Goal: Information Seeking & Learning: Learn about a topic

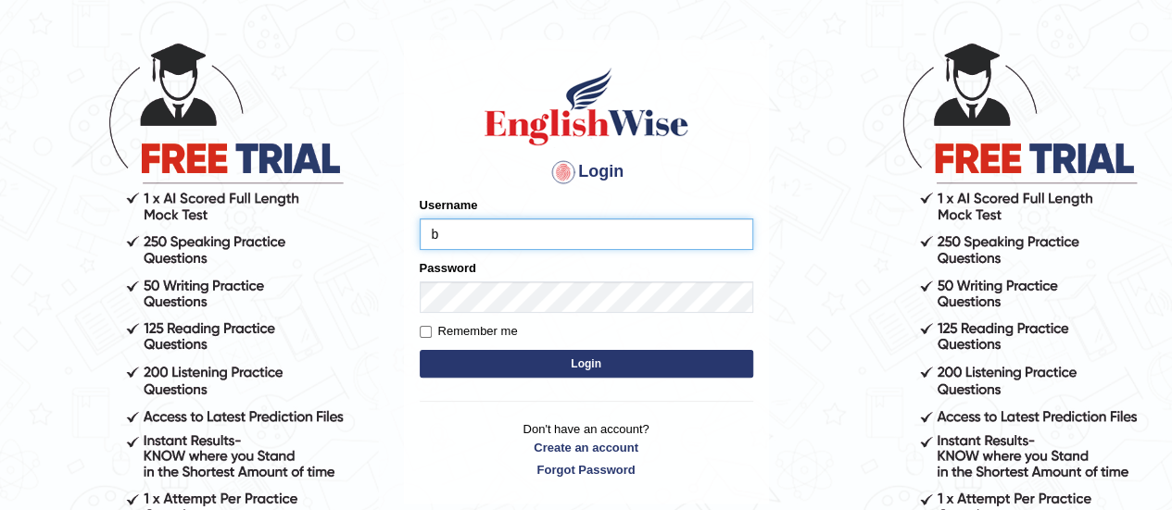
type input "[PERSON_NAME]"
click at [536, 356] on button "Login" at bounding box center [586, 364] width 333 height 28
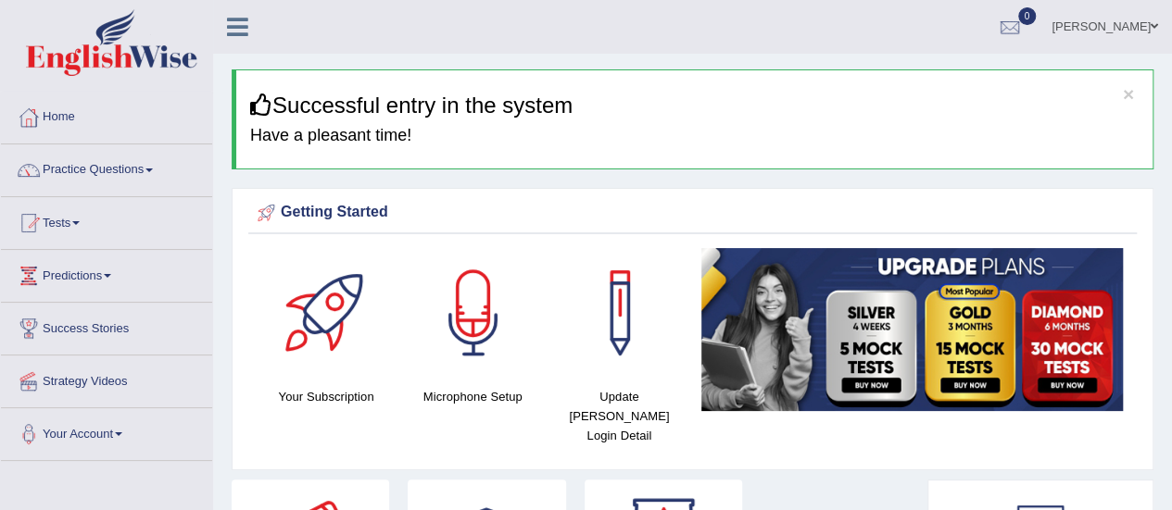
click at [80, 194] on li "Practice Questions Speaking Practice Read Aloud Repeat Sentence Describe Image …" at bounding box center [106, 170] width 211 height 53
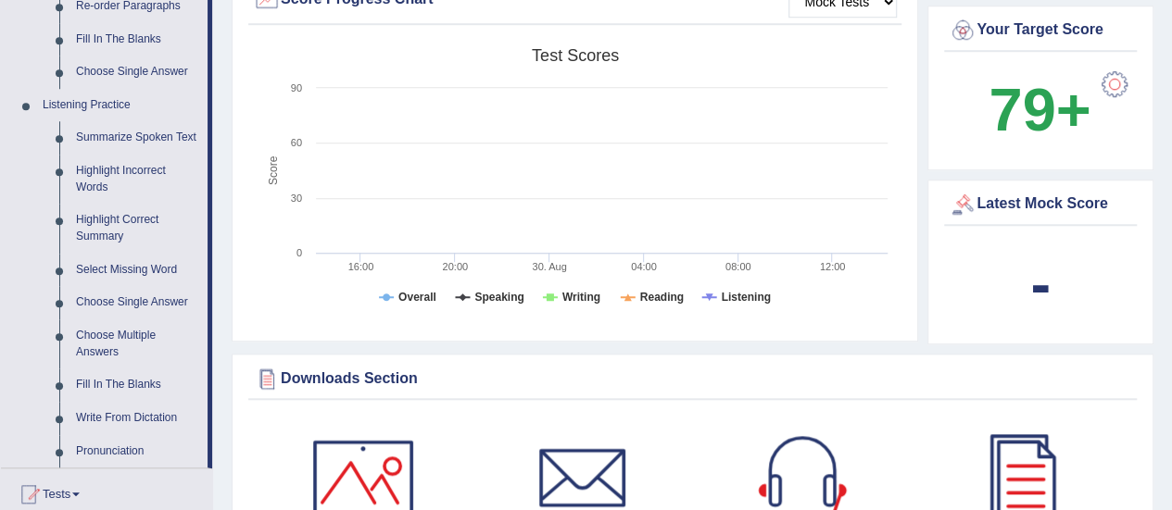
scroll to position [719, 0]
click at [106, 169] on link "Highlight Incorrect Words" at bounding box center [138, 178] width 140 height 49
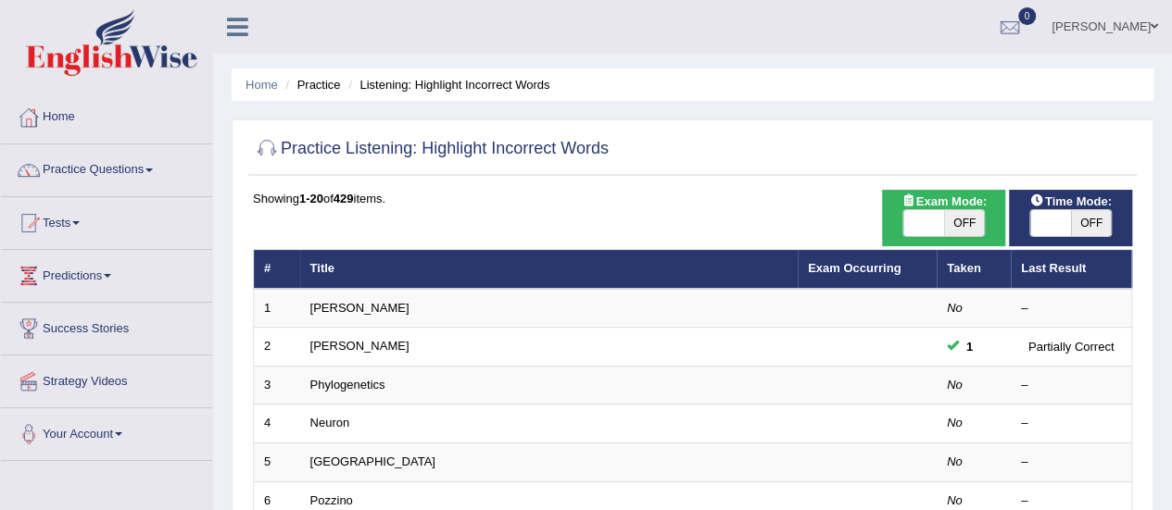
click at [93, 123] on link "Home" at bounding box center [106, 115] width 211 height 46
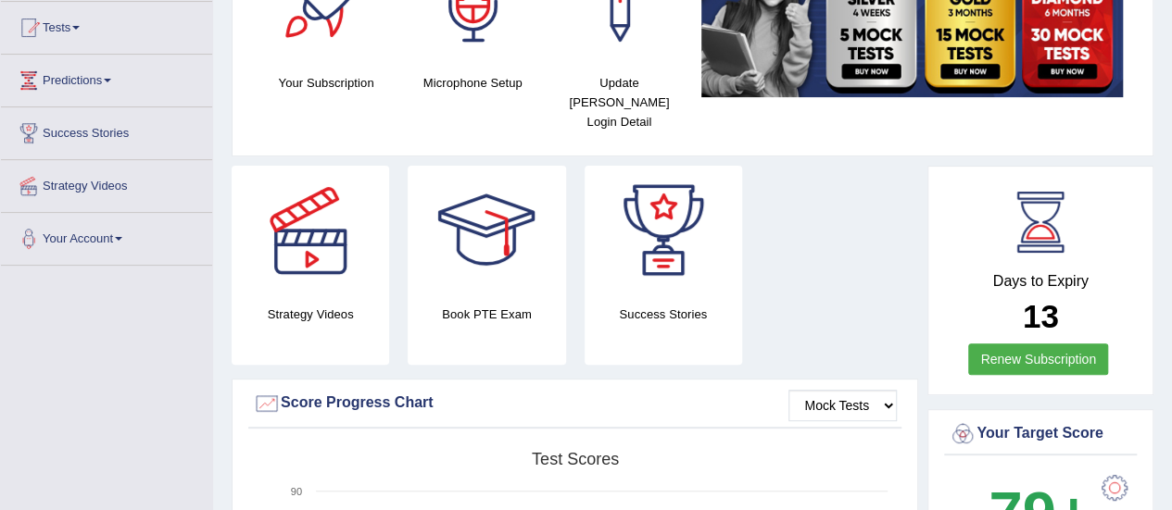
scroll to position [196, 0]
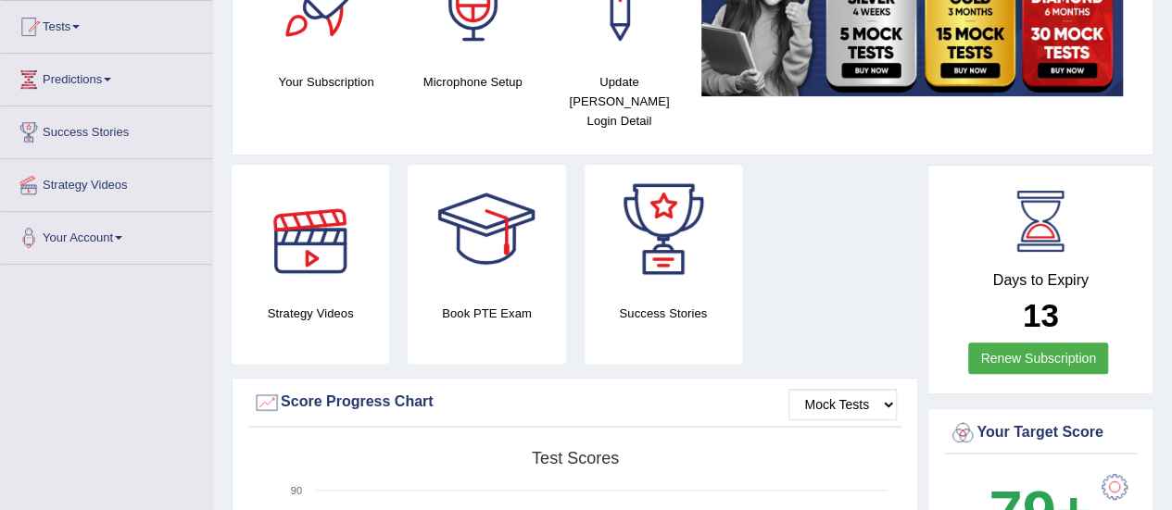
click at [317, 249] on div at bounding box center [310, 230] width 130 height 130
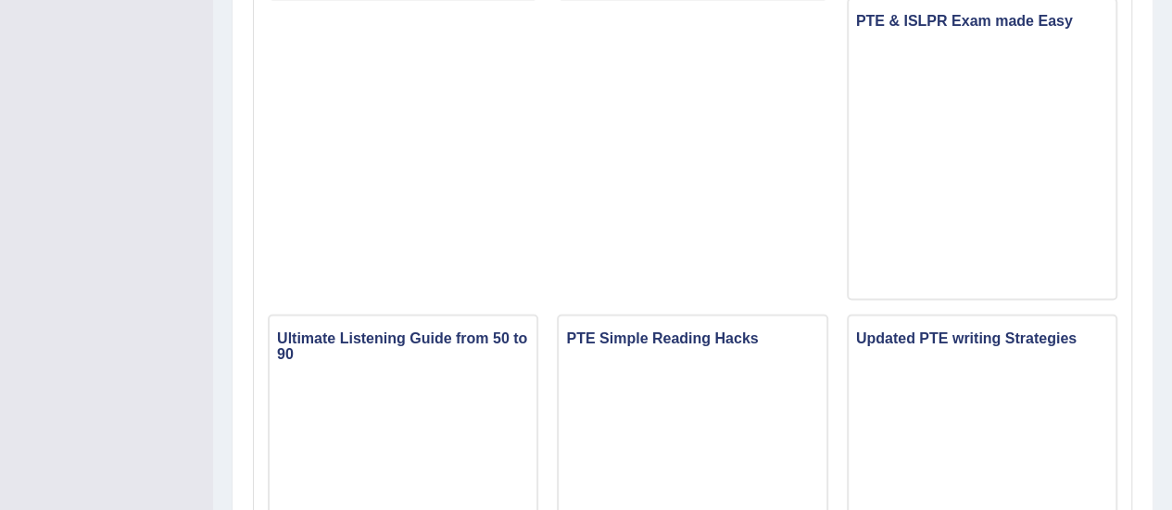
scroll to position [1752, 0]
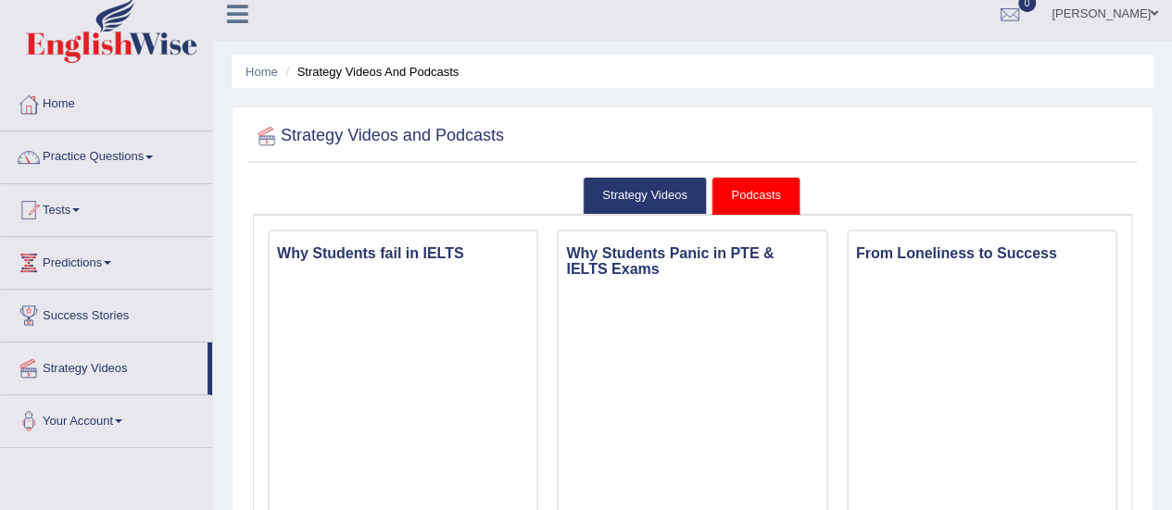
scroll to position [12, 0]
click at [159, 157] on link "Practice Questions" at bounding box center [106, 155] width 211 height 46
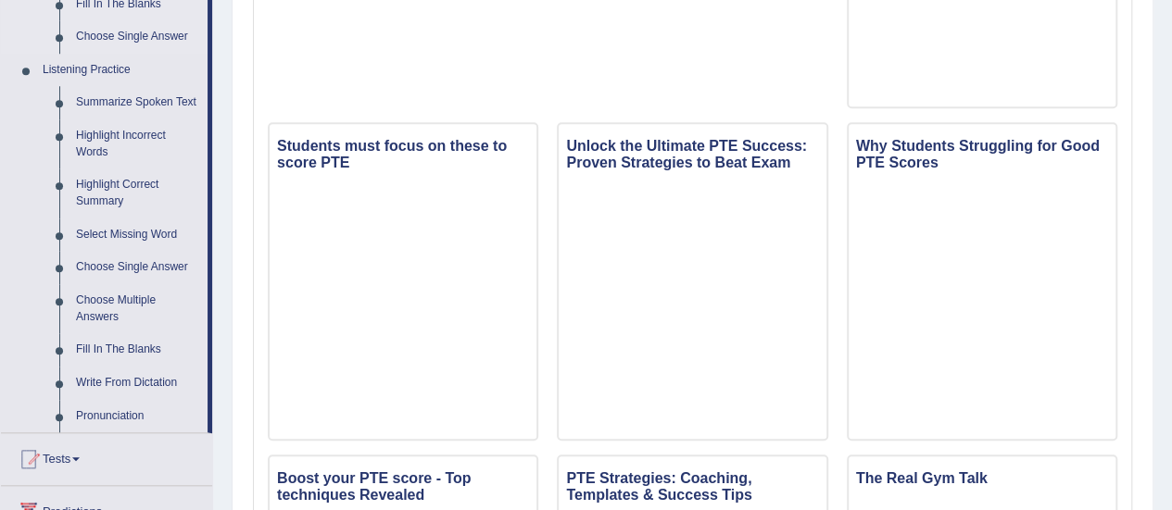
scroll to position [754, 0]
click at [132, 134] on link "Highlight Incorrect Words" at bounding box center [138, 143] width 140 height 49
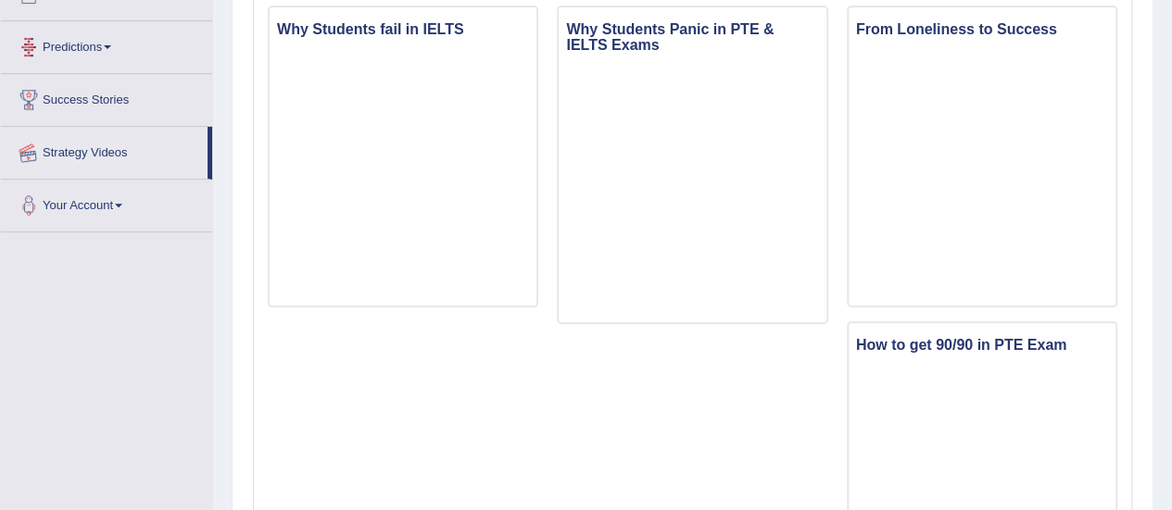
scroll to position [281, 0]
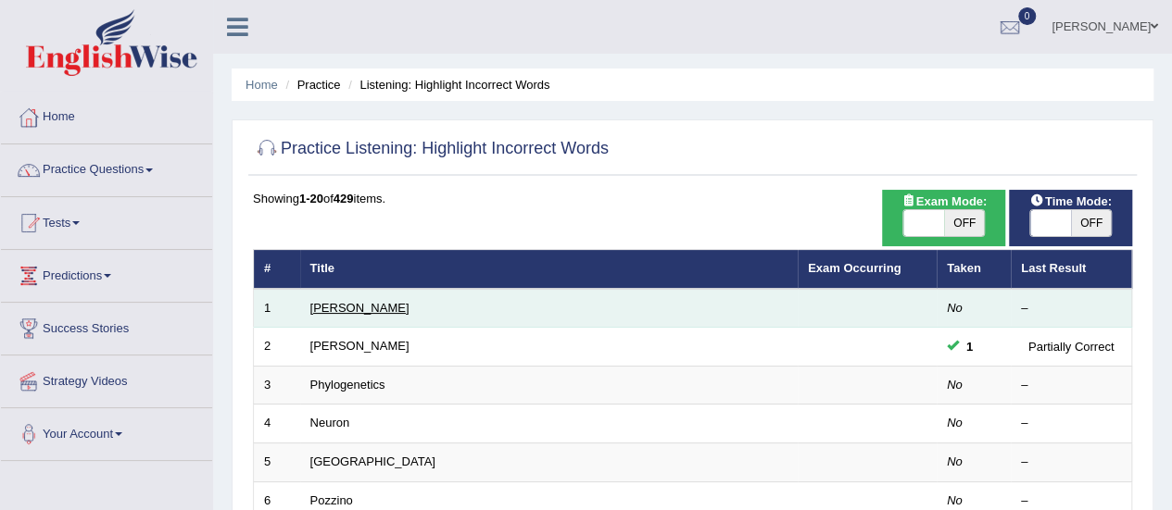
click at [324, 302] on link "[PERSON_NAME]" at bounding box center [359, 308] width 99 height 14
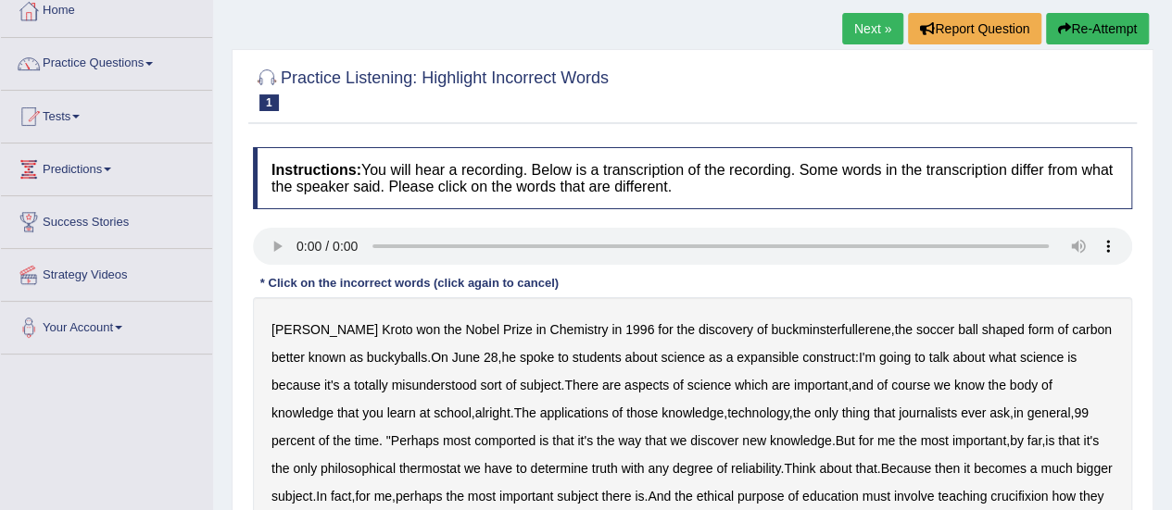
scroll to position [107, 0]
click at [747, 358] on b "expansible" at bounding box center [767, 356] width 62 height 15
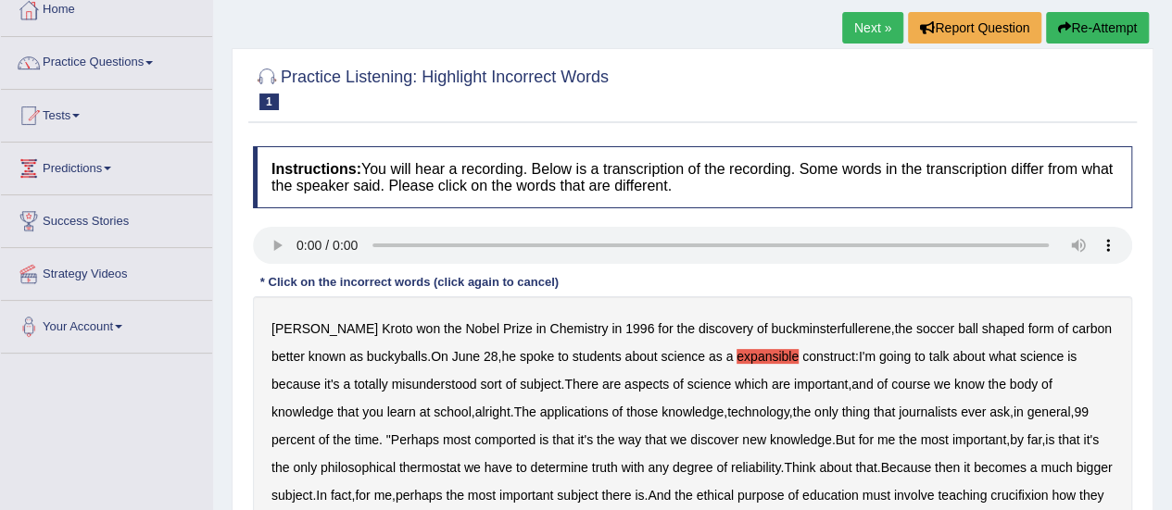
click at [396, 384] on b "misunderstood" at bounding box center [434, 384] width 85 height 15
click at [1026, 411] on b "general" at bounding box center [1048, 412] width 44 height 15
click at [399, 464] on b "thermostat" at bounding box center [429, 467] width 61 height 15
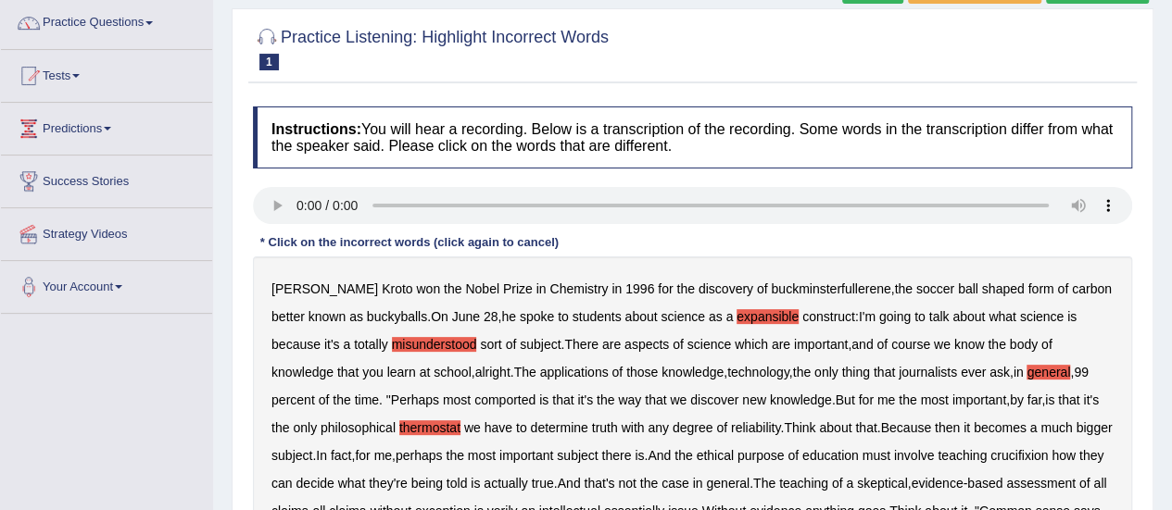
scroll to position [156, 0]
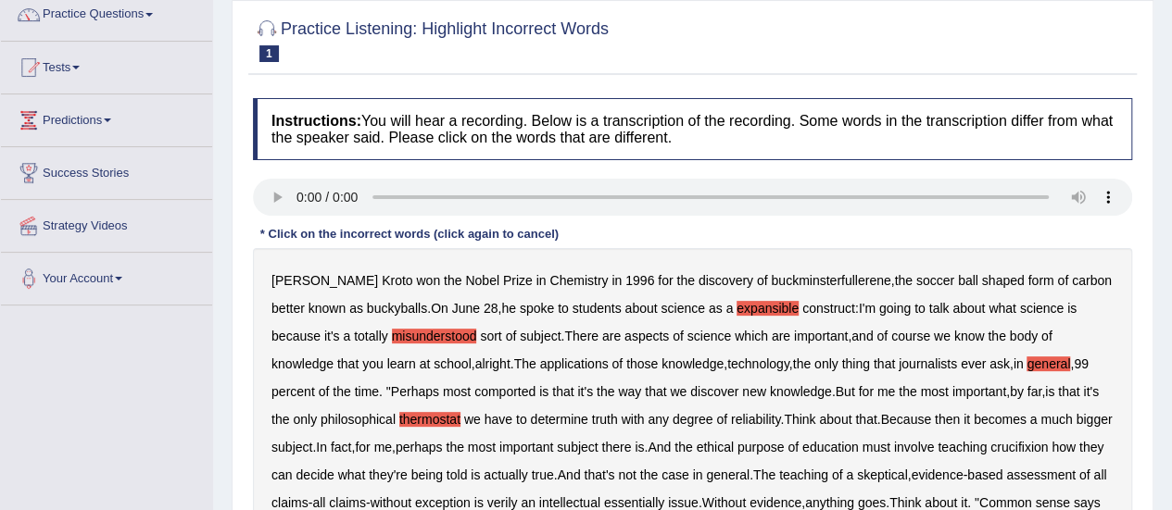
click at [1045, 446] on b "crucifixion" at bounding box center [1018, 447] width 57 height 15
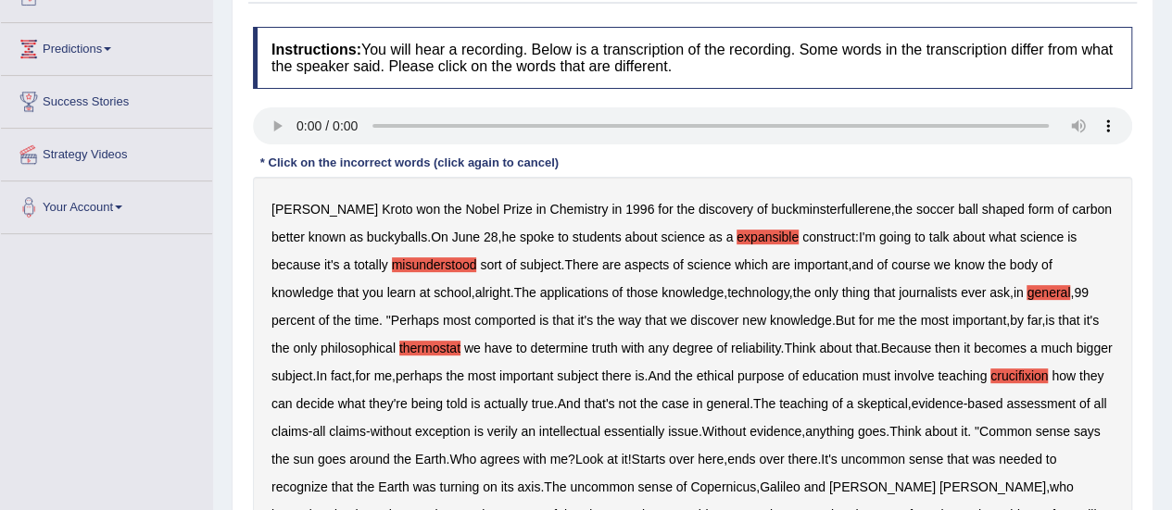
scroll to position [228, 0]
click at [518, 431] on b "verily" at bounding box center [502, 430] width 31 height 15
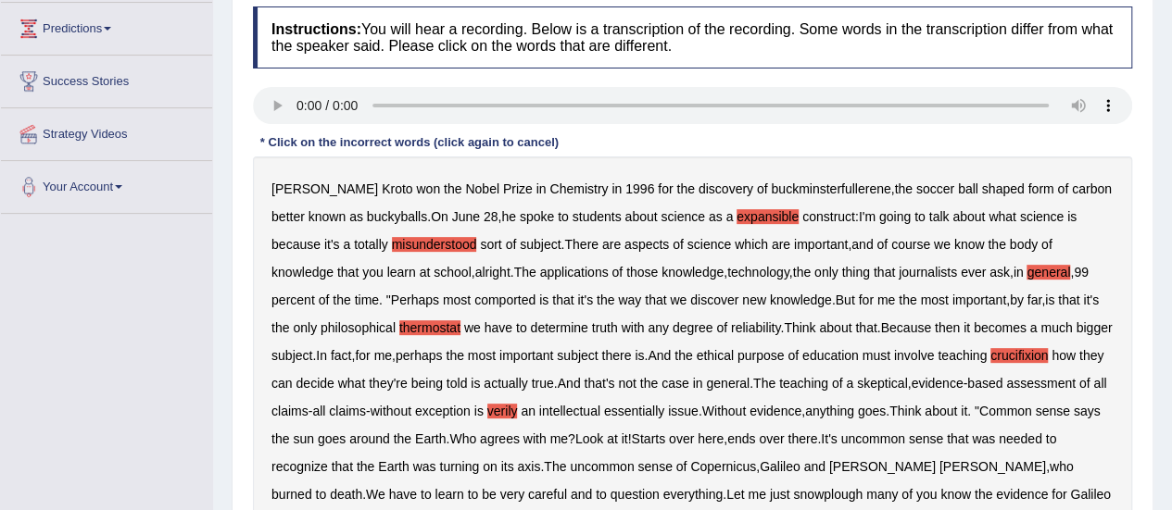
scroll to position [245, 0]
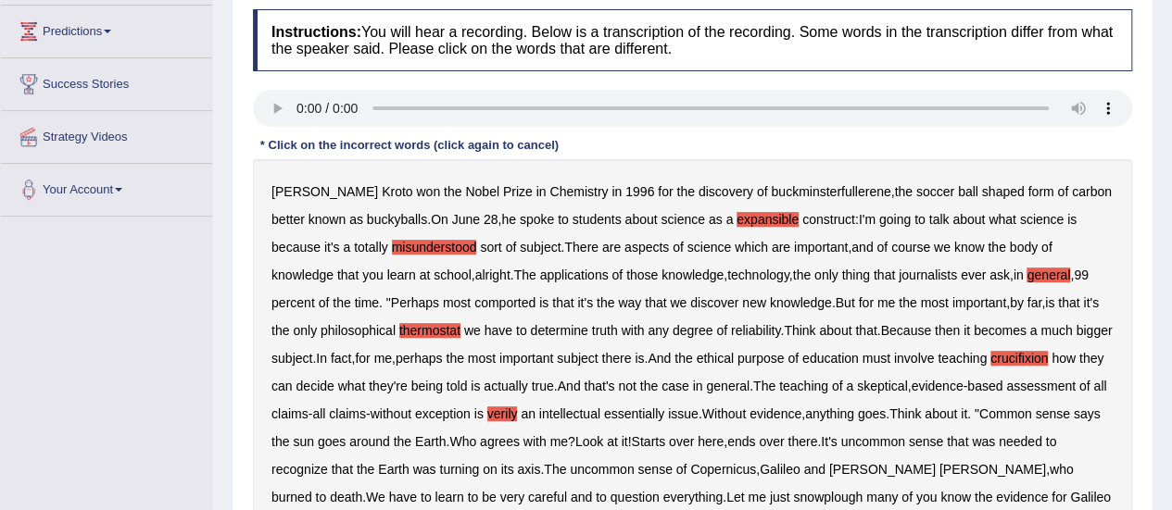
click at [474, 297] on b "comported" at bounding box center [504, 302] width 61 height 15
click at [665, 444] on b "Starts" at bounding box center [648, 441] width 34 height 15
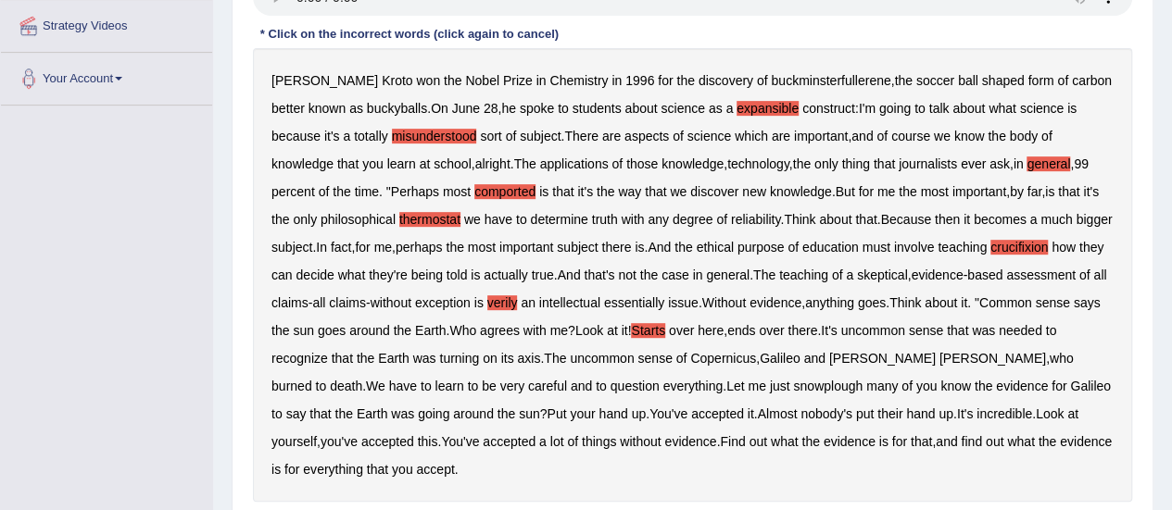
scroll to position [357, 0]
click at [550, 441] on b "lot" at bounding box center [557, 440] width 14 height 15
click at [420, 444] on div "Harold Kroto won the Nobel Prize in Chemistry in 1996 for the discovery of buck…" at bounding box center [692, 274] width 879 height 454
click at [550, 438] on b "lot" at bounding box center [557, 440] width 14 height 15
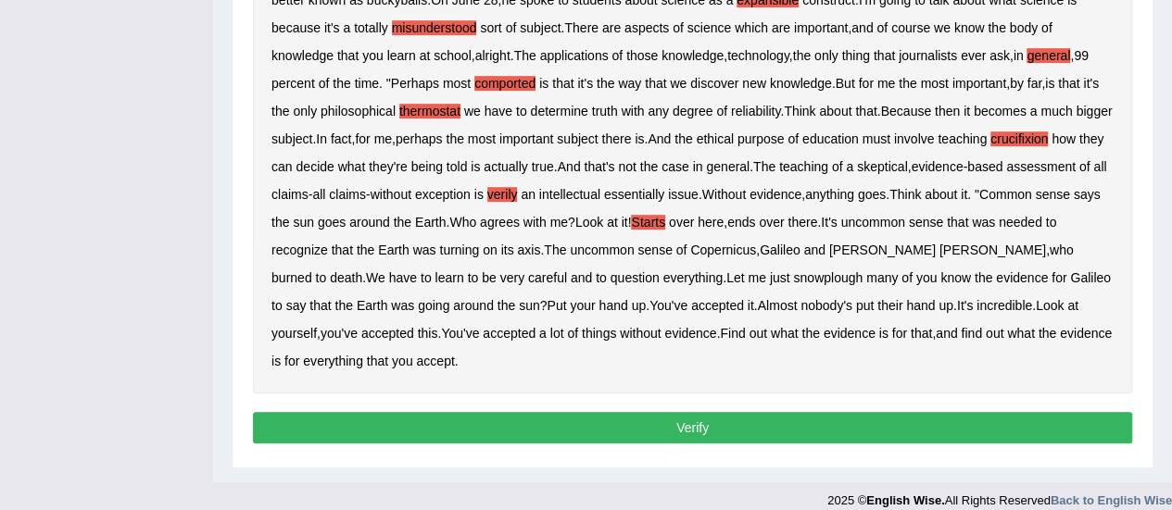
scroll to position [472, 0]
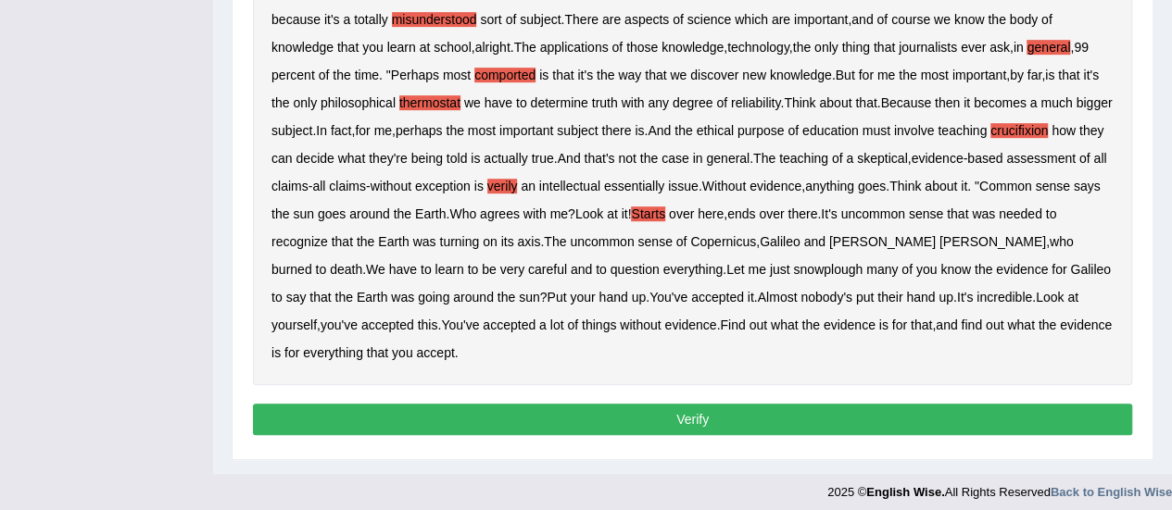
click at [697, 421] on button "Verify" at bounding box center [692, 419] width 879 height 31
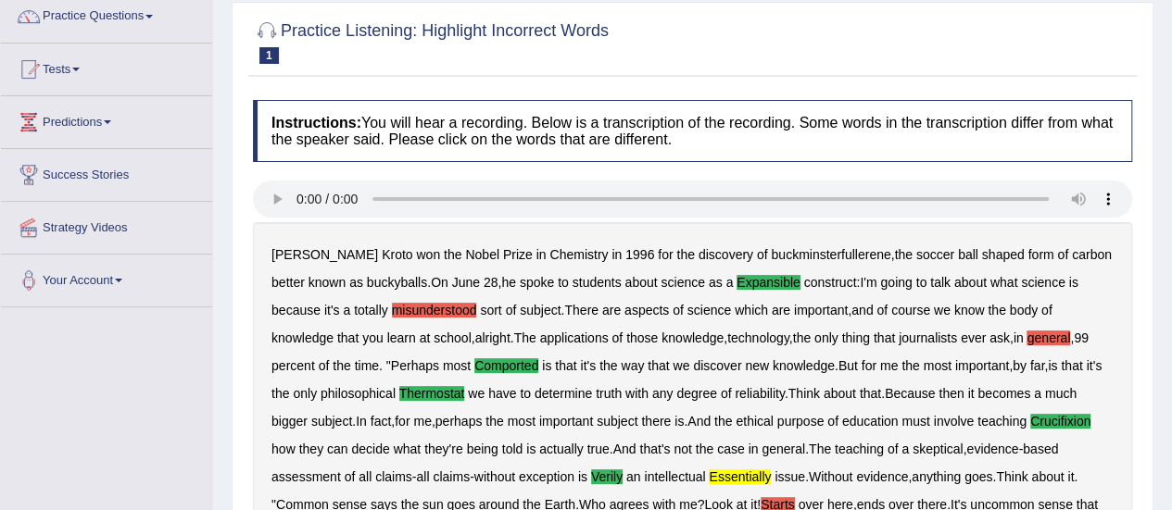
scroll to position [0, 0]
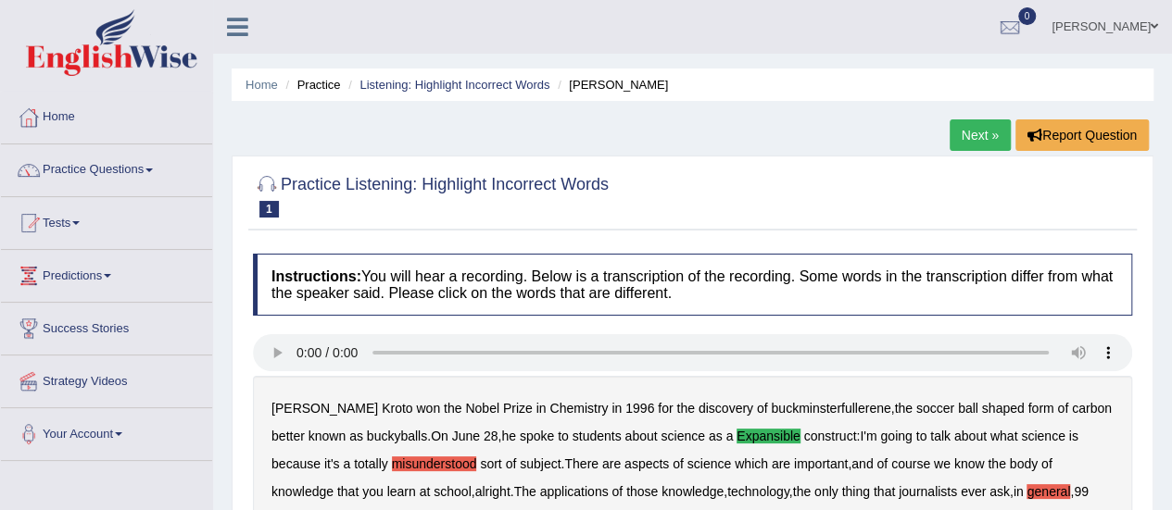
click at [967, 134] on link "Next »" at bounding box center [979, 134] width 61 height 31
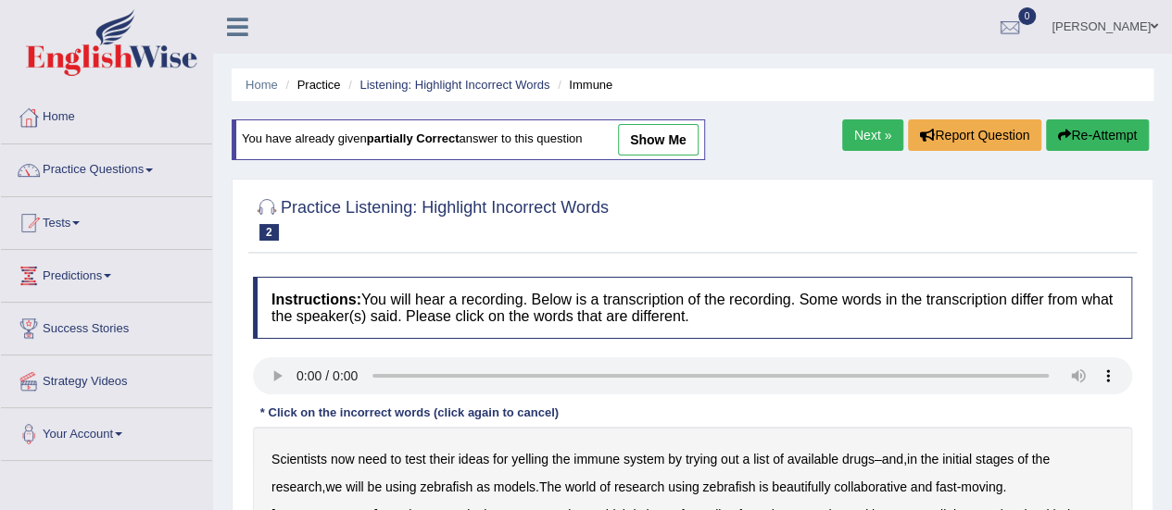
click at [1082, 132] on button "Re-Attempt" at bounding box center [1097, 134] width 103 height 31
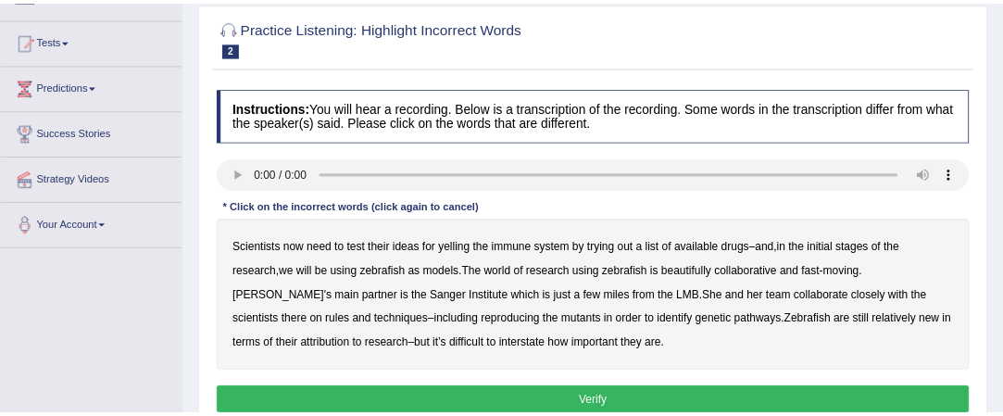
scroll to position [176, 0]
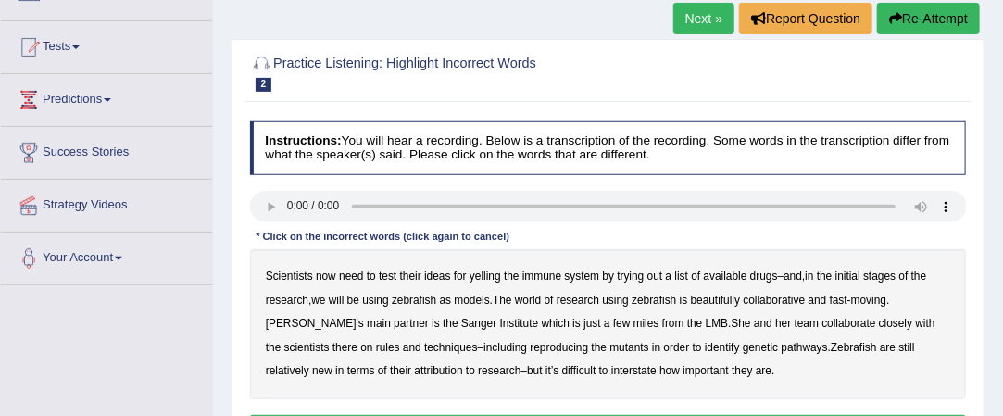
click at [709, 249] on div "Scientists now need to test their ideas for yelling the immune system by trying…" at bounding box center [608, 324] width 717 height 150
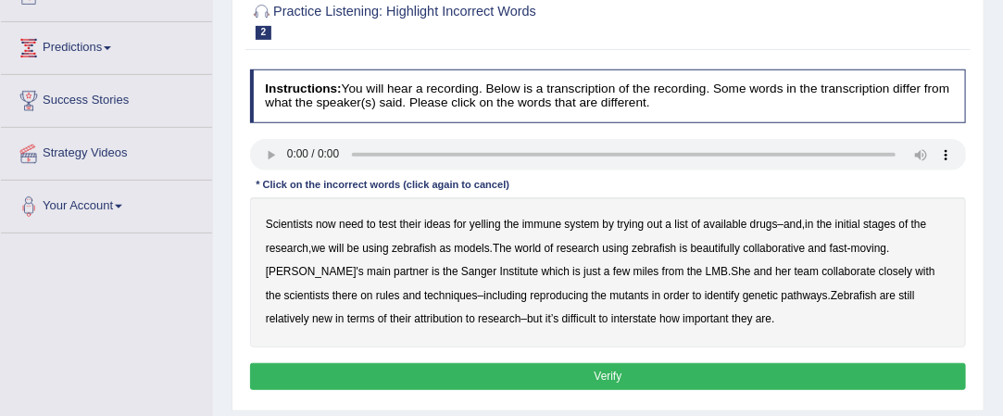
scroll to position [229, 0]
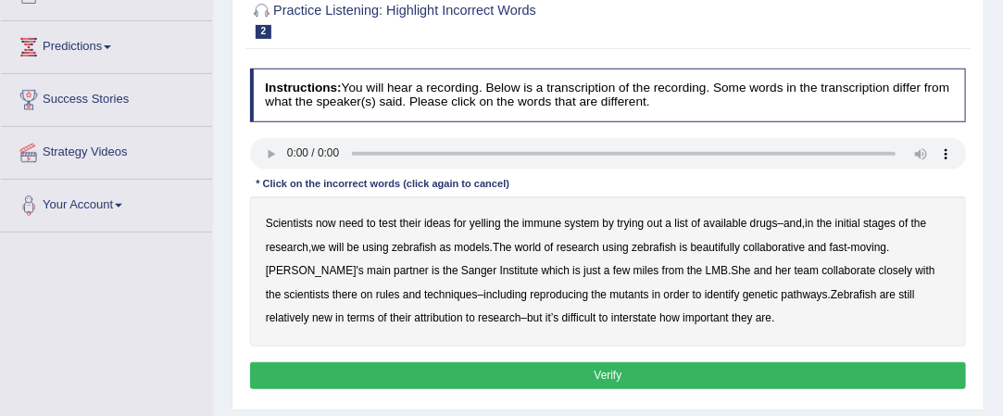
click at [485, 226] on b "yelling" at bounding box center [485, 223] width 31 height 13
click at [738, 245] on b "beautifully" at bounding box center [716, 247] width 50 height 13
click at [558, 288] on b "reproducing" at bounding box center [560, 294] width 58 height 13
click at [442, 318] on b "attribution" at bounding box center [439, 317] width 48 height 13
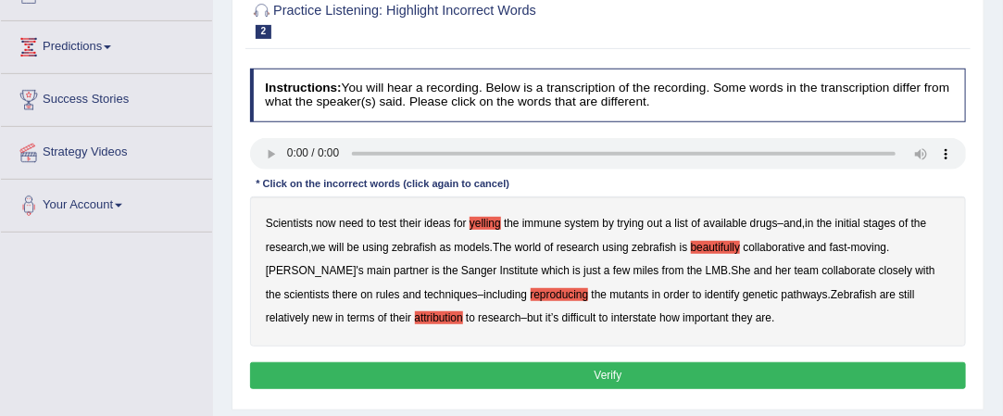
click at [646, 319] on b "interstate" at bounding box center [633, 317] width 45 height 13
click at [597, 370] on button "Verify" at bounding box center [608, 375] width 717 height 27
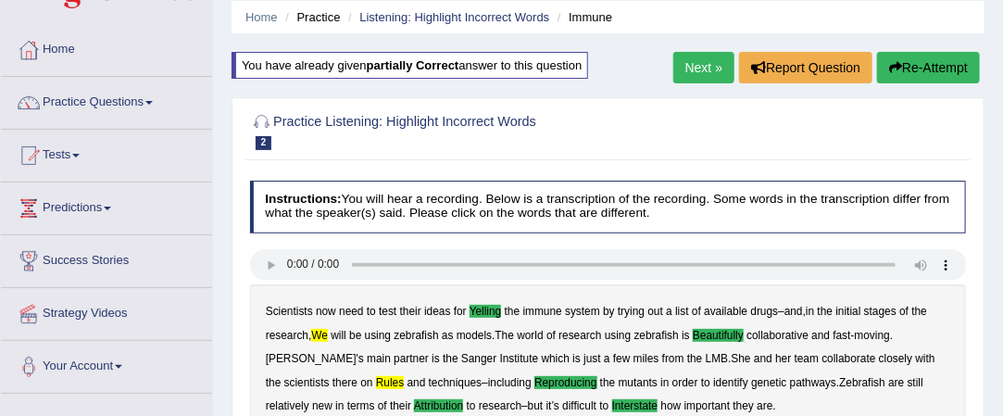
scroll to position [62, 0]
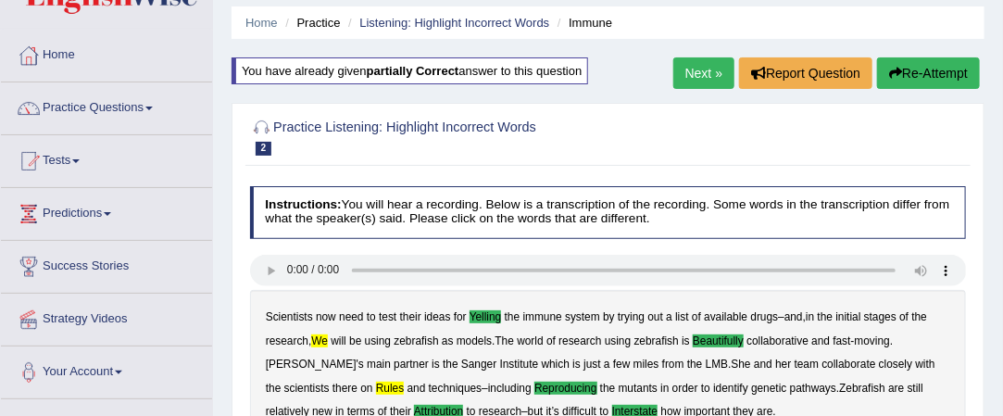
click at [683, 69] on link "Next »" at bounding box center [703, 72] width 61 height 31
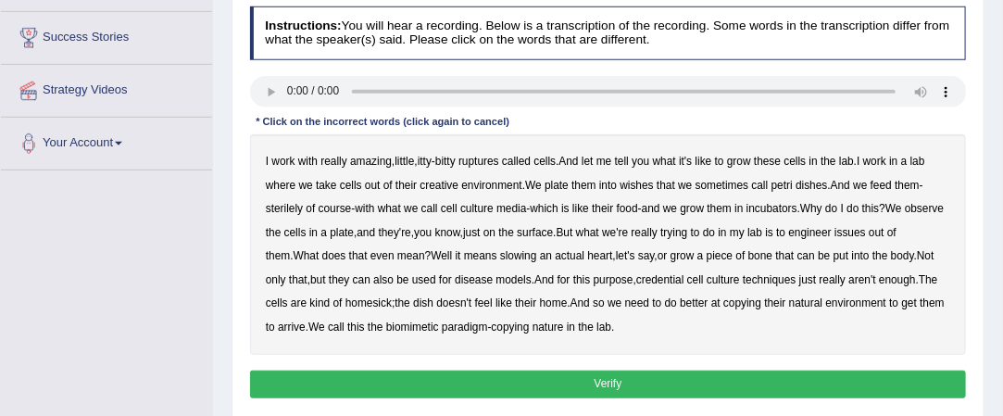
scroll to position [304, 0]
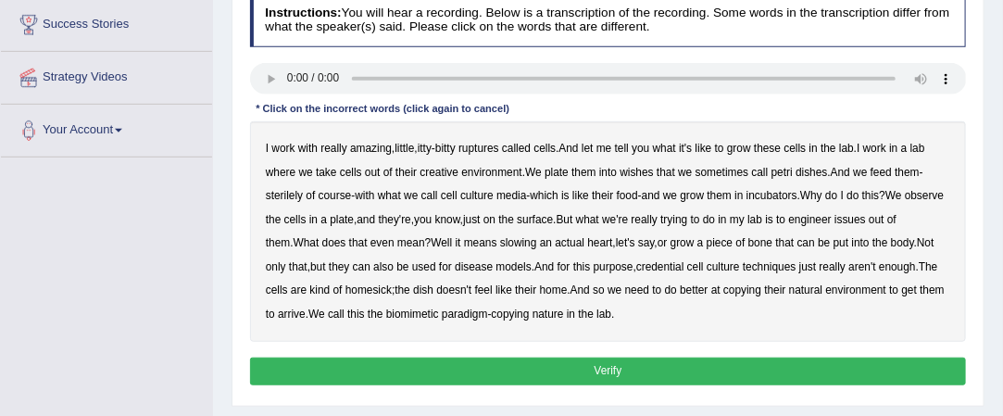
click at [484, 146] on b "ruptures" at bounding box center [478, 148] width 41 height 13
click at [283, 171] on b "where" at bounding box center [281, 172] width 30 height 13
click at [531, 241] on b "slowing" at bounding box center [518, 242] width 37 height 13
click at [684, 263] on b "credential" at bounding box center [660, 266] width 48 height 13
click at [601, 369] on button "Verify" at bounding box center [608, 371] width 717 height 27
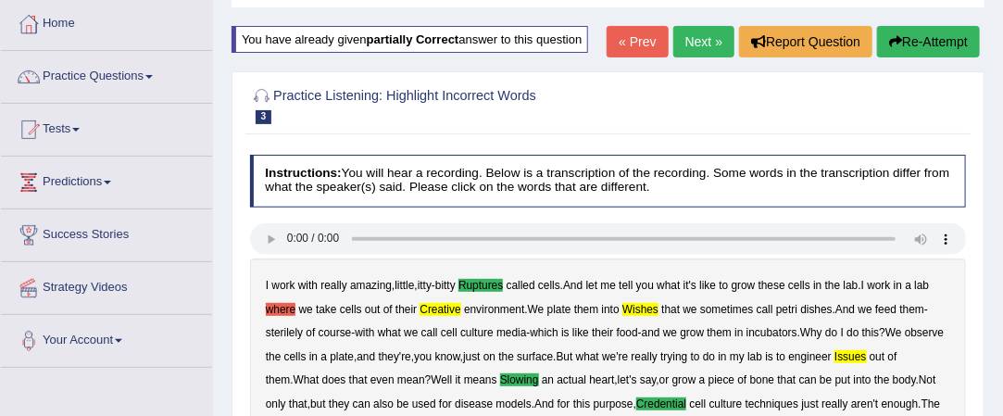
scroll to position [80, 0]
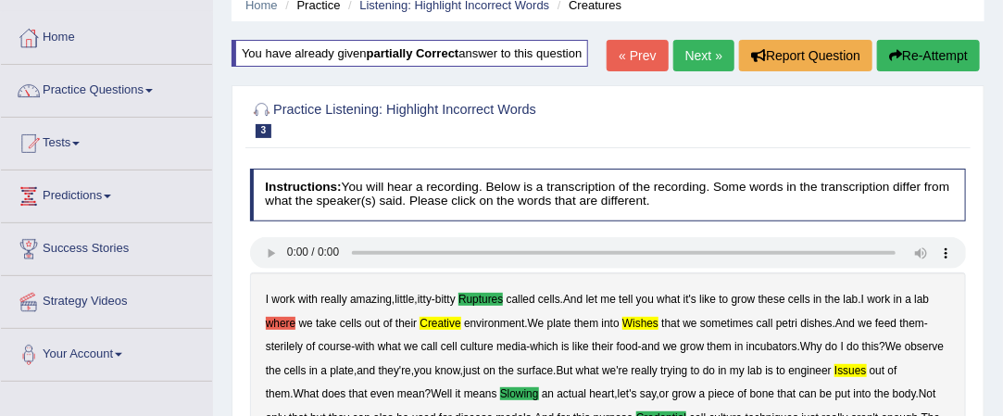
click at [911, 55] on button "Re-Attempt" at bounding box center [928, 55] width 103 height 31
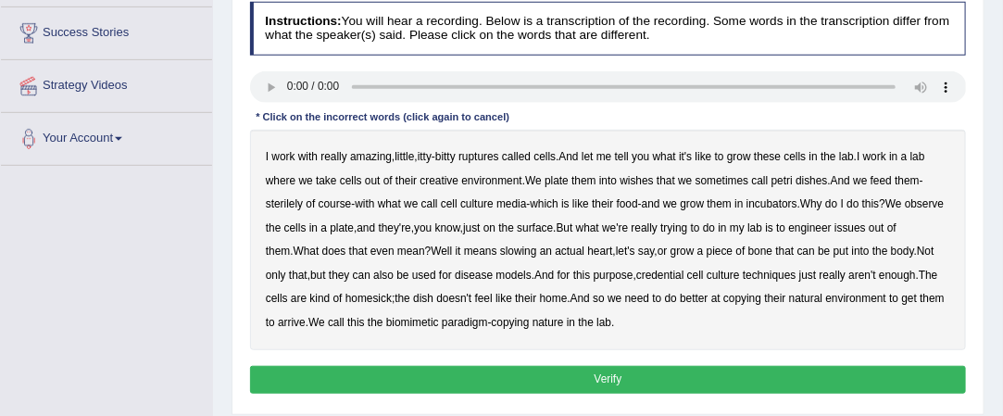
scroll to position [298, 0]
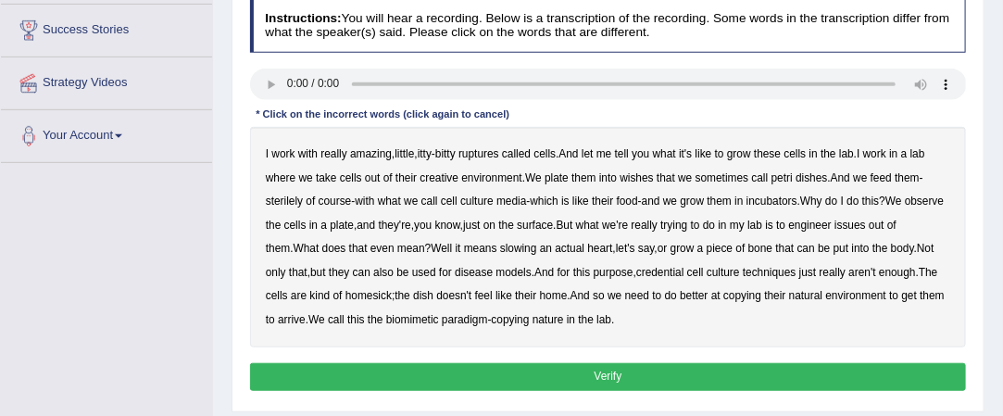
click at [481, 153] on b "ruptures" at bounding box center [478, 153] width 41 height 13
click at [450, 177] on b "creative" at bounding box center [439, 177] width 39 height 13
click at [521, 243] on b "slowing" at bounding box center [518, 248] width 37 height 13
click at [680, 267] on b "credential" at bounding box center [660, 272] width 48 height 13
click at [592, 376] on button "Verify" at bounding box center [608, 376] width 717 height 27
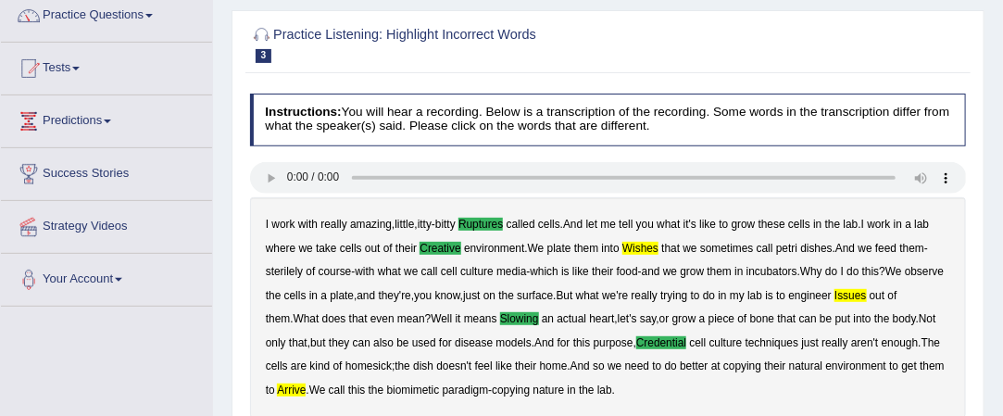
scroll to position [0, 0]
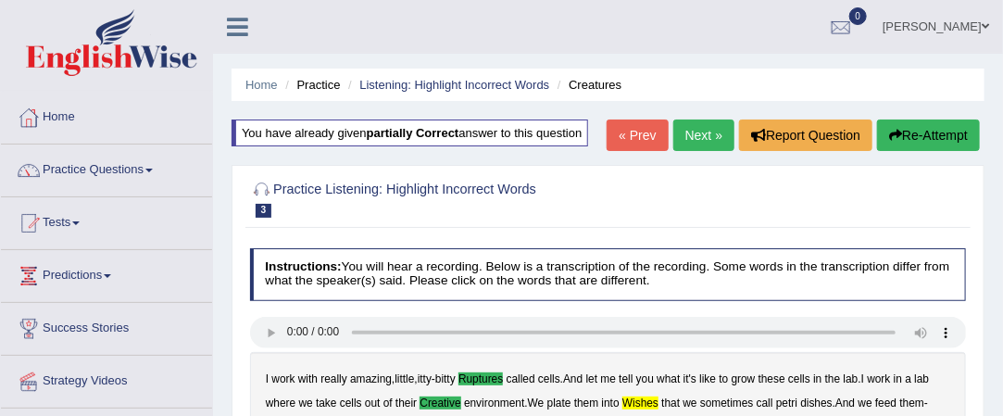
click at [704, 131] on link "Next »" at bounding box center [703, 134] width 61 height 31
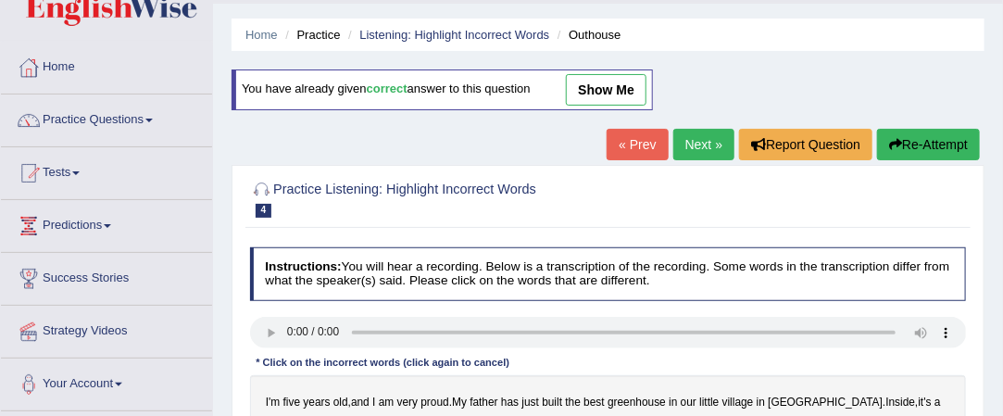
scroll to position [33, 0]
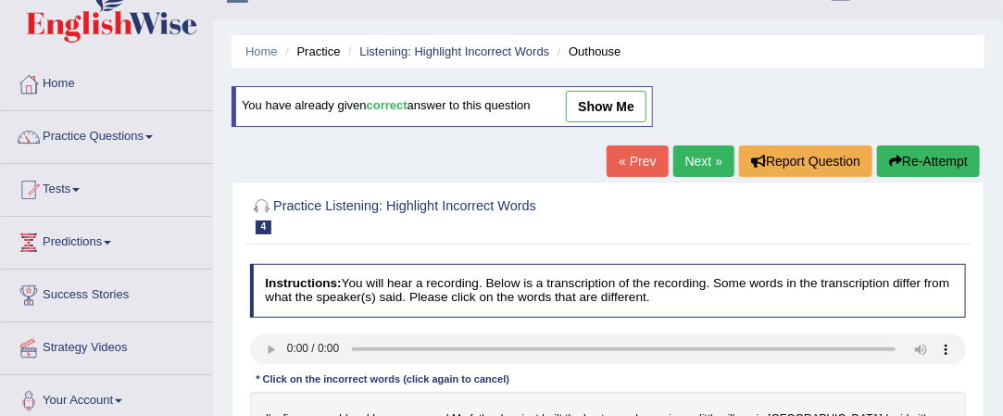
click at [703, 157] on link "Next »" at bounding box center [703, 160] width 61 height 31
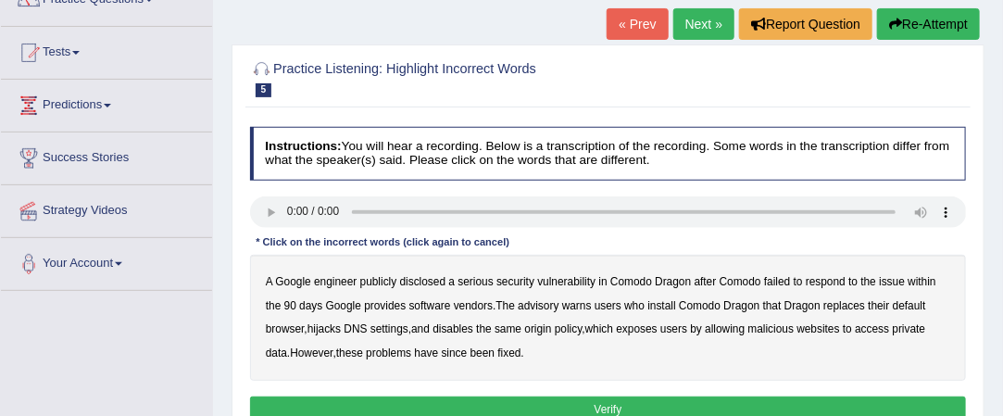
scroll to position [182, 0]
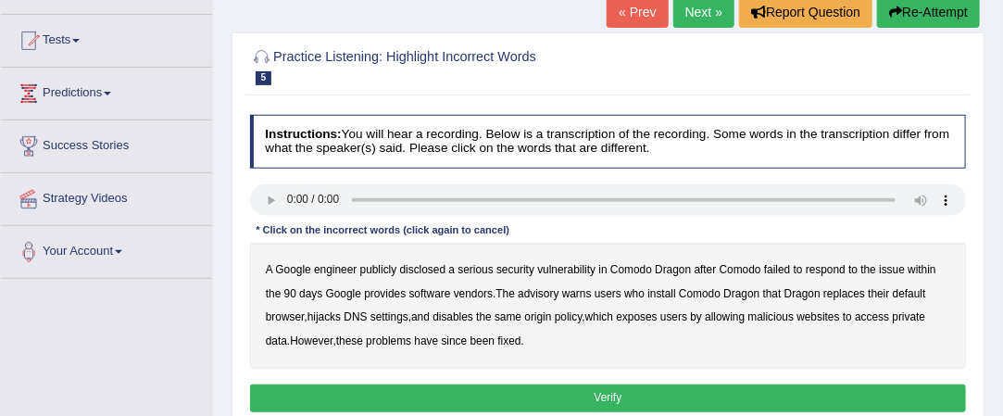
click at [437, 267] on b "disclosed" at bounding box center [423, 269] width 46 height 13
click at [856, 292] on b "replaces" at bounding box center [844, 293] width 42 height 13
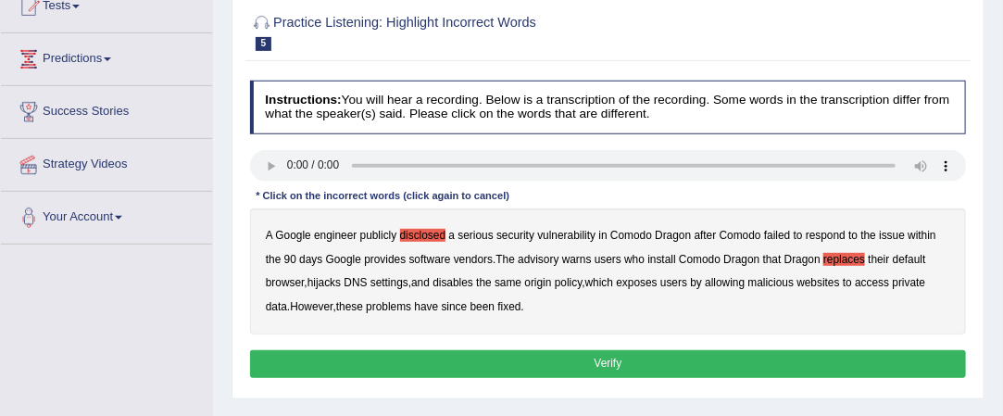
scroll to position [219, 0]
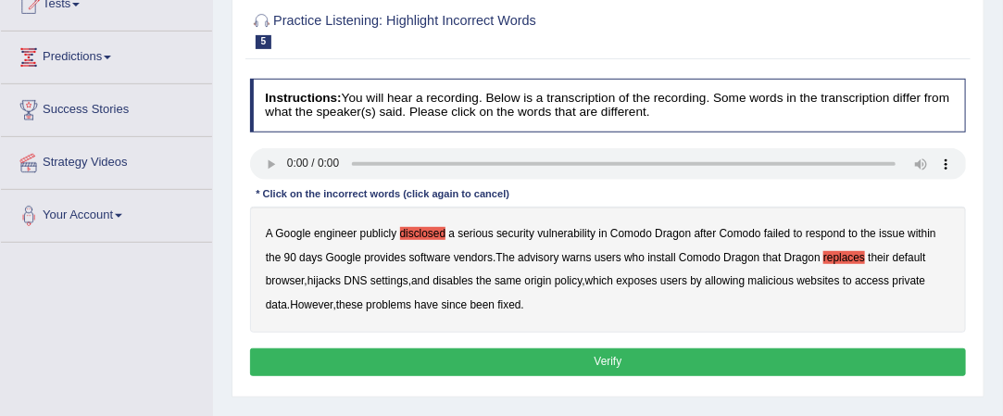
click at [621, 357] on button "Verify" at bounding box center [608, 361] width 717 height 27
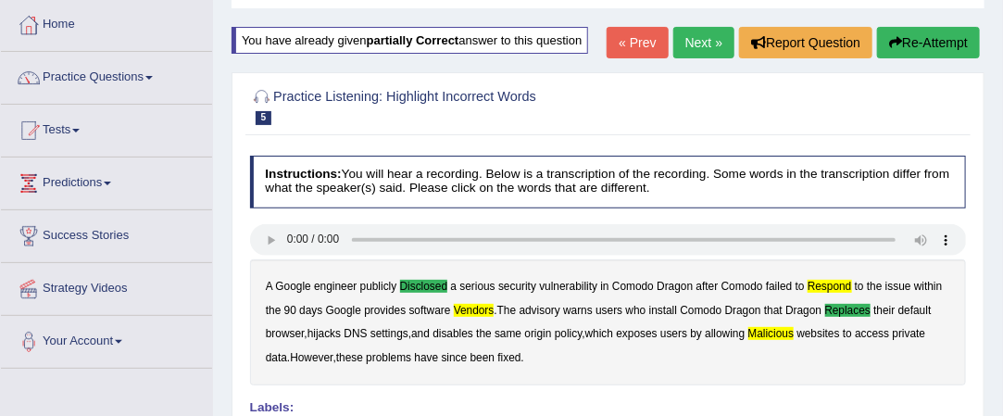
scroll to position [82, 0]
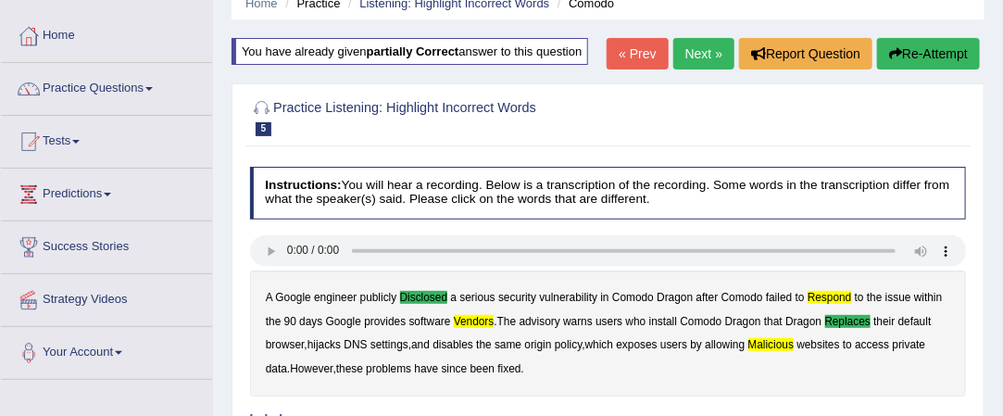
click at [900, 48] on button "Re-Attempt" at bounding box center [928, 53] width 103 height 31
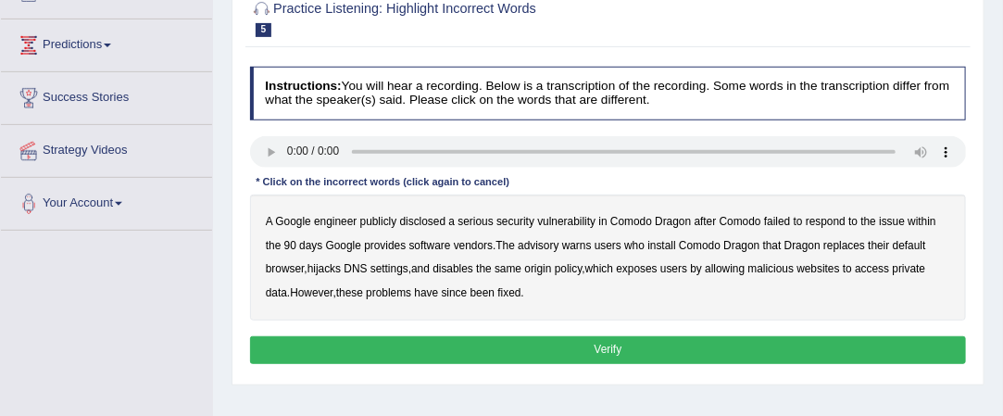
scroll to position [232, 0]
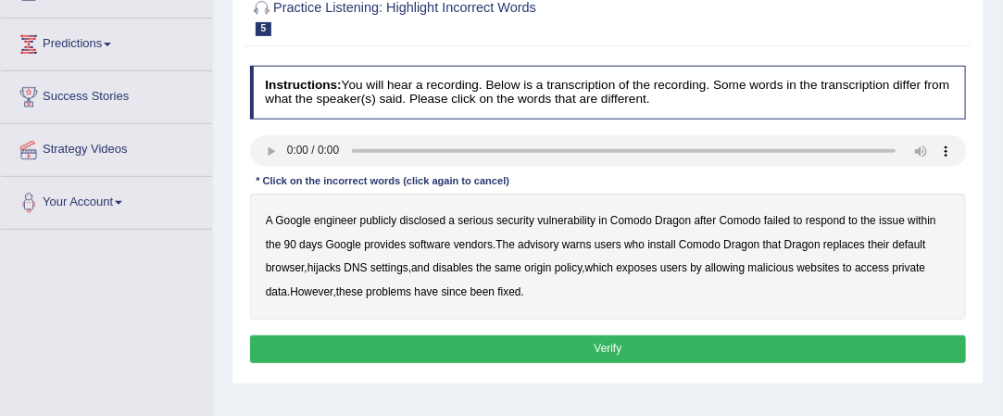
click at [414, 214] on b "disclosed" at bounding box center [423, 220] width 46 height 13
drag, startPoint x: 837, startPoint y: 218, endPoint x: 386, endPoint y: 186, distance: 452.2
click at [386, 186] on div "Instructions: You will hear a recording. Below is a transcription of the record…" at bounding box center [607, 216] width 724 height 317
click at [827, 215] on b "respond" at bounding box center [826, 220] width 40 height 13
click at [884, 218] on b "issue" at bounding box center [892, 220] width 26 height 13
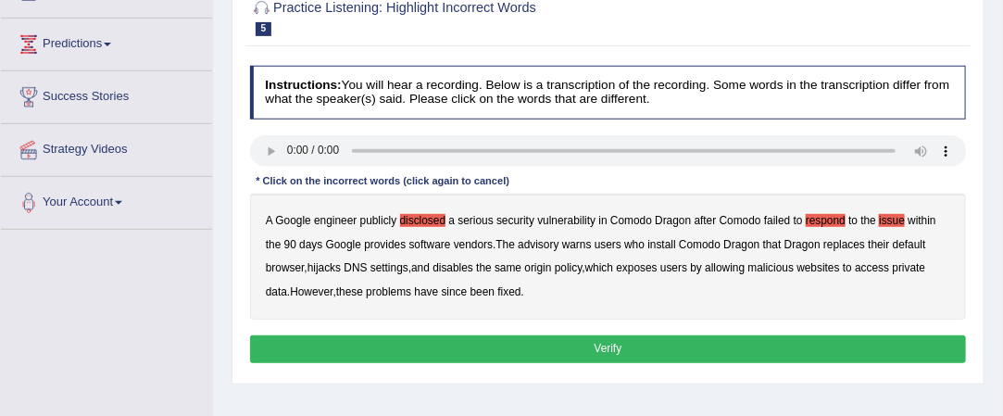
click at [834, 214] on b "respond" at bounding box center [826, 220] width 40 height 13
click at [857, 244] on b "replaces" at bounding box center [844, 244] width 42 height 13
click at [597, 345] on button "Verify" at bounding box center [608, 348] width 717 height 27
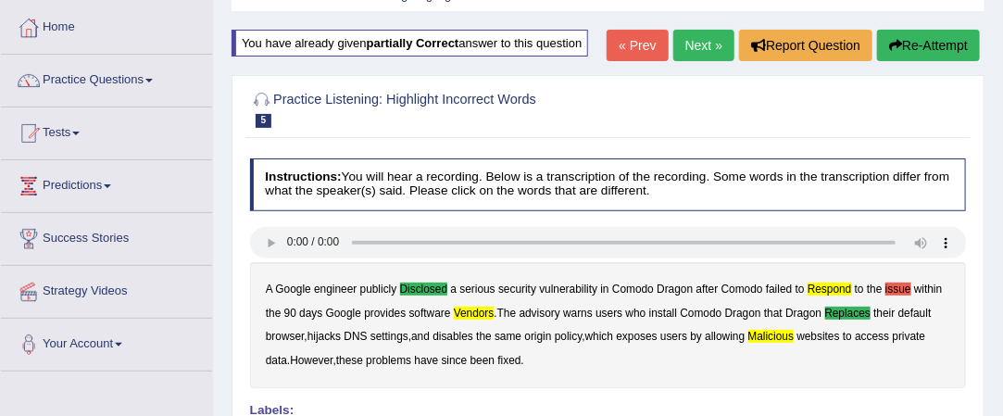
scroll to position [94, 0]
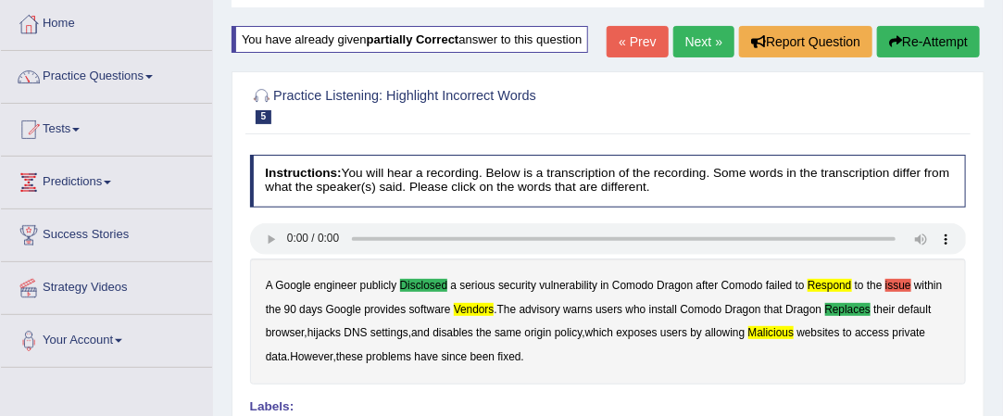
click at [935, 97] on div at bounding box center [608, 106] width 717 height 48
click at [924, 34] on button "Re-Attempt" at bounding box center [928, 41] width 103 height 31
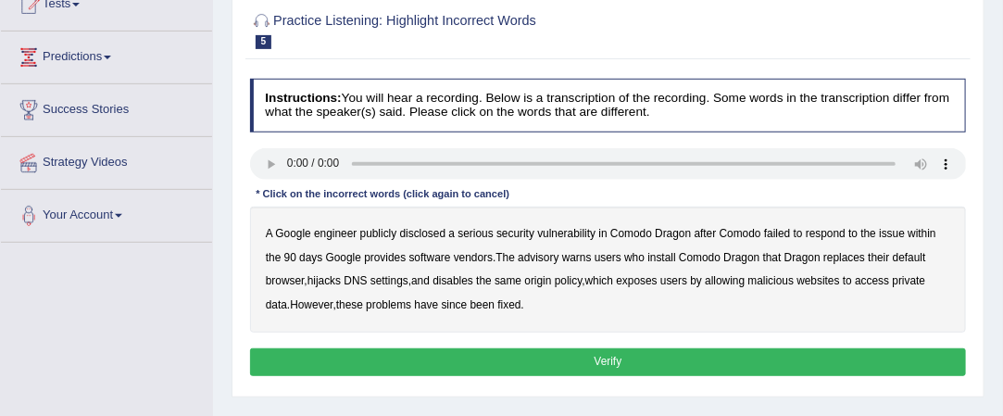
scroll to position [220, 0]
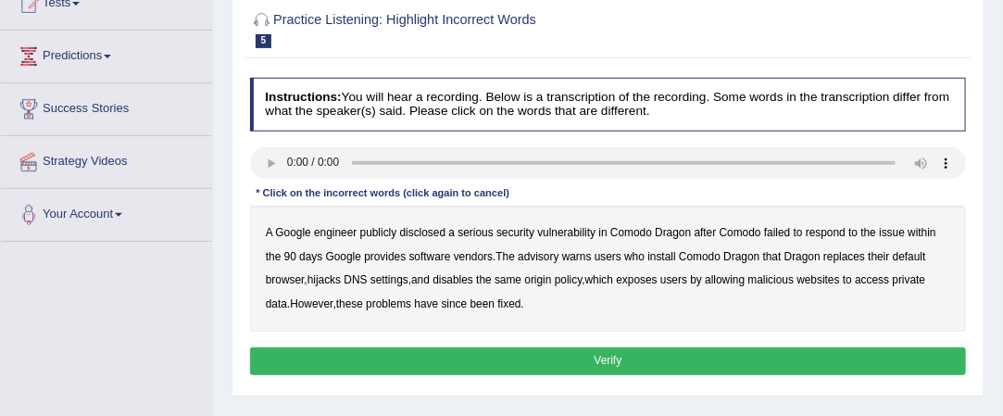
click at [774, 278] on b "malicious" at bounding box center [771, 279] width 46 height 13
click at [827, 230] on b "respond" at bounding box center [826, 232] width 40 height 13
click at [426, 232] on b "disclosed" at bounding box center [423, 232] width 46 height 13
click at [478, 250] on b "vendors" at bounding box center [473, 256] width 39 height 13
click at [850, 252] on b "replaces" at bounding box center [844, 256] width 42 height 13
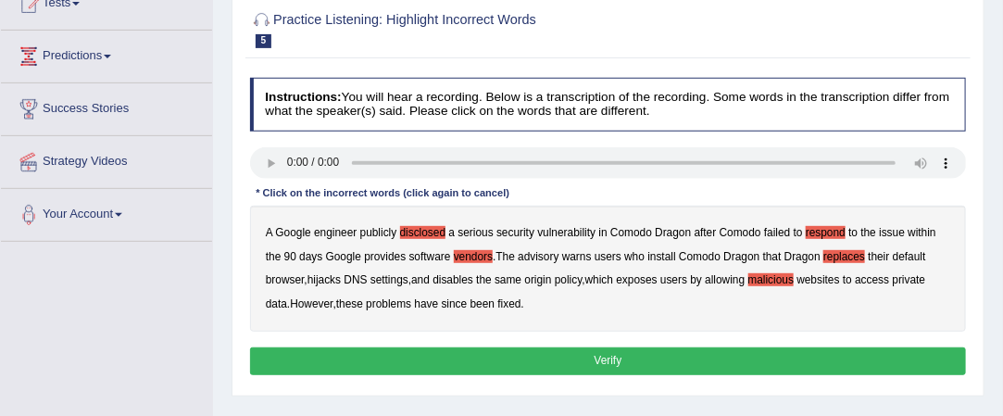
click at [637, 359] on button "Verify" at bounding box center [608, 360] width 717 height 27
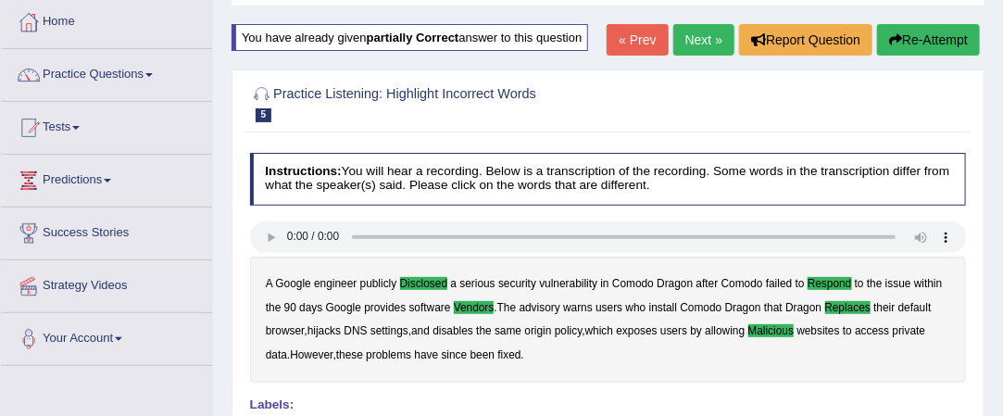
scroll to position [94, 0]
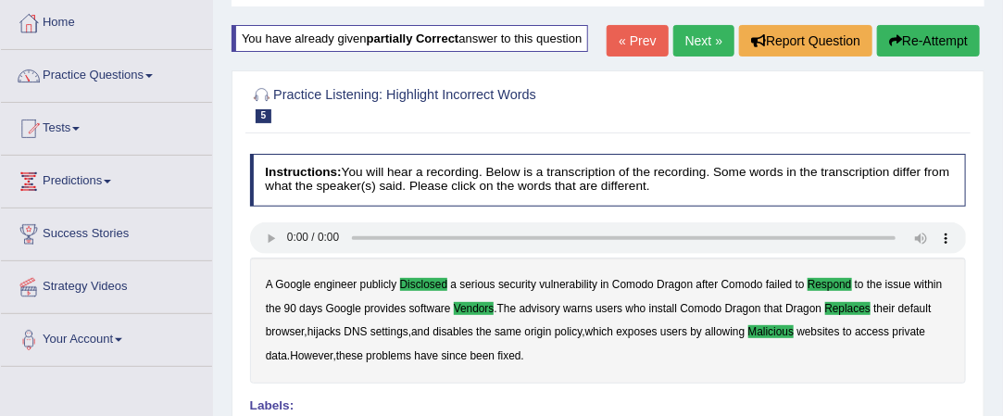
click at [710, 39] on link "Next »" at bounding box center [703, 40] width 61 height 31
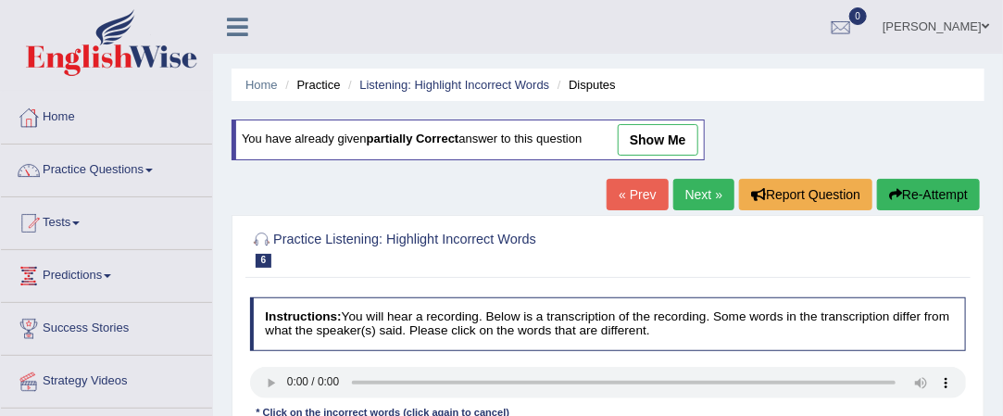
click at [627, 184] on link "« Prev" at bounding box center [637, 194] width 61 height 31
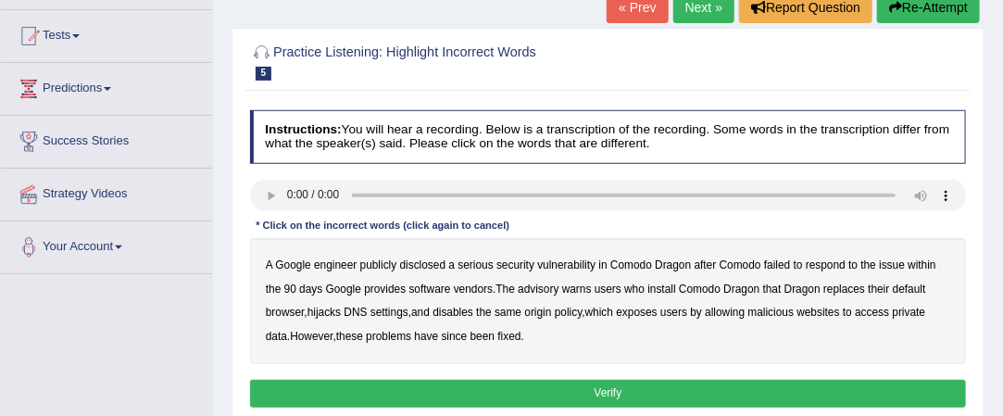
scroll to position [191, 0]
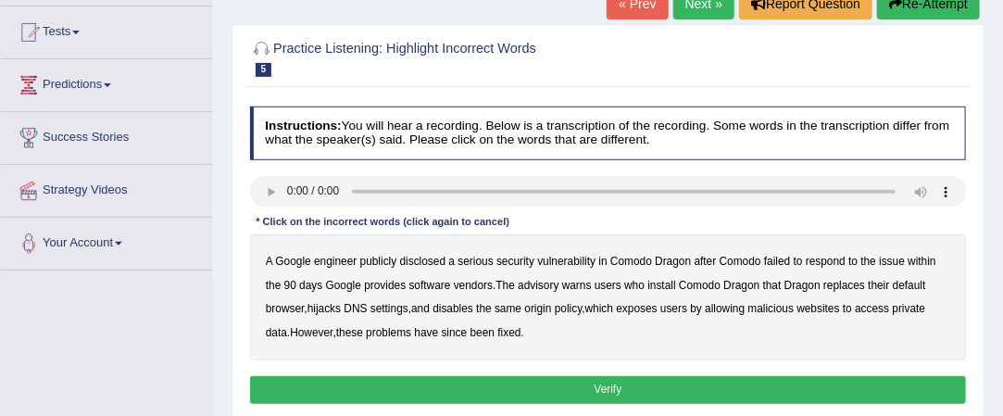
click at [423, 256] on b "disclosed" at bounding box center [423, 261] width 46 height 13
click at [824, 259] on b "respond" at bounding box center [826, 261] width 40 height 13
click at [843, 281] on b "replaces" at bounding box center [844, 285] width 42 height 13
click at [475, 282] on b "vendors" at bounding box center [473, 285] width 39 height 13
click at [778, 304] on b "malicious" at bounding box center [771, 308] width 46 height 13
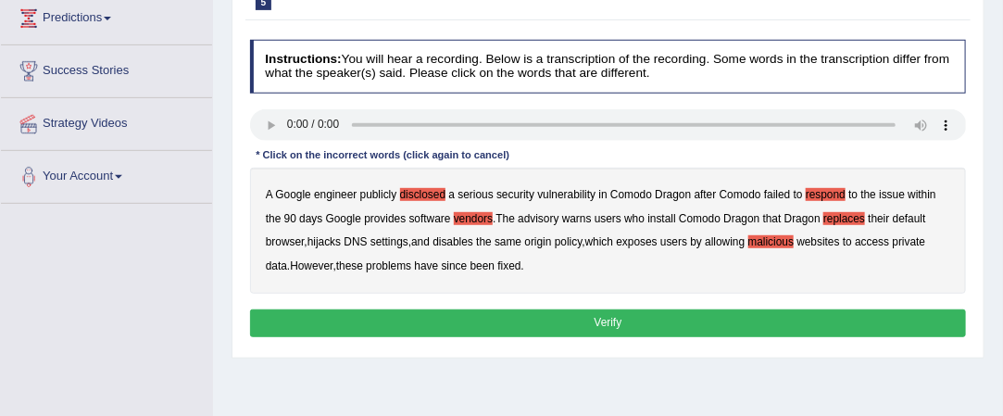
scroll to position [257, 0]
click at [602, 310] on button "Verify" at bounding box center [608, 322] width 717 height 27
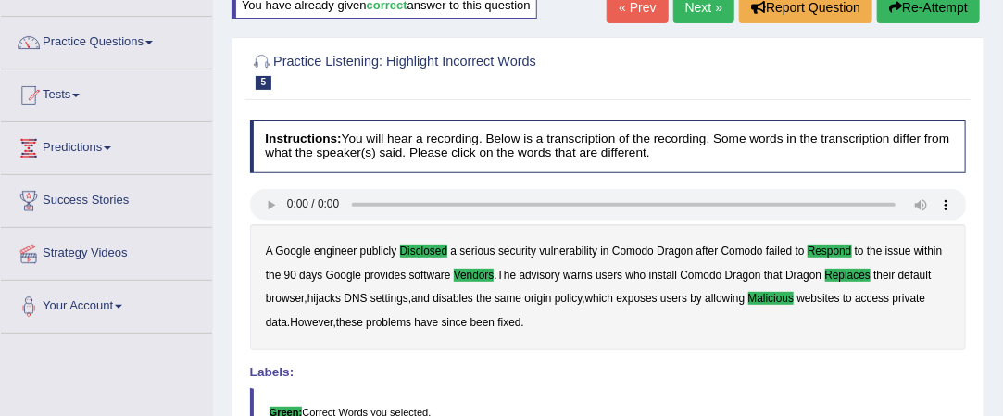
scroll to position [0, 0]
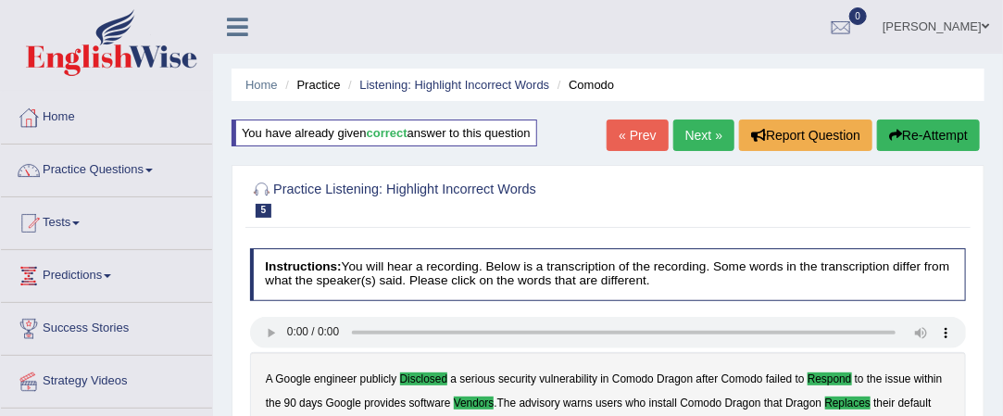
click at [693, 131] on link "Next »" at bounding box center [703, 134] width 61 height 31
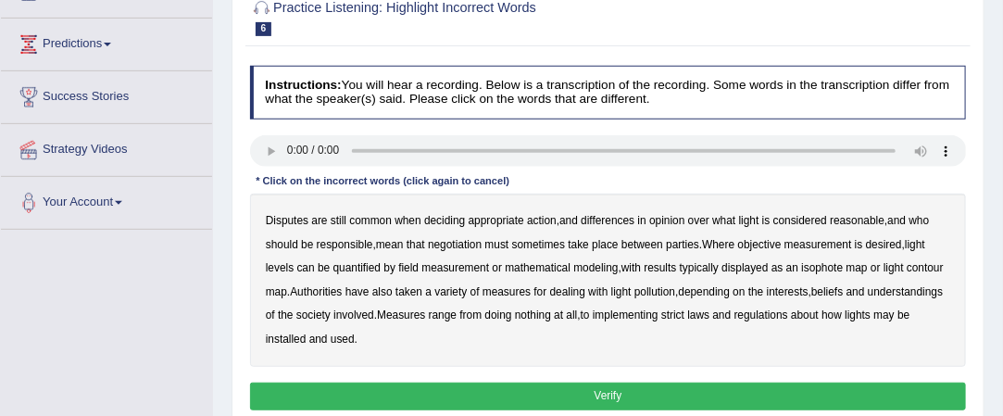
scroll to position [235, 0]
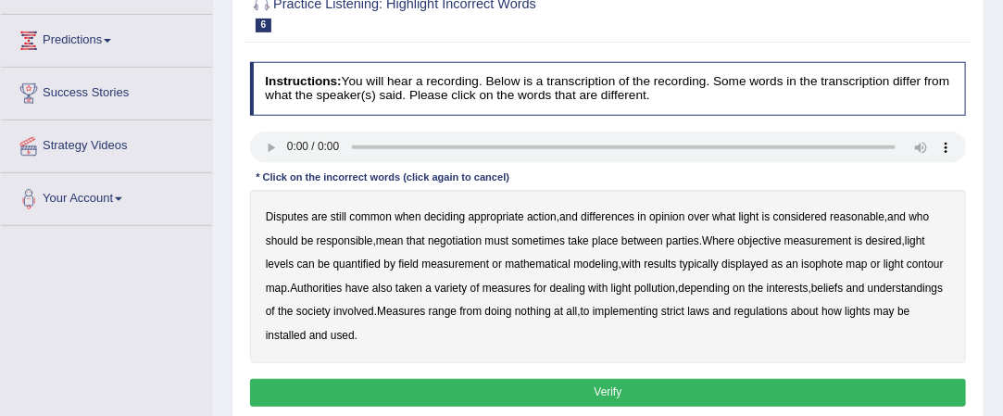
click at [382, 210] on b "common" at bounding box center [370, 216] width 43 height 13
click at [772, 241] on b "objective" at bounding box center [760, 240] width 44 height 13
click at [709, 264] on b "typically" at bounding box center [699, 263] width 39 height 13
click at [752, 310] on b "regulations" at bounding box center [761, 311] width 54 height 13
click at [767, 307] on b "regulations" at bounding box center [761, 311] width 54 height 13
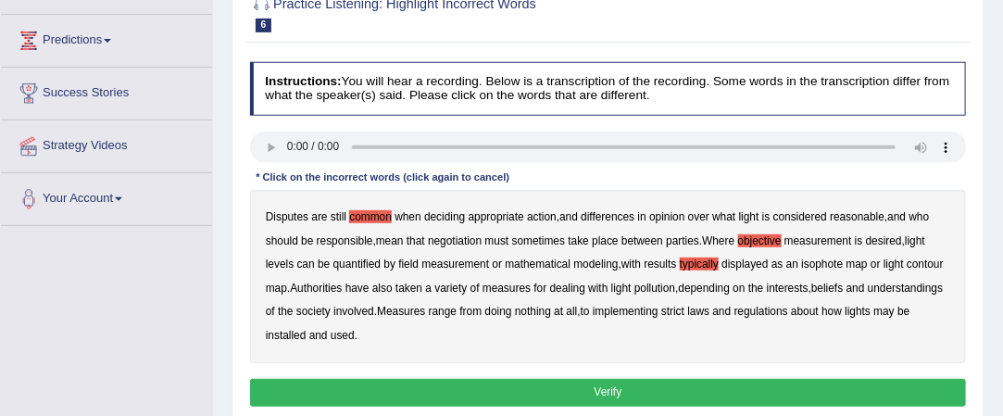
click at [751, 309] on b "regulations" at bounding box center [761, 311] width 54 height 13
click at [568, 394] on button "Verify" at bounding box center [608, 392] width 717 height 27
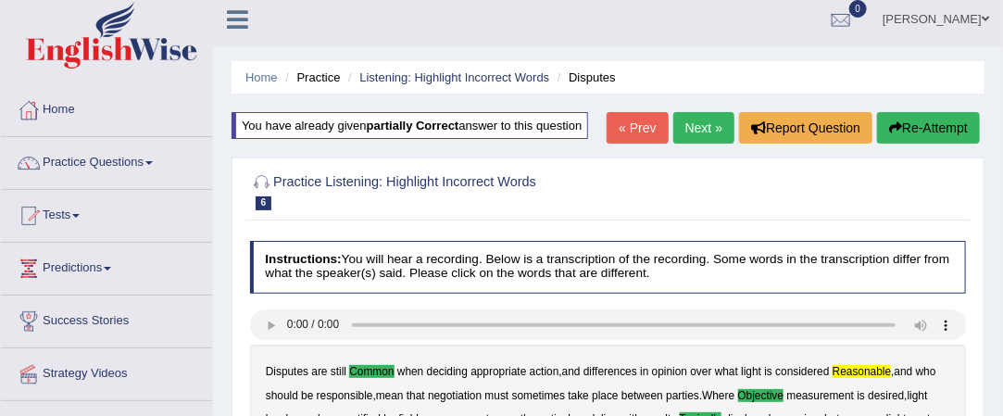
scroll to position [0, 0]
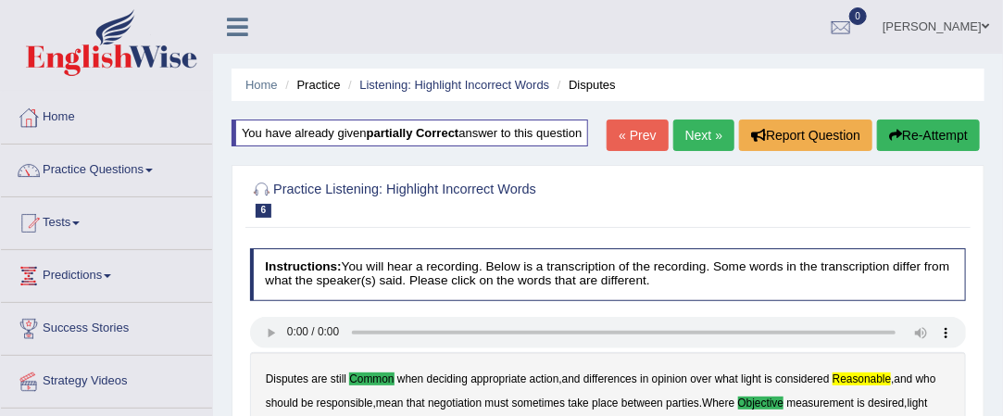
click at [702, 128] on link "Next »" at bounding box center [703, 134] width 61 height 31
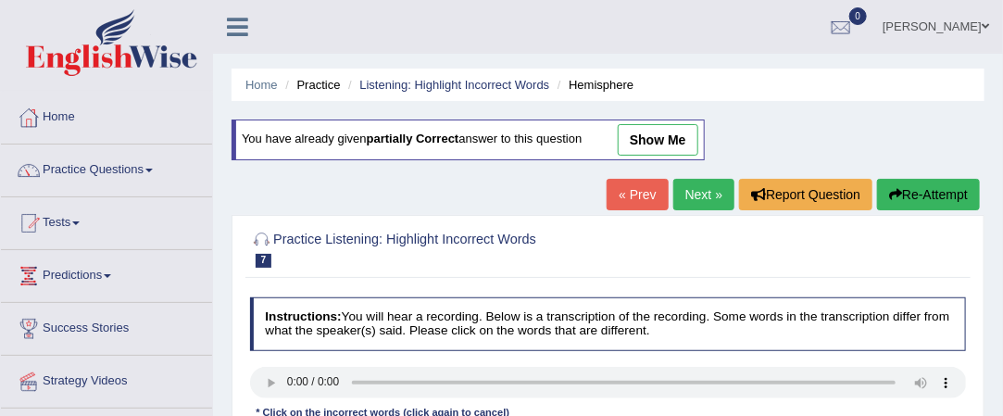
click at [156, 165] on link "Practice Questions" at bounding box center [106, 167] width 211 height 46
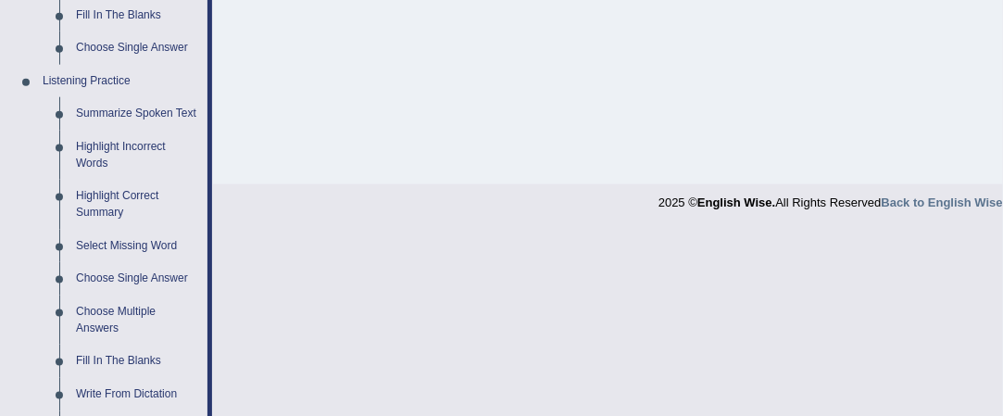
scroll to position [690, 0]
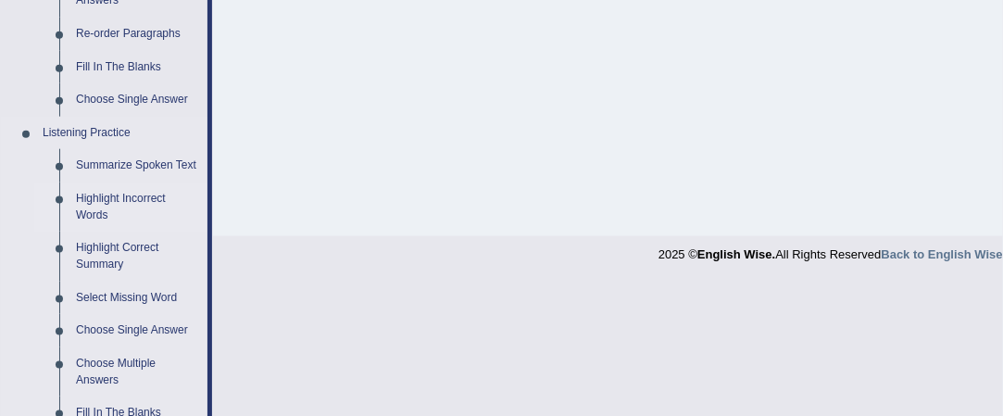
click at [145, 195] on link "Highlight Incorrect Words" at bounding box center [138, 206] width 140 height 49
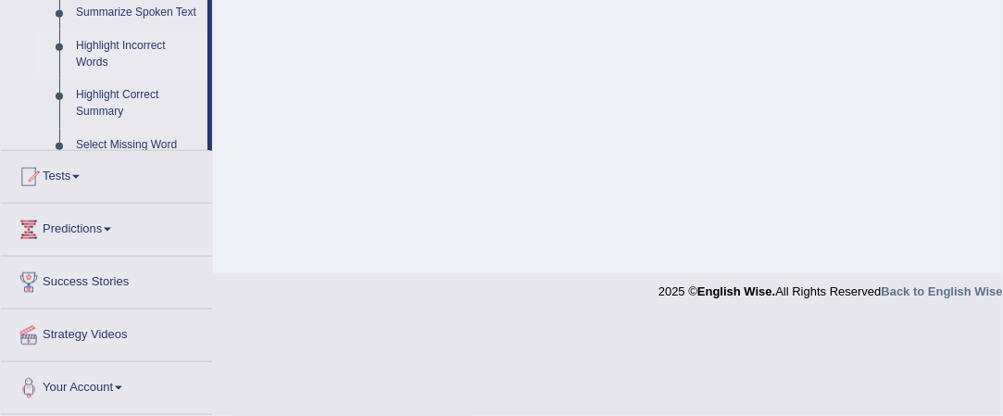
scroll to position [557, 0]
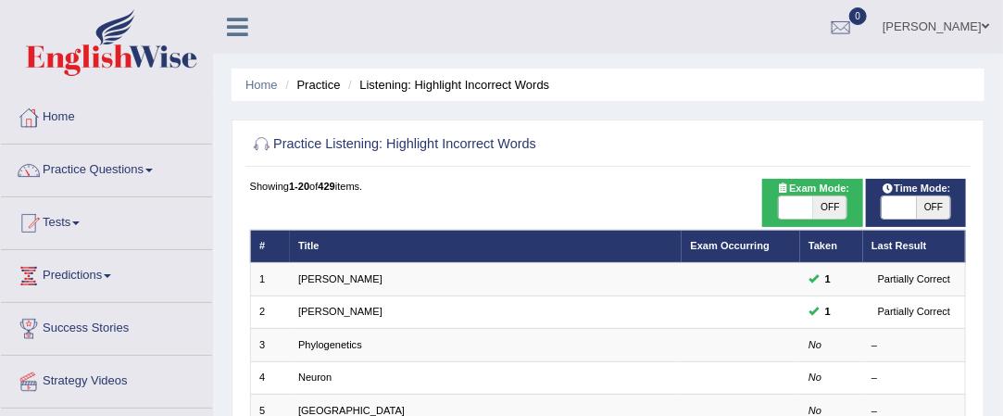
click at [835, 205] on span "OFF" at bounding box center [830, 207] width 34 height 22
checkbox input "true"
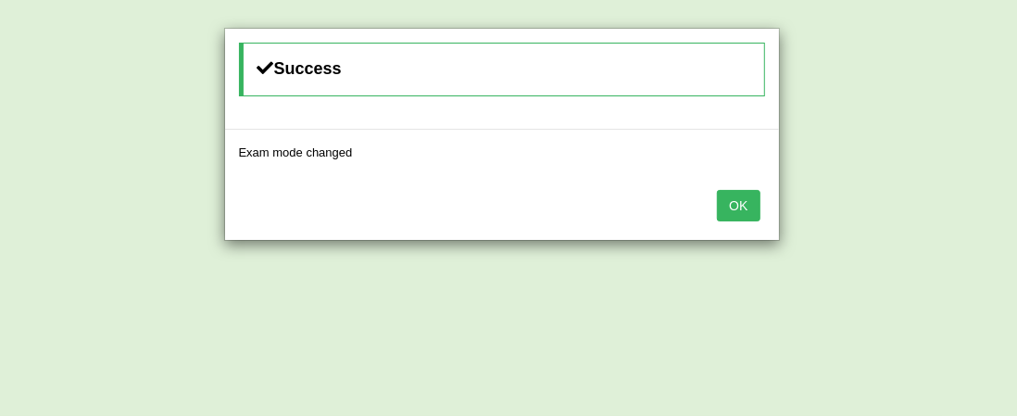
click at [741, 199] on button "OK" at bounding box center [738, 205] width 43 height 31
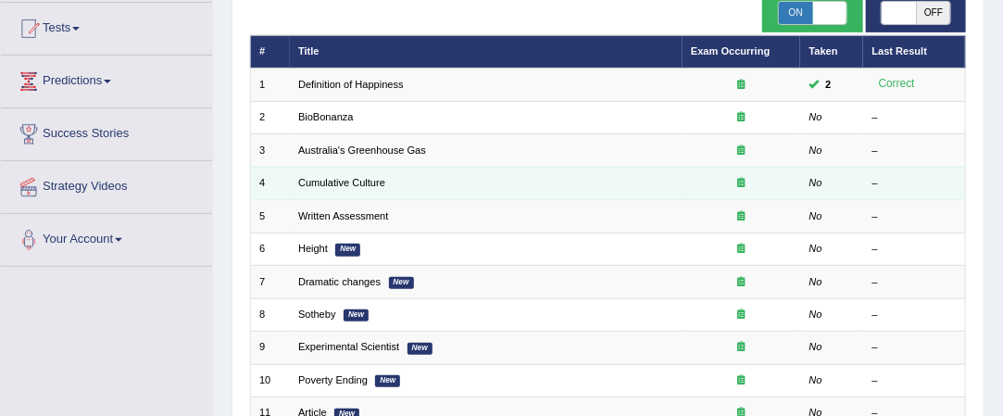
scroll to position [34, 0]
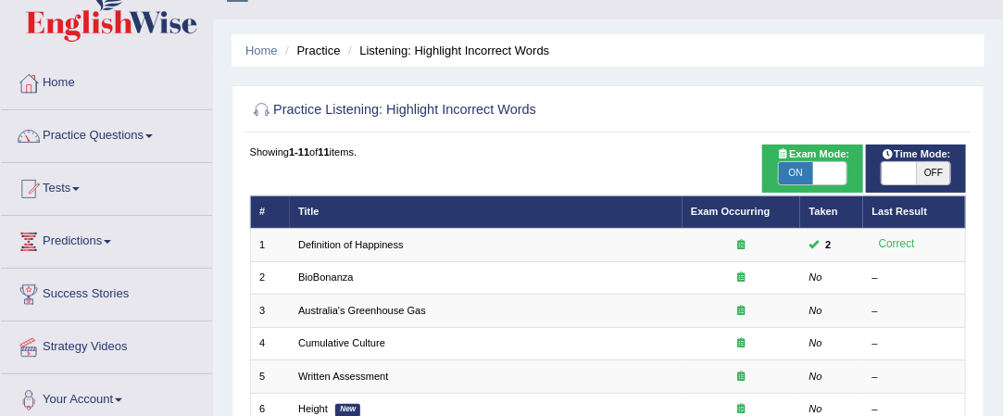
click at [935, 167] on span "OFF" at bounding box center [934, 173] width 34 height 22
checkbox input "true"
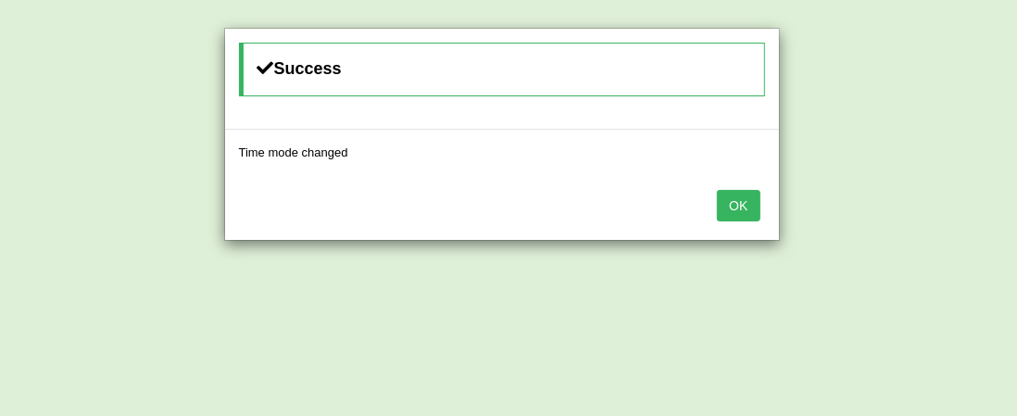
click at [735, 195] on button "OK" at bounding box center [738, 205] width 43 height 31
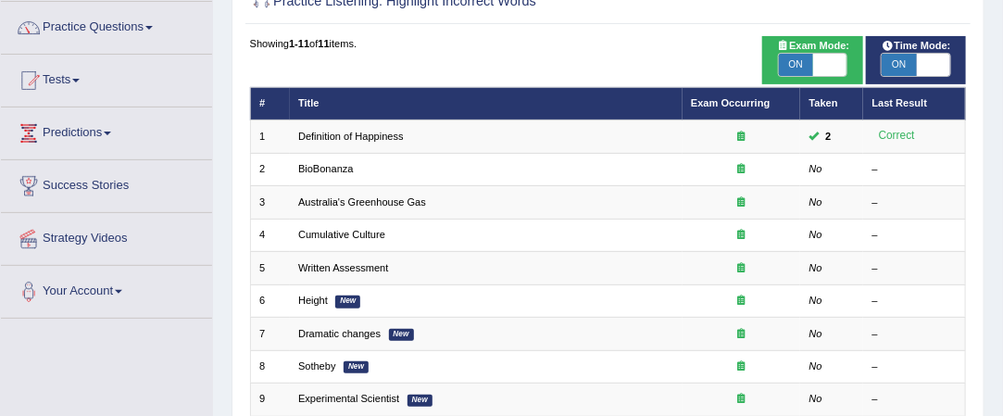
scroll to position [142, 0]
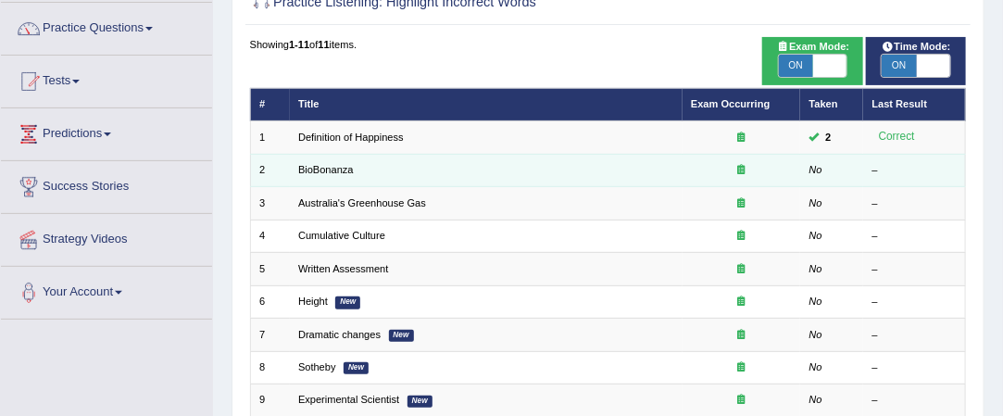
click at [400, 168] on td "BioBonanza" at bounding box center [486, 170] width 393 height 32
click at [342, 161] on td "BioBonanza" at bounding box center [486, 170] width 393 height 32
click at [337, 168] on link "BioBonanza" at bounding box center [326, 169] width 56 height 11
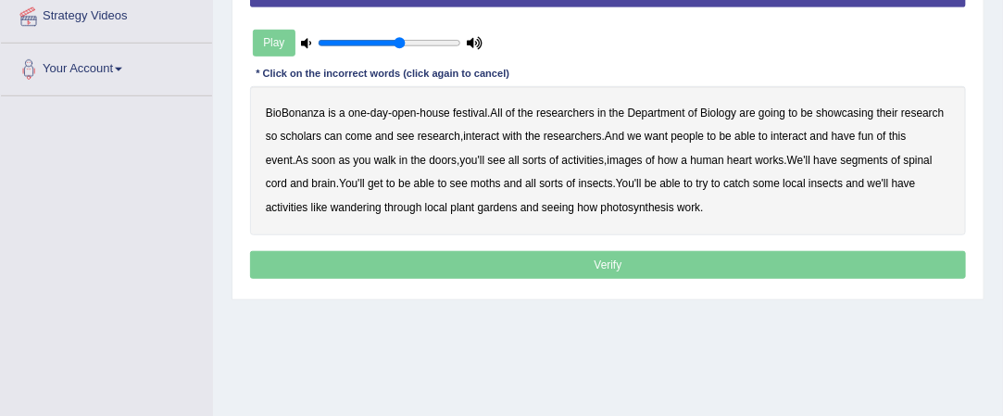
scroll to position [365, 0]
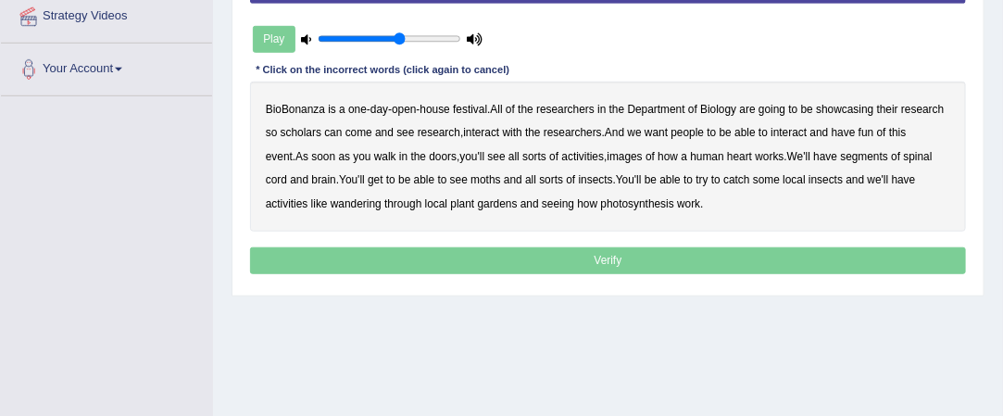
click at [305, 133] on b "scholars" at bounding box center [301, 132] width 41 height 13
click at [845, 157] on b "segments" at bounding box center [865, 156] width 48 height 13
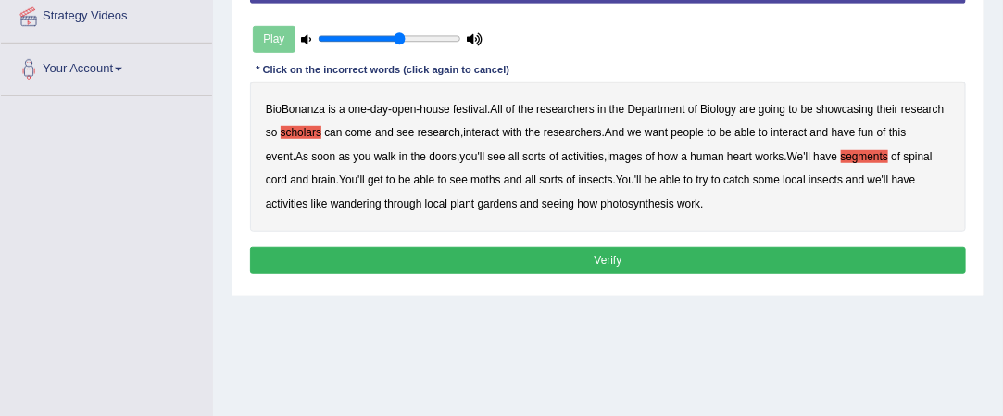
click at [577, 254] on button "Verify" at bounding box center [608, 260] width 717 height 27
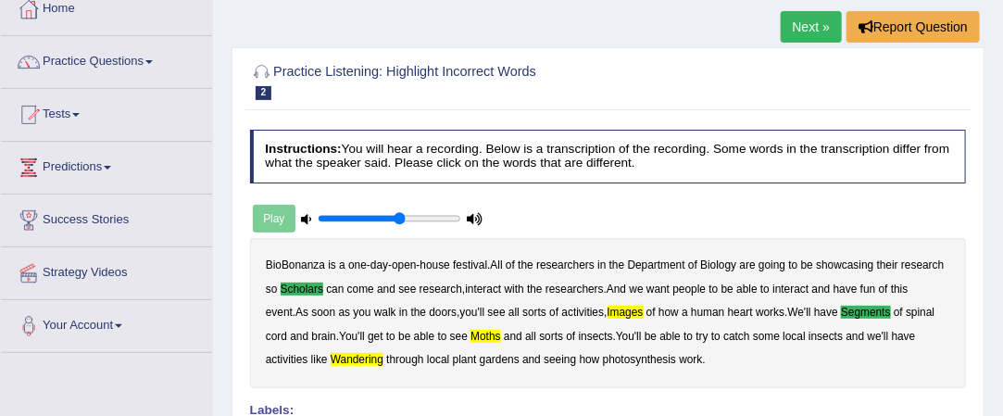
scroll to position [0, 0]
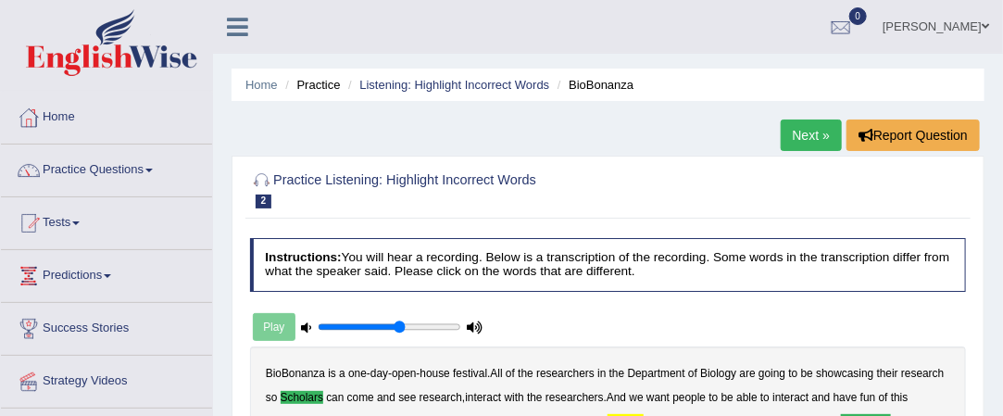
click at [814, 131] on link "Next »" at bounding box center [811, 134] width 61 height 31
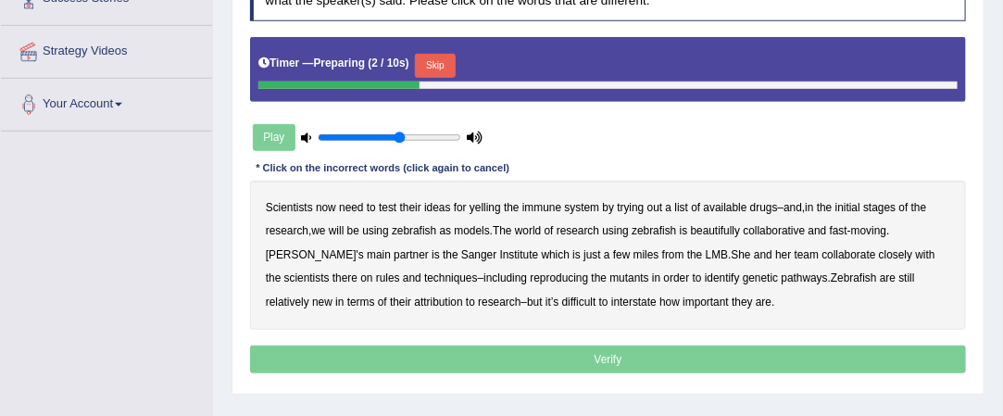
scroll to position [332, 0]
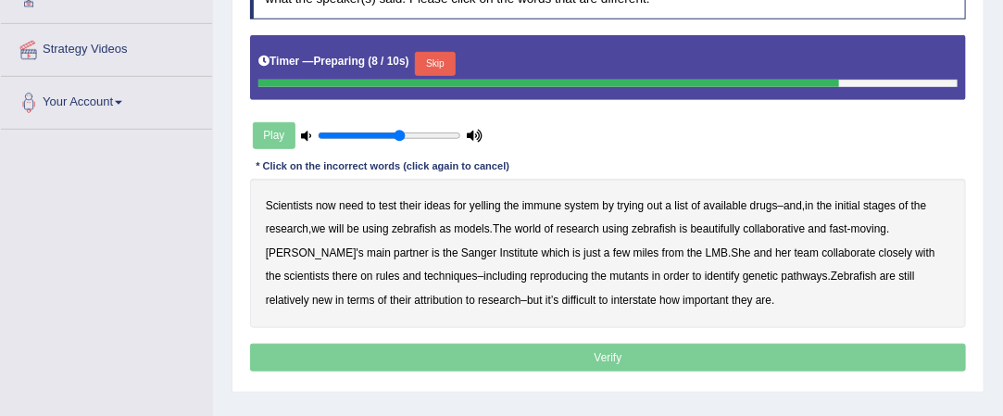
click at [492, 205] on b "yelling" at bounding box center [485, 205] width 31 height 13
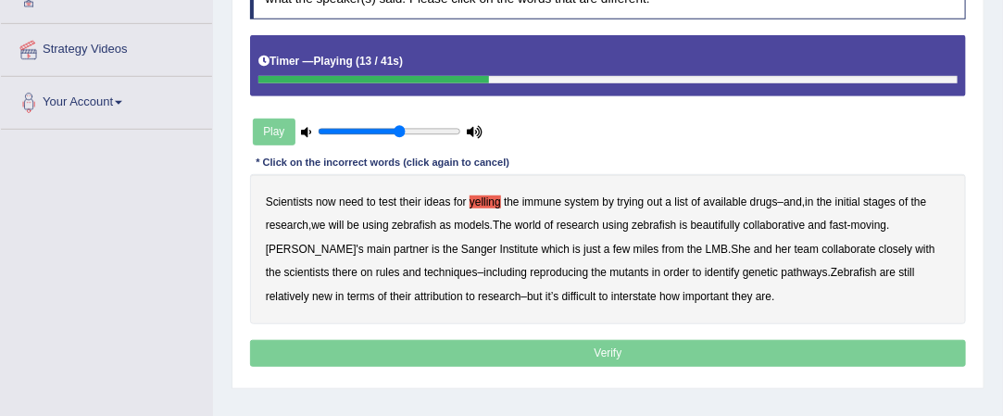
click at [729, 220] on b "beautifully" at bounding box center [716, 225] width 50 height 13
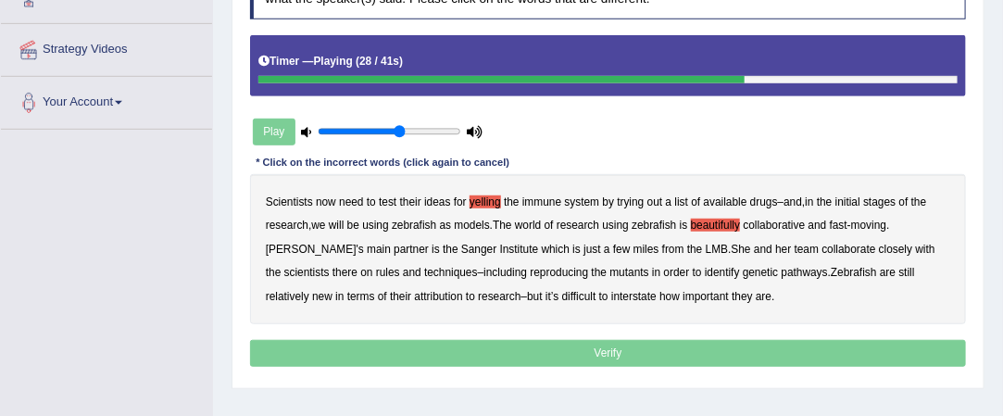
click at [403, 270] on b "and" at bounding box center [412, 272] width 19 height 13
click at [376, 271] on b "rules" at bounding box center [388, 272] width 24 height 13
click at [403, 266] on b "and" at bounding box center [412, 272] width 19 height 13
click at [642, 290] on b "interstate" at bounding box center [633, 296] width 45 height 13
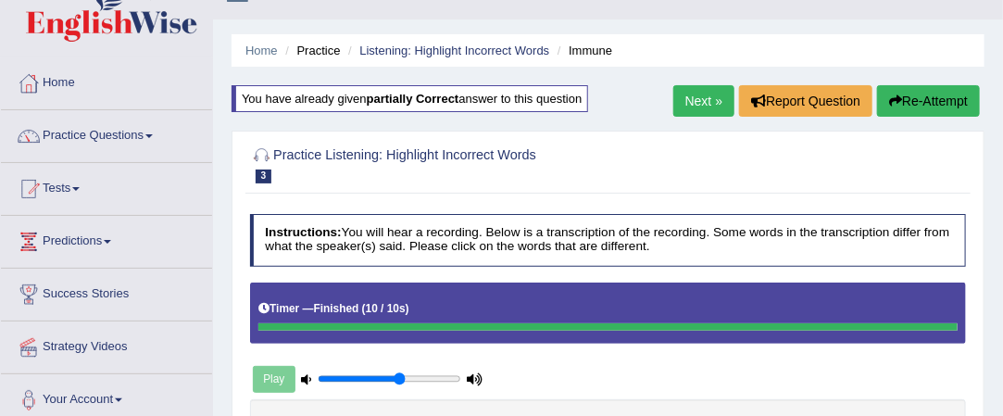
scroll to position [0, 0]
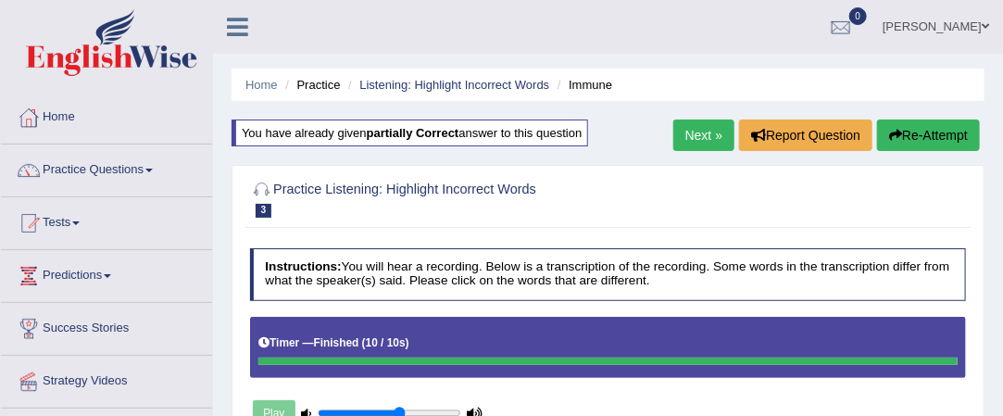
click at [705, 134] on link "Next »" at bounding box center [703, 134] width 61 height 31
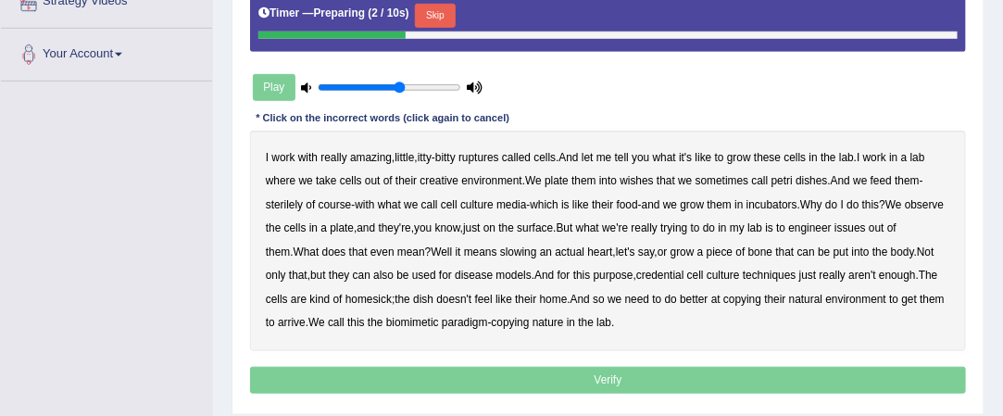
scroll to position [382, 0]
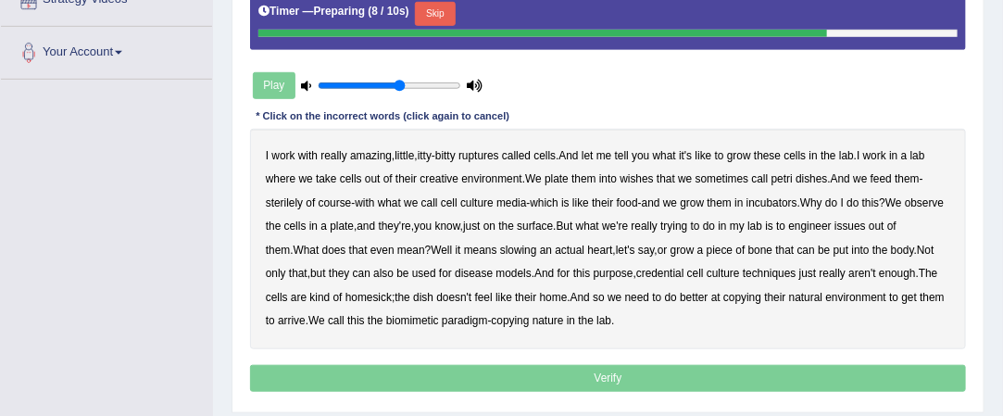
click at [490, 149] on b "ruptures" at bounding box center [478, 155] width 41 height 13
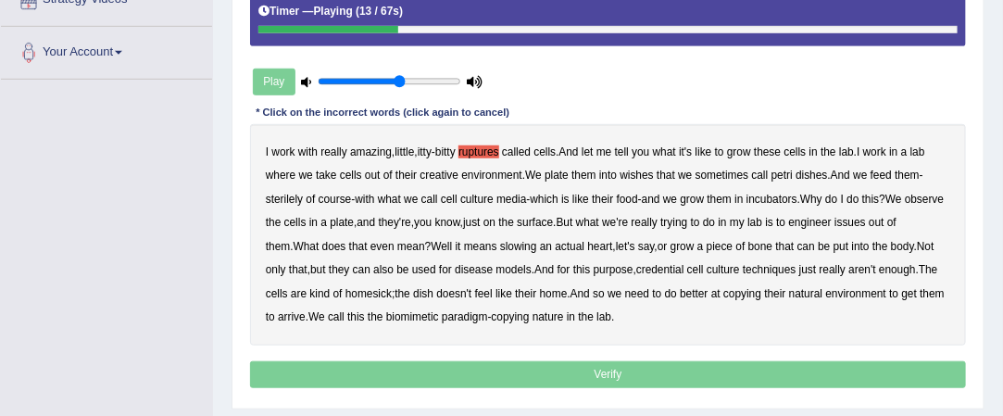
click at [444, 169] on b "creative" at bounding box center [439, 175] width 39 height 13
click at [646, 170] on b "wishes" at bounding box center [636, 175] width 33 height 13
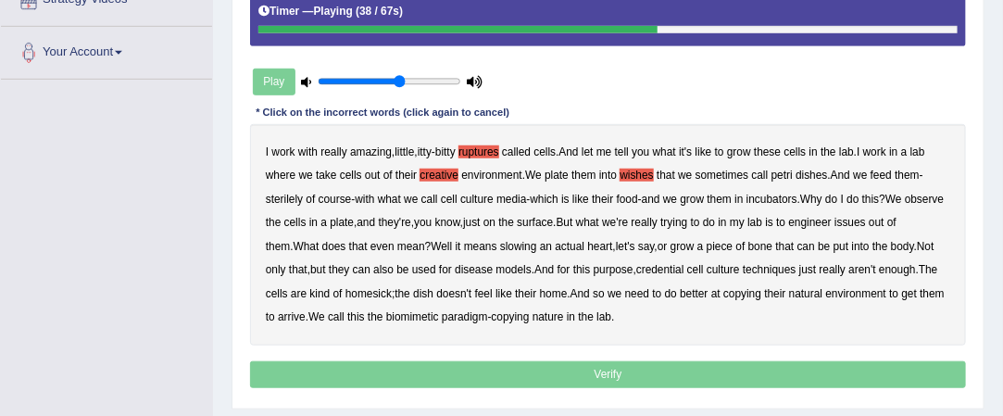
click at [866, 216] on b "issues" at bounding box center [850, 222] width 31 height 13
click at [684, 270] on b "credential" at bounding box center [660, 269] width 48 height 13
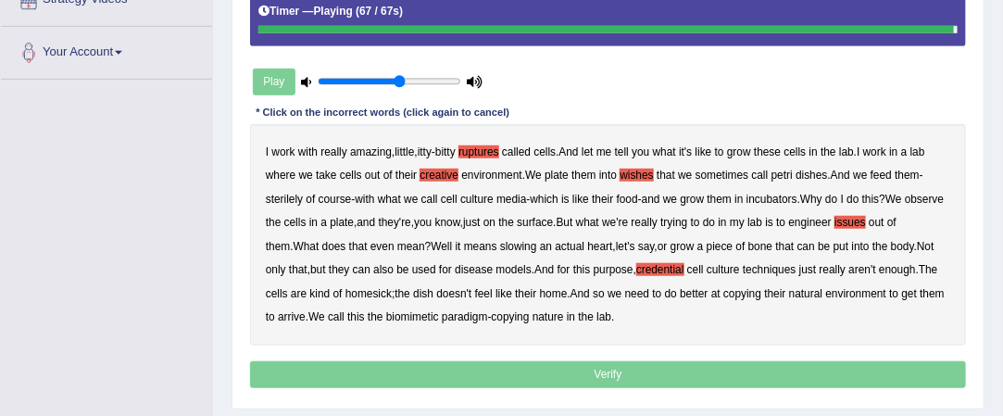
click at [291, 313] on b "arrive" at bounding box center [292, 316] width 28 height 13
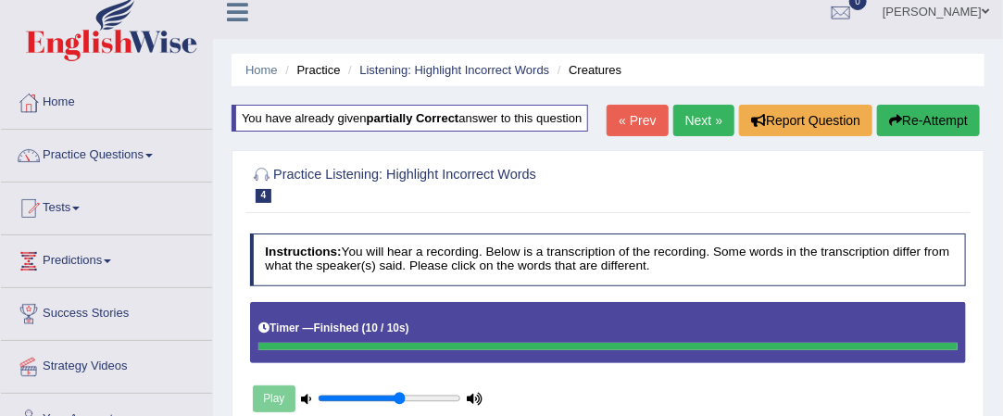
scroll to position [0, 0]
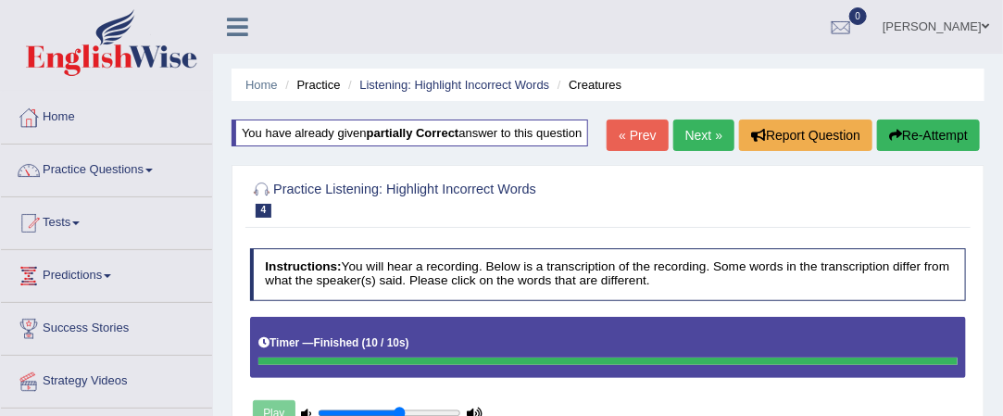
click at [697, 132] on link "Next »" at bounding box center [703, 134] width 61 height 31
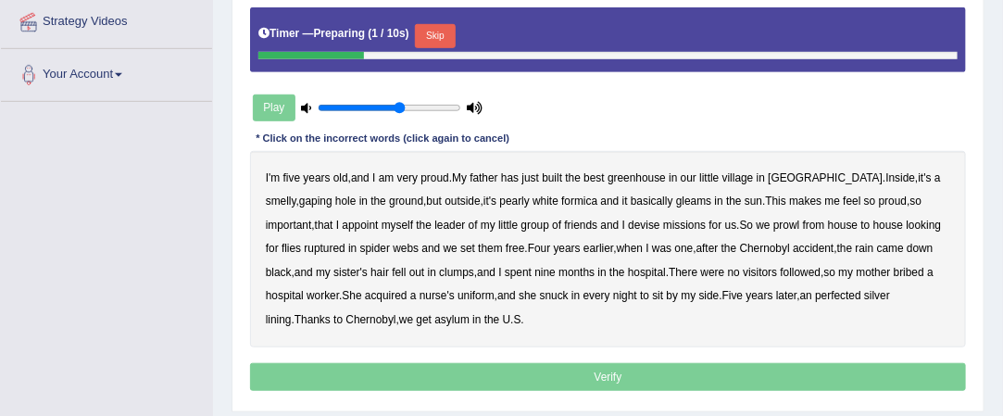
scroll to position [360, 0]
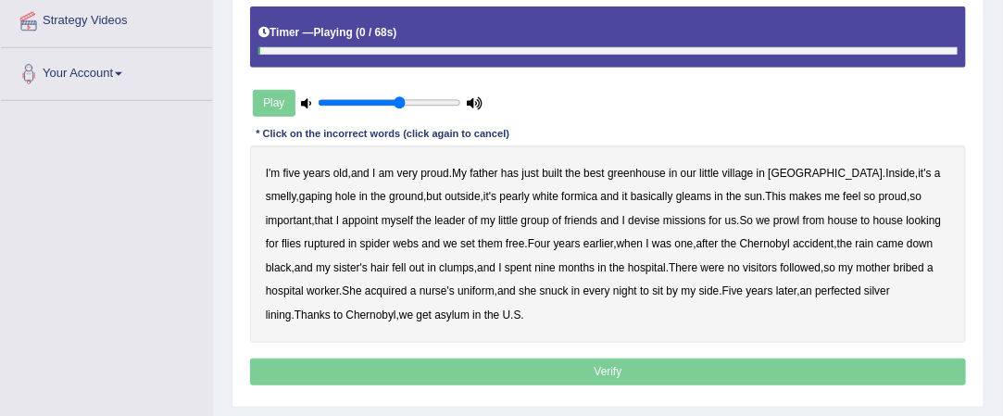
click at [650, 171] on b "greenhouse" at bounding box center [637, 173] width 58 height 13
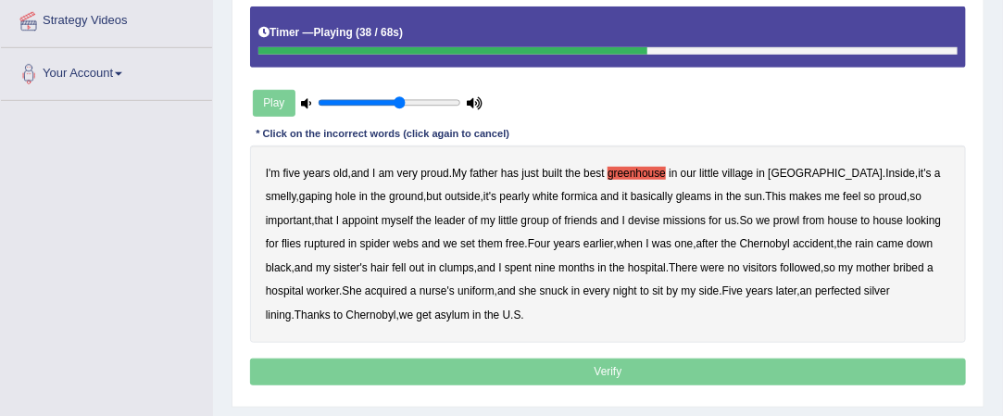
click at [345, 237] on b "ruptured" at bounding box center [325, 243] width 41 height 13
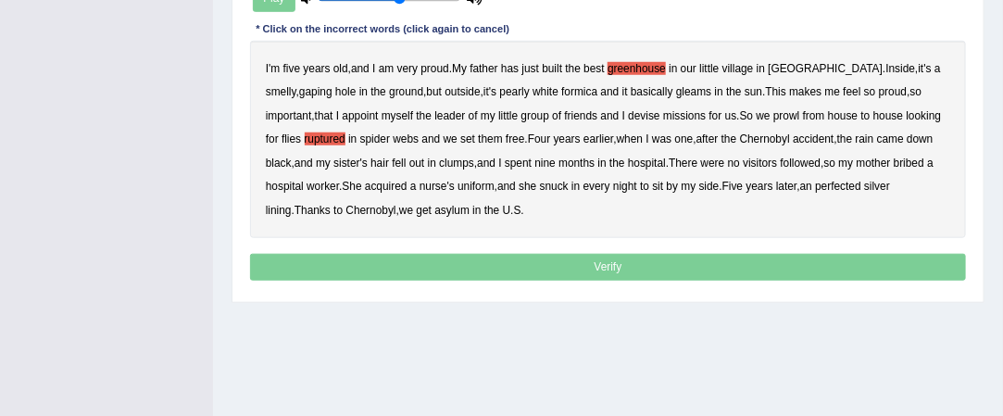
scroll to position [469, 0]
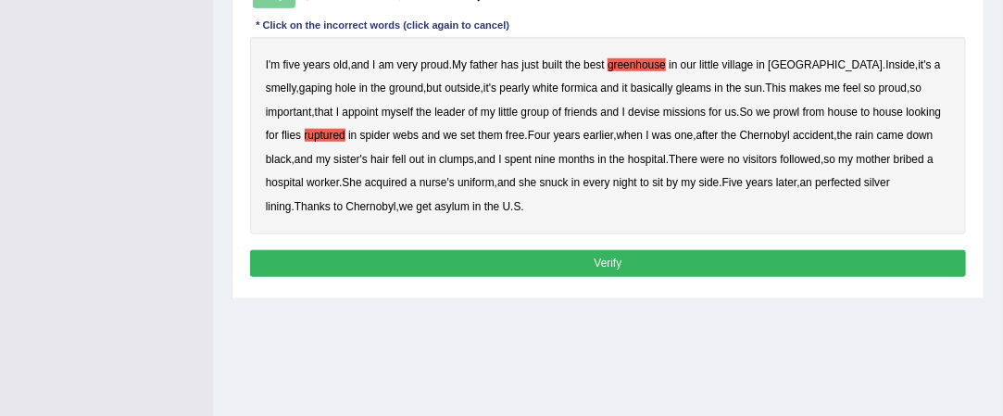
click at [815, 178] on b "perfected" at bounding box center [838, 182] width 46 height 13
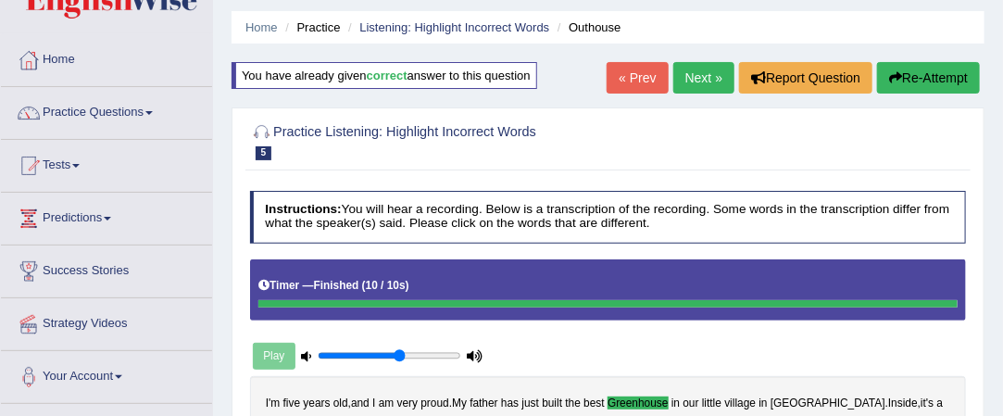
scroll to position [57, 0]
click at [697, 78] on link "Next »" at bounding box center [703, 77] width 61 height 31
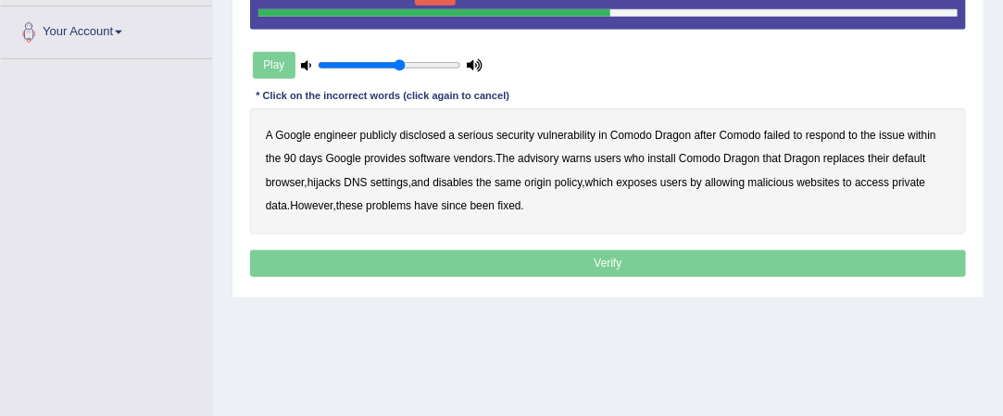
click at [428, 129] on b "disclosed" at bounding box center [423, 135] width 46 height 13
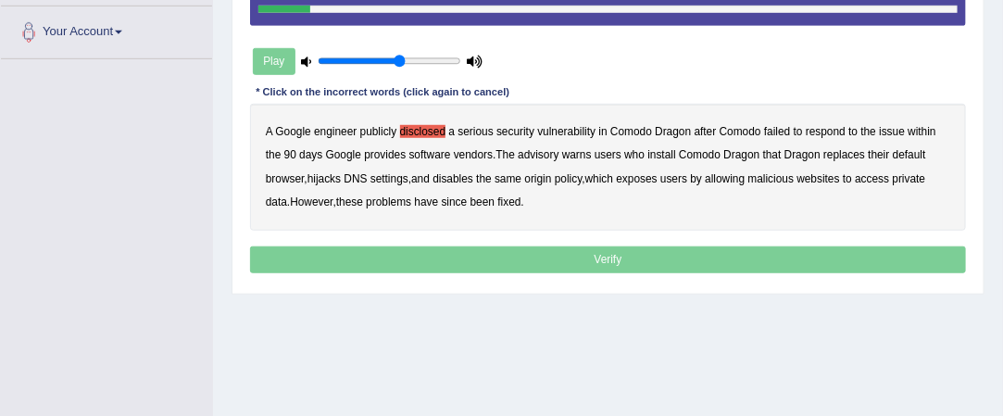
click at [824, 126] on b "respond" at bounding box center [826, 131] width 40 height 13
click at [463, 148] on b "vendors" at bounding box center [473, 154] width 39 height 13
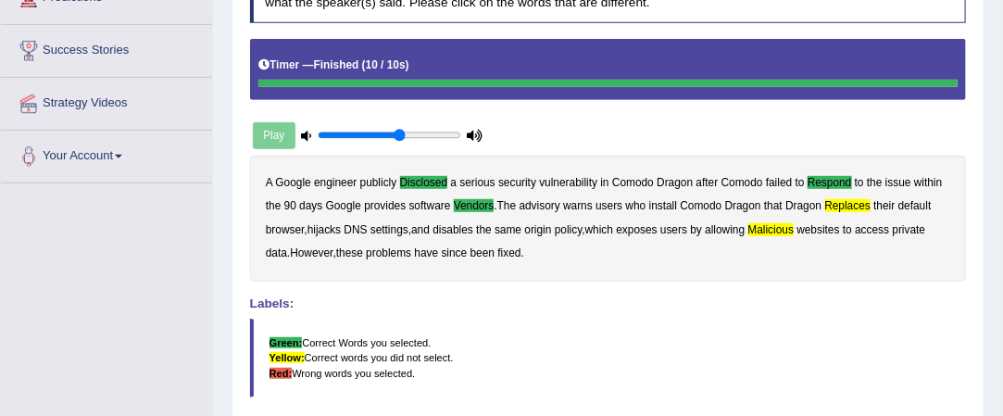
scroll to position [276, 0]
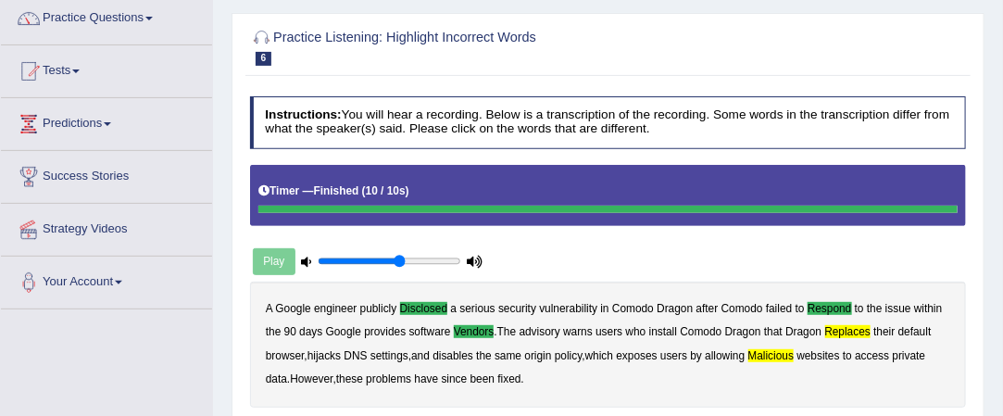
click at [708, 184] on div "Timer — Finished ( 10 / 10s )" at bounding box center [607, 192] width 699 height 28
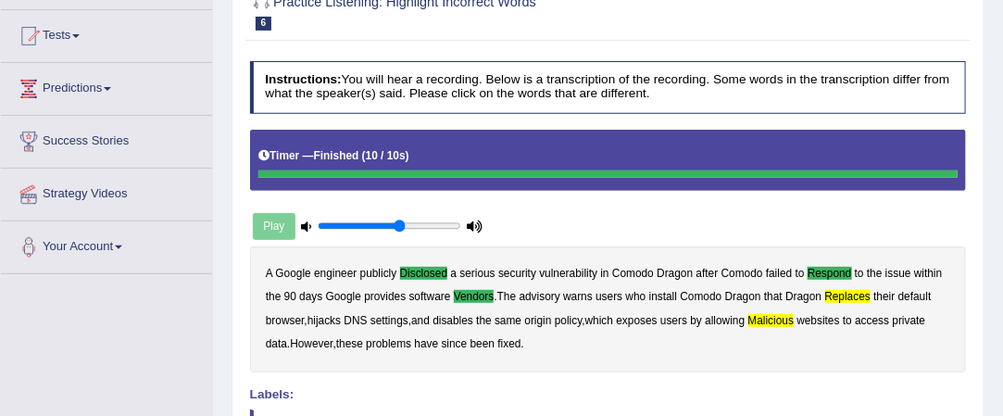
scroll to position [0, 0]
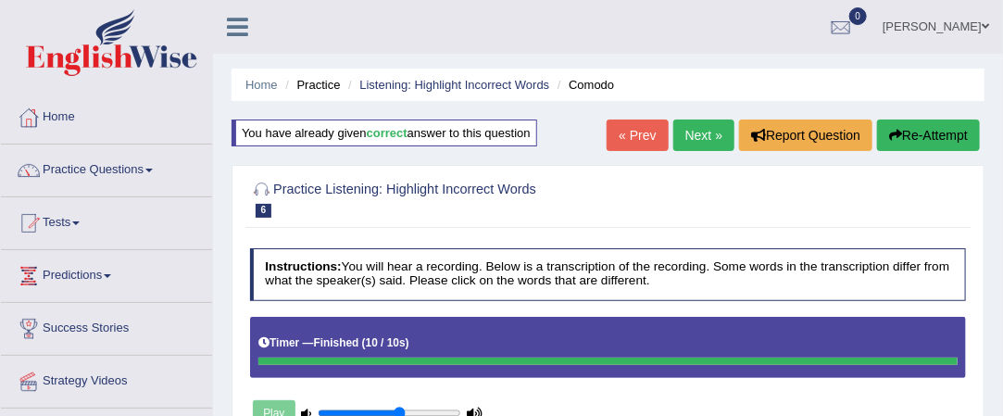
click at [684, 130] on link "Next »" at bounding box center [703, 134] width 61 height 31
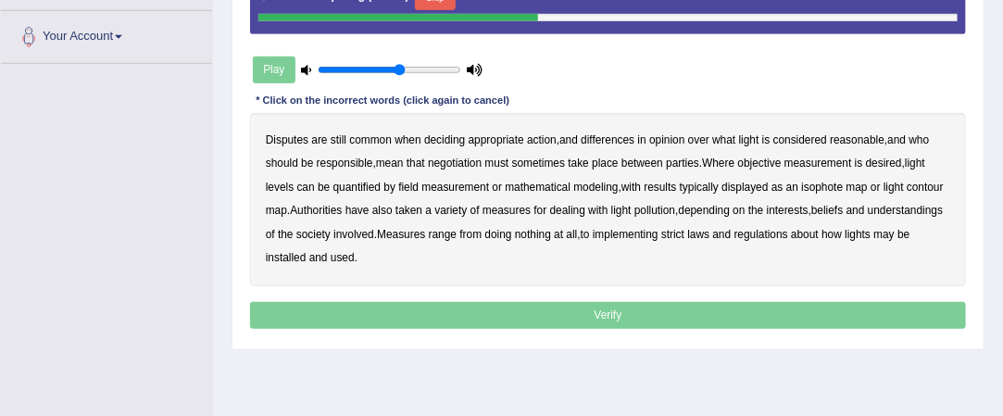
scroll to position [406, 0]
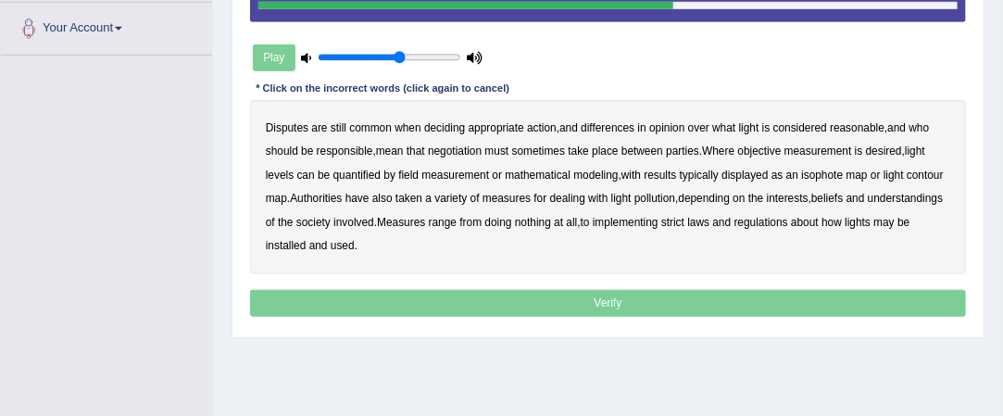
click at [364, 169] on b "quantified" at bounding box center [357, 175] width 48 height 13
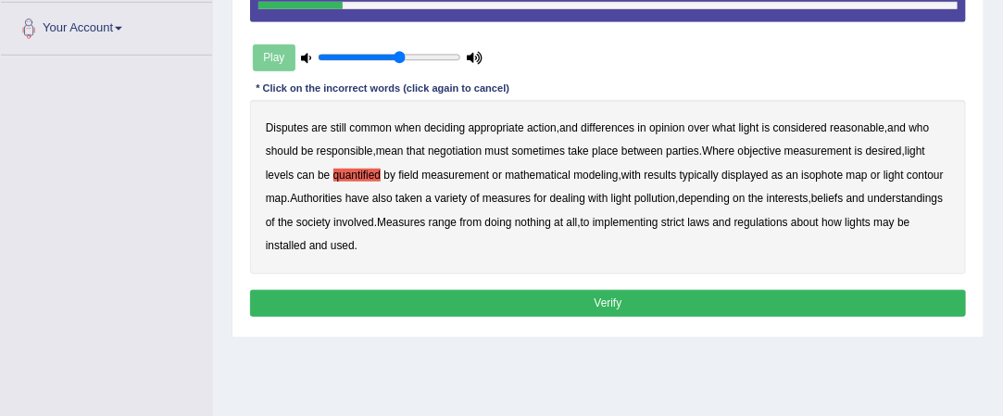
click at [369, 122] on b "common" at bounding box center [370, 127] width 43 height 13
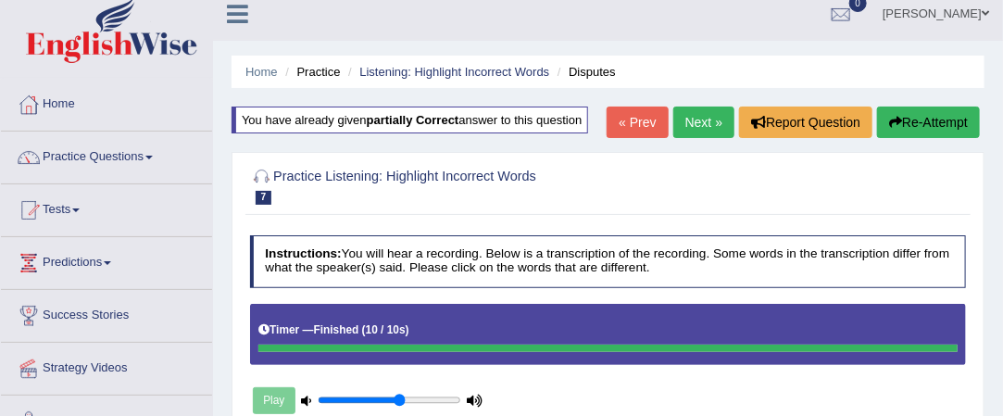
scroll to position [0, 0]
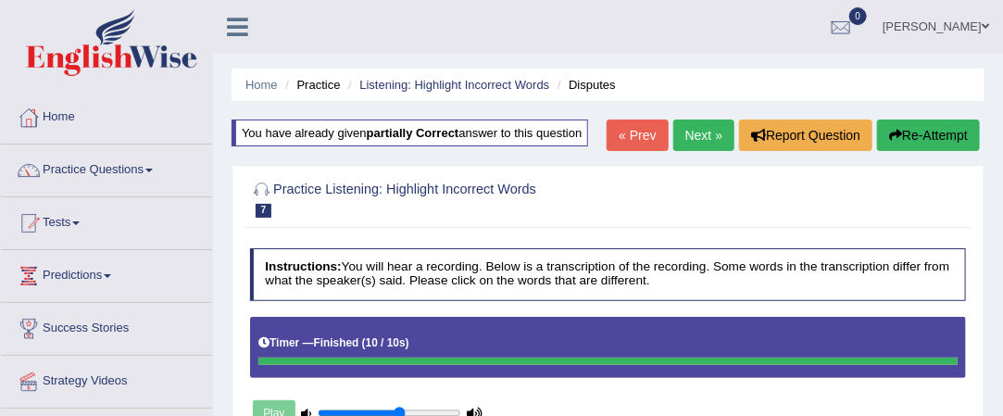
click at [919, 135] on button "Re-Attempt" at bounding box center [928, 134] width 103 height 31
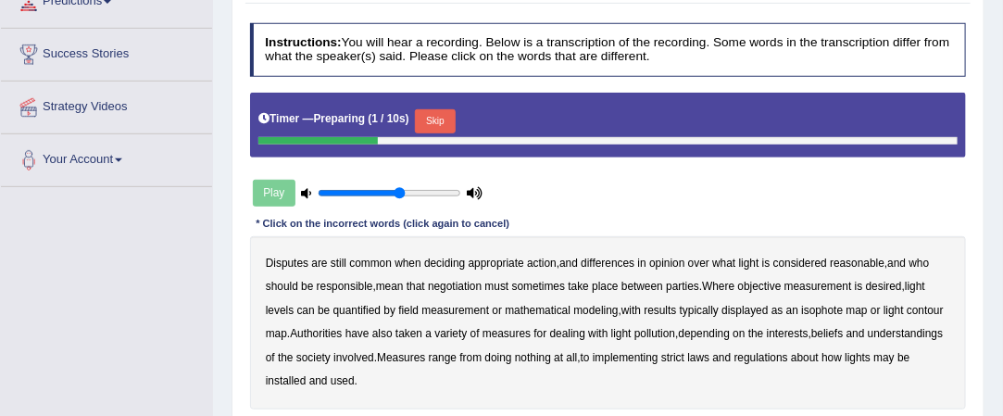
scroll to position [282, 0]
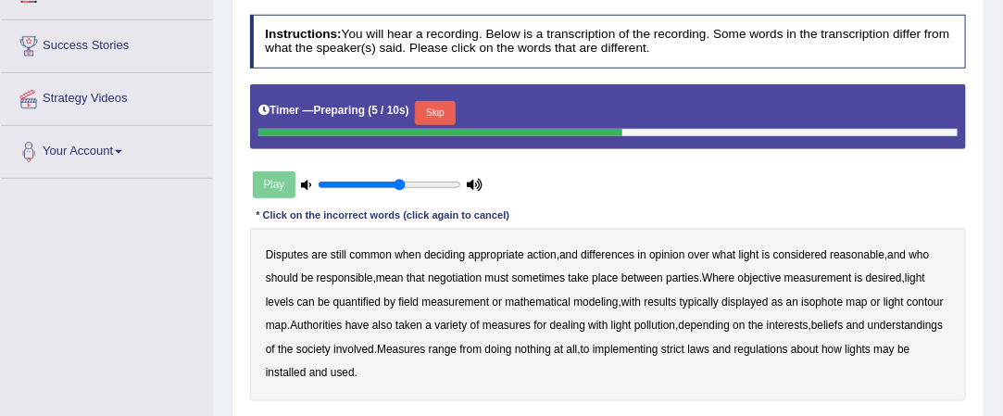
click at [380, 248] on b "common" at bounding box center [370, 254] width 43 height 13
click at [862, 253] on b "reasonable" at bounding box center [857, 254] width 55 height 13
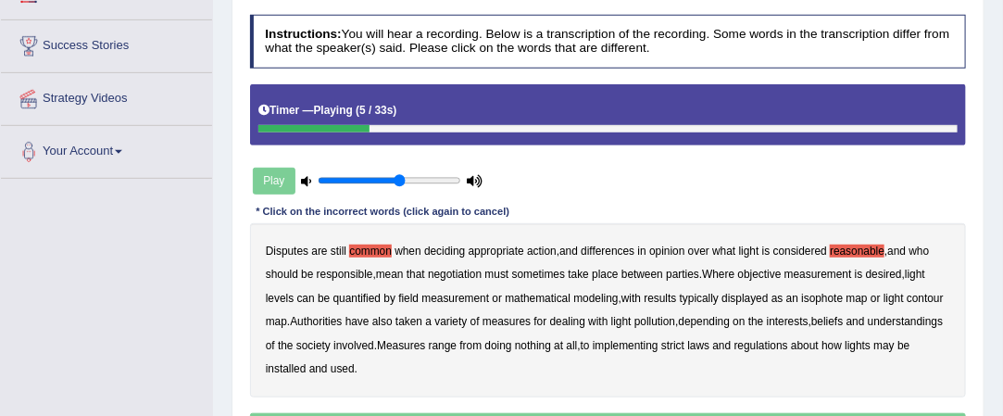
click at [656, 319] on b "pollution" at bounding box center [654, 321] width 41 height 13
click at [759, 272] on b "objective" at bounding box center [760, 274] width 44 height 13
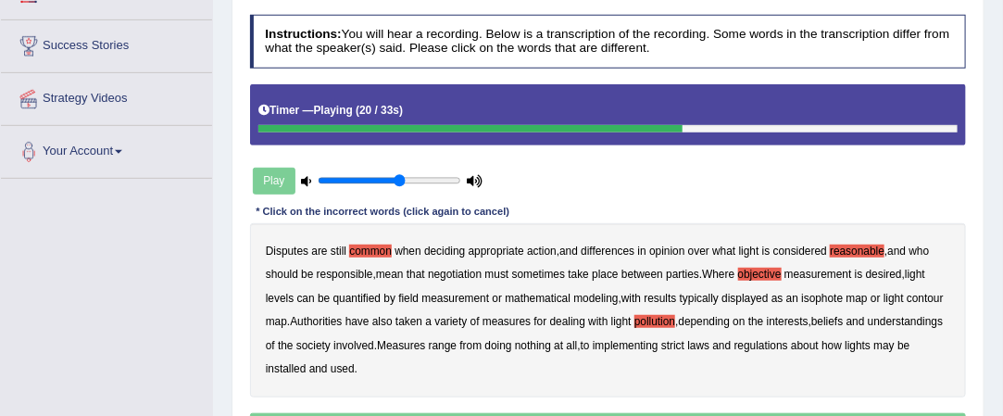
click at [710, 296] on b "typically" at bounding box center [699, 298] width 39 height 13
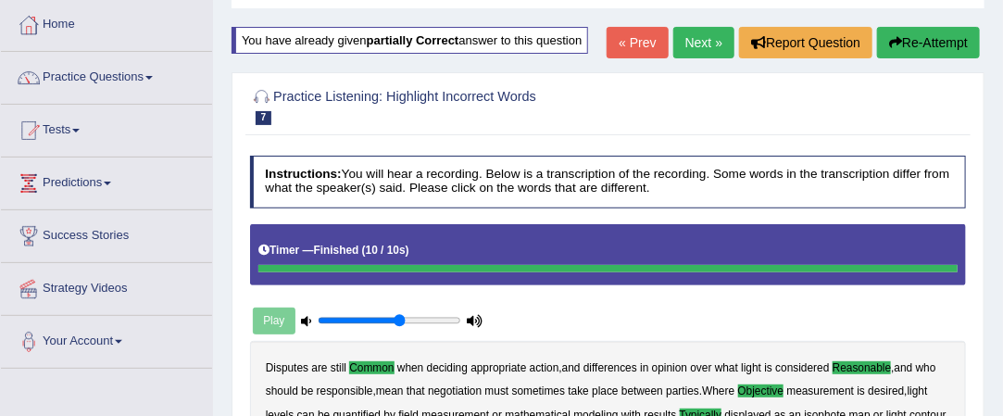
scroll to position [91, 0]
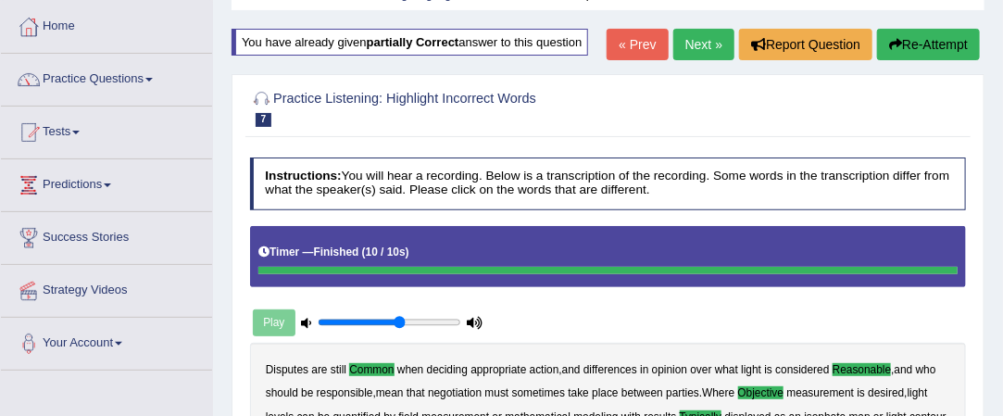
click at [697, 39] on link "Next »" at bounding box center [703, 44] width 61 height 31
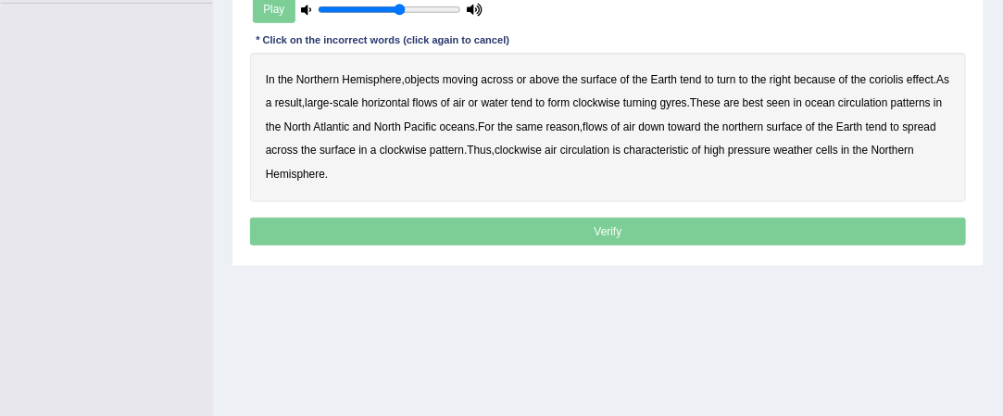
scroll to position [458, 0]
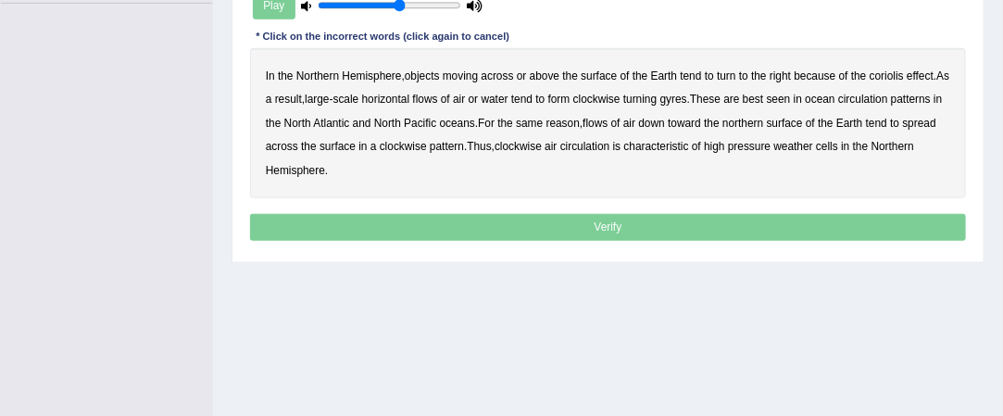
click at [458, 75] on b "moving" at bounding box center [460, 75] width 35 height 13
click at [397, 93] on b "horizontal" at bounding box center [386, 99] width 48 height 13
click at [888, 93] on b "circulation" at bounding box center [863, 99] width 50 height 13
click at [610, 144] on b "circulation" at bounding box center [585, 146] width 50 height 13
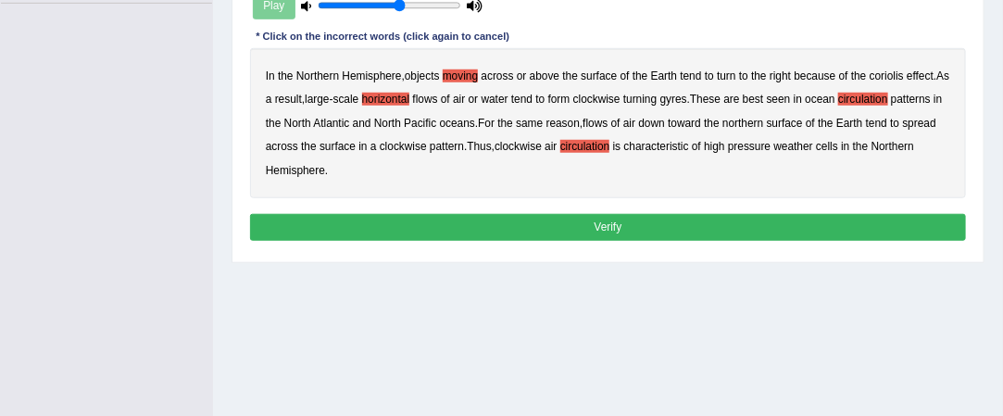
click at [610, 144] on b "circulation" at bounding box center [585, 146] width 50 height 13
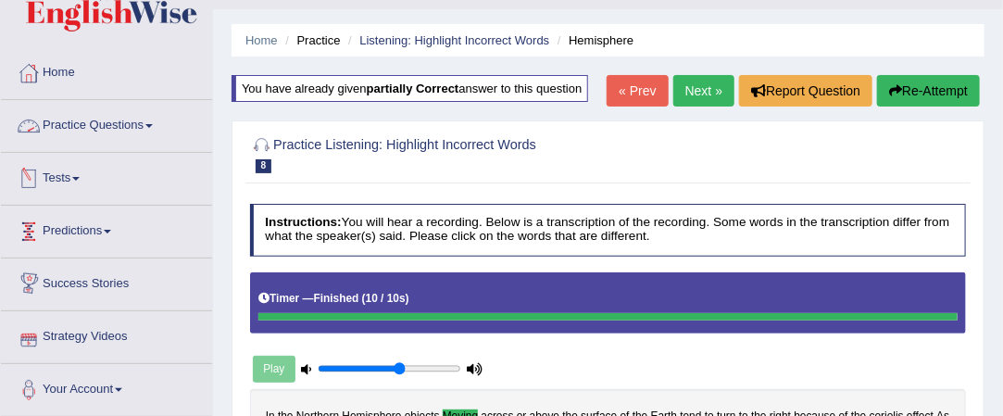
scroll to position [42, 0]
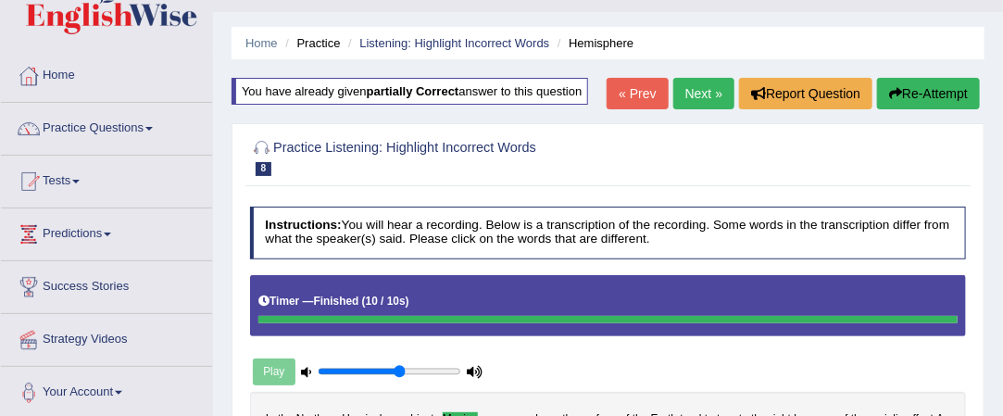
click at [159, 119] on link "Practice Questions" at bounding box center [106, 126] width 211 height 46
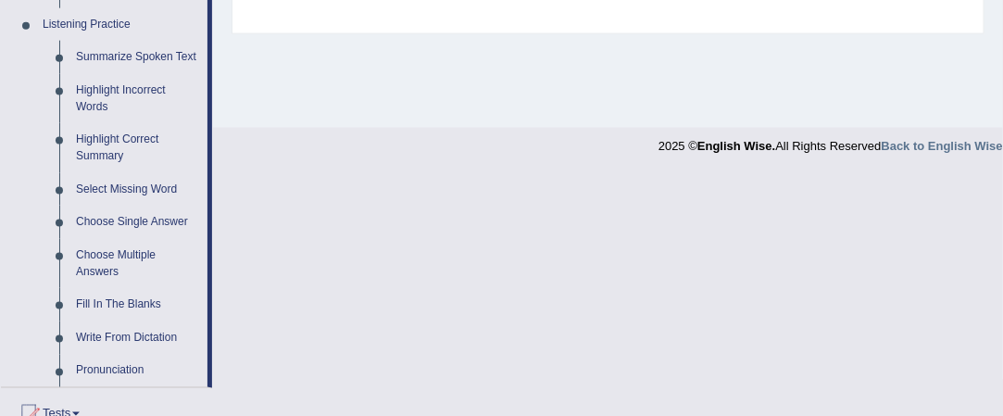
scroll to position [788, 0]
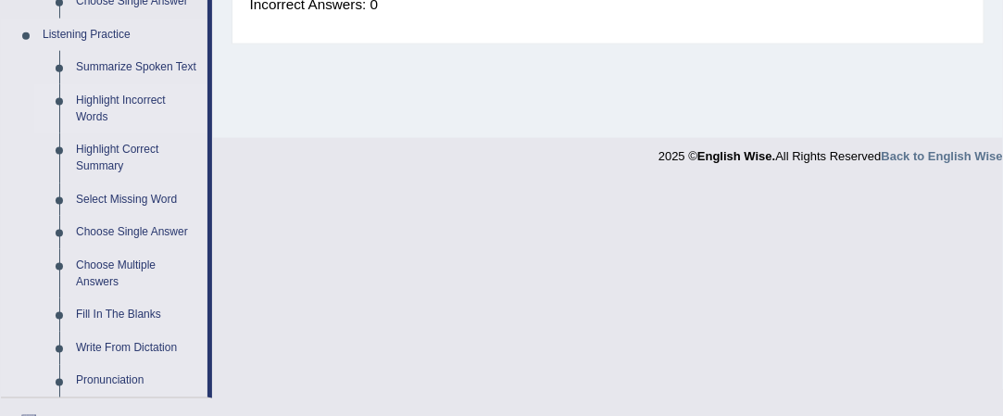
click at [149, 95] on link "Highlight Incorrect Words" at bounding box center [138, 108] width 140 height 49
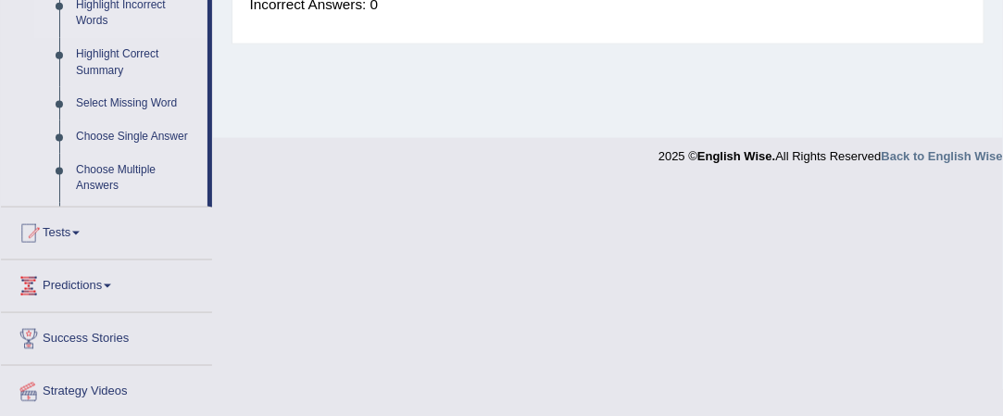
scroll to position [501, 0]
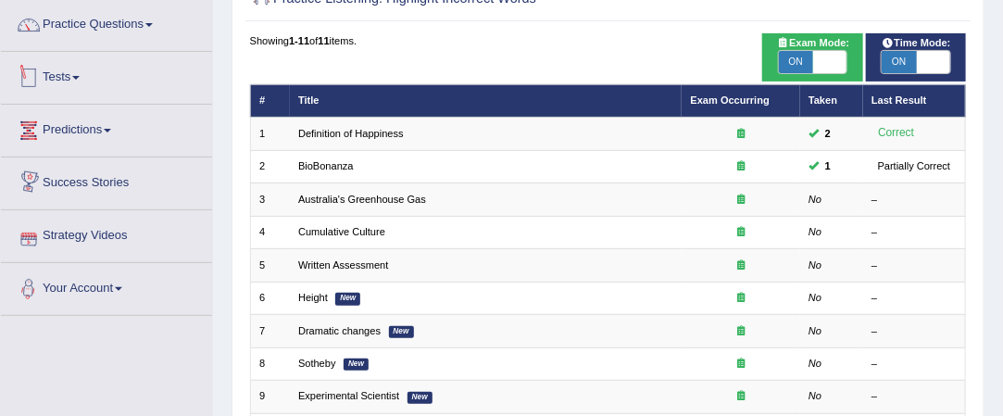
scroll to position [146, 0]
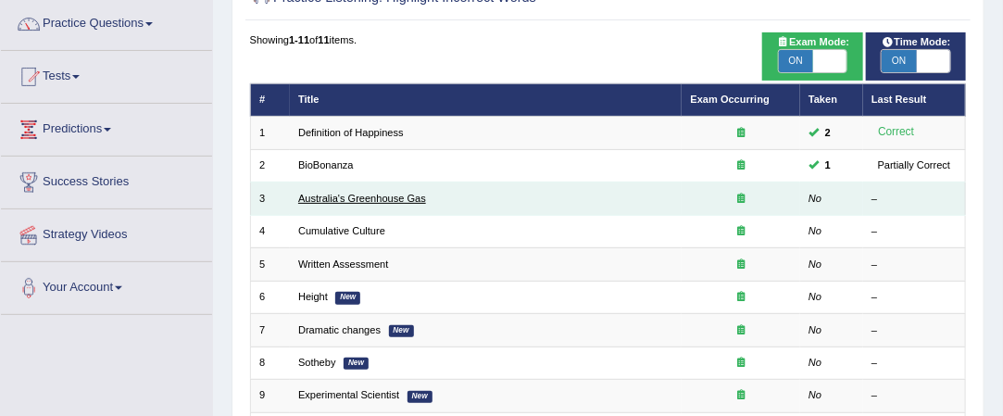
click at [349, 196] on link "Australia's Greenhouse Gas" at bounding box center [362, 198] width 128 height 11
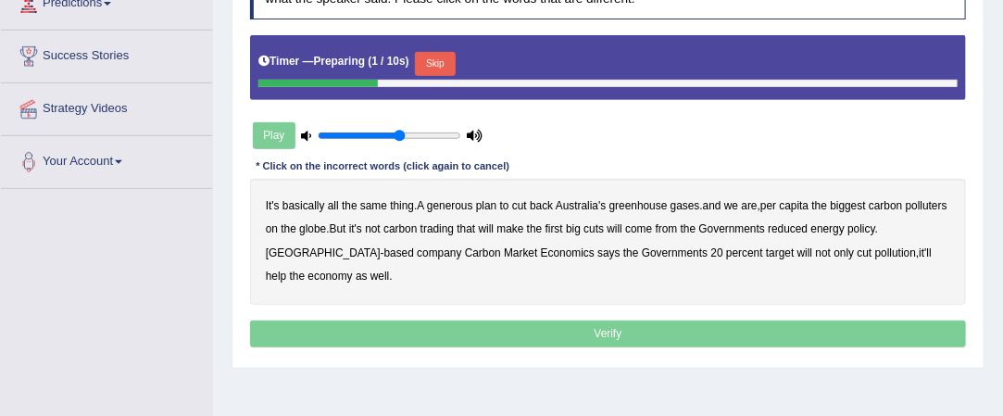
scroll to position [274, 0]
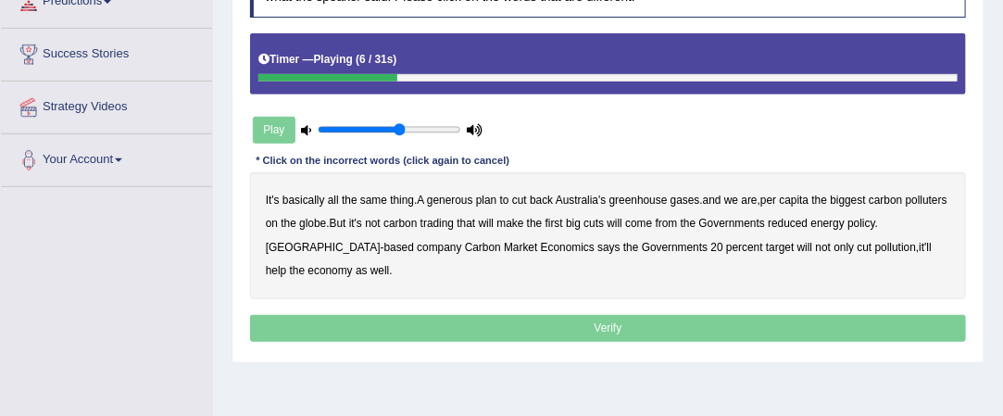
click at [458, 196] on b "generous" at bounding box center [450, 200] width 46 height 13
click at [326, 220] on b "globe" at bounding box center [312, 223] width 27 height 13
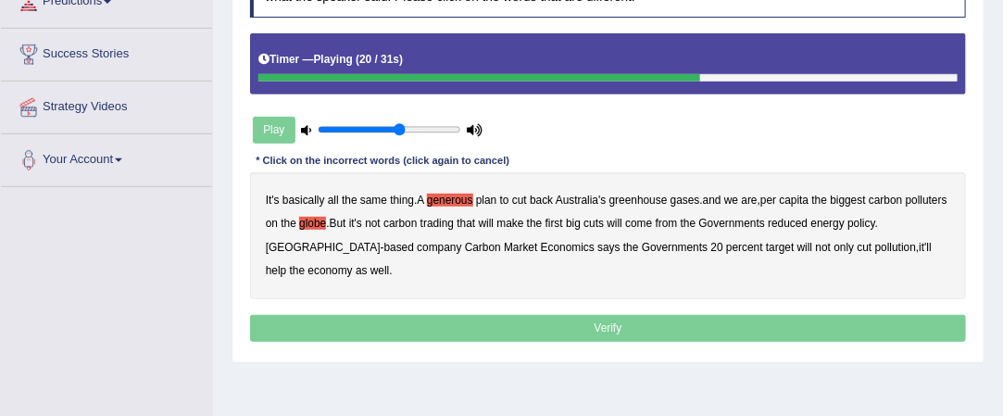
click at [652, 219] on b "come" at bounding box center [638, 223] width 27 height 13
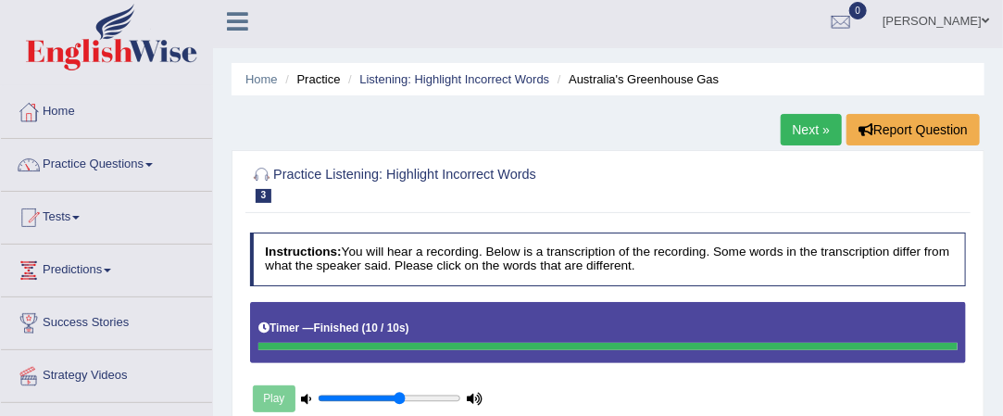
scroll to position [6, 0]
click at [803, 127] on link "Next »" at bounding box center [811, 129] width 61 height 31
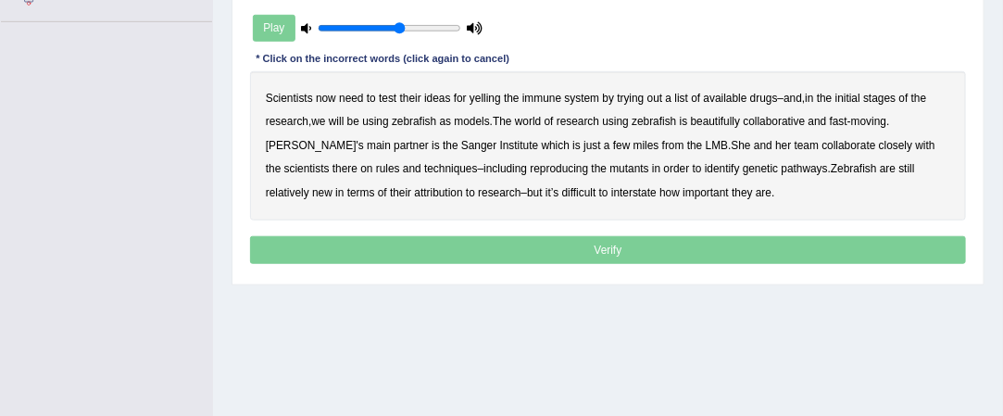
scroll to position [441, 0]
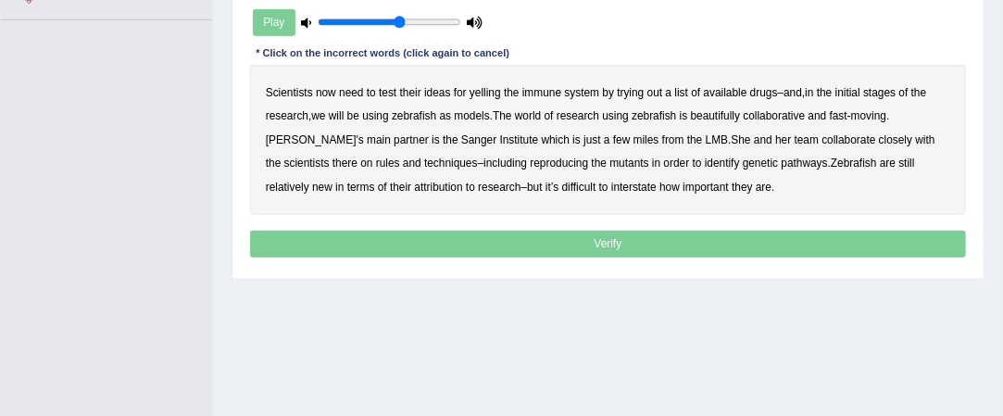
click at [485, 86] on b "yelling" at bounding box center [485, 92] width 31 height 13
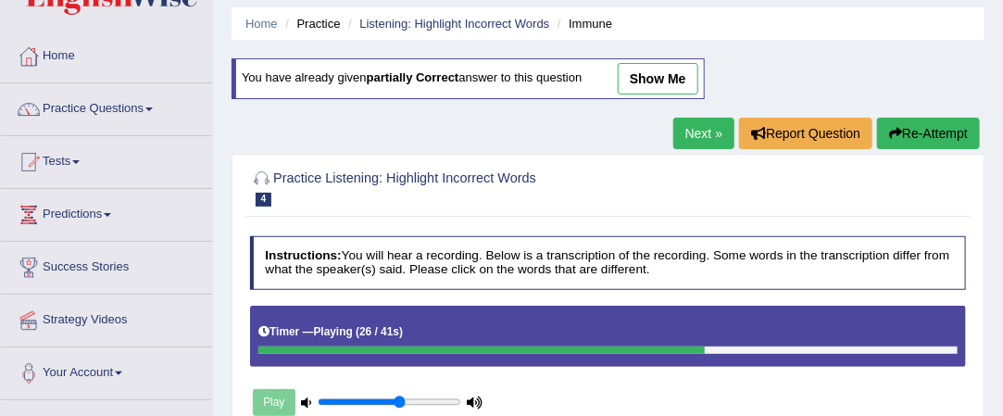
scroll to position [59, 0]
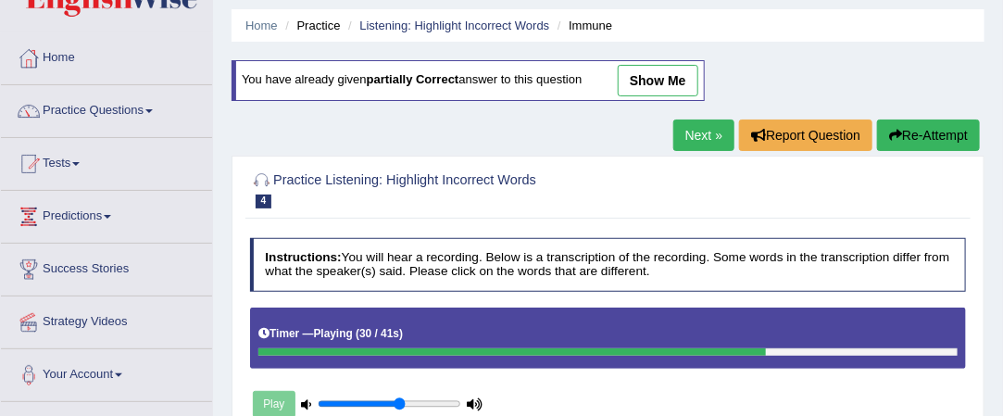
click at [911, 132] on button "Re-Attempt" at bounding box center [928, 134] width 103 height 31
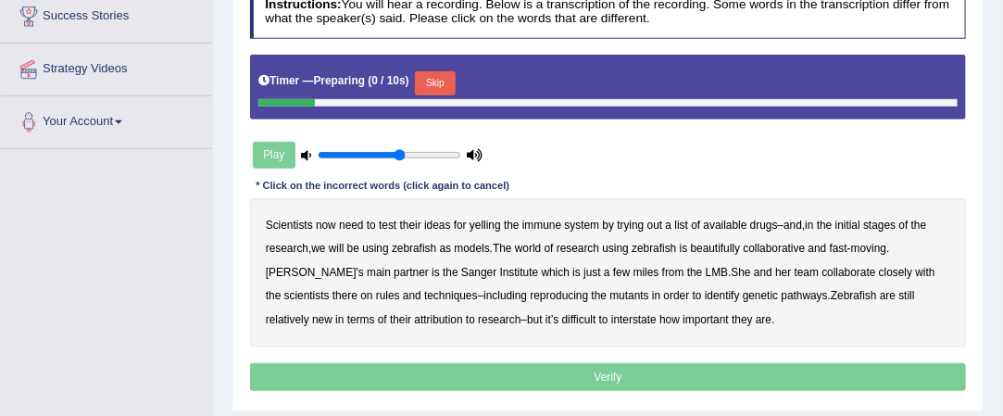
scroll to position [315, 0]
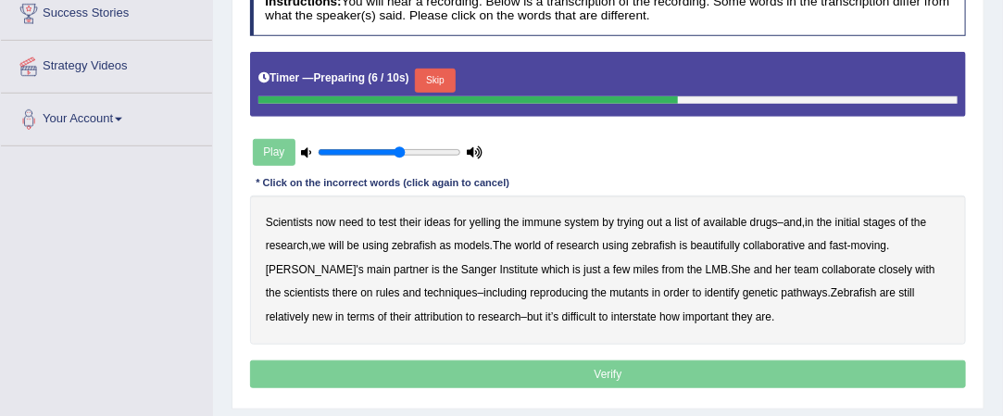
click at [483, 217] on b "yelling" at bounding box center [485, 222] width 31 height 13
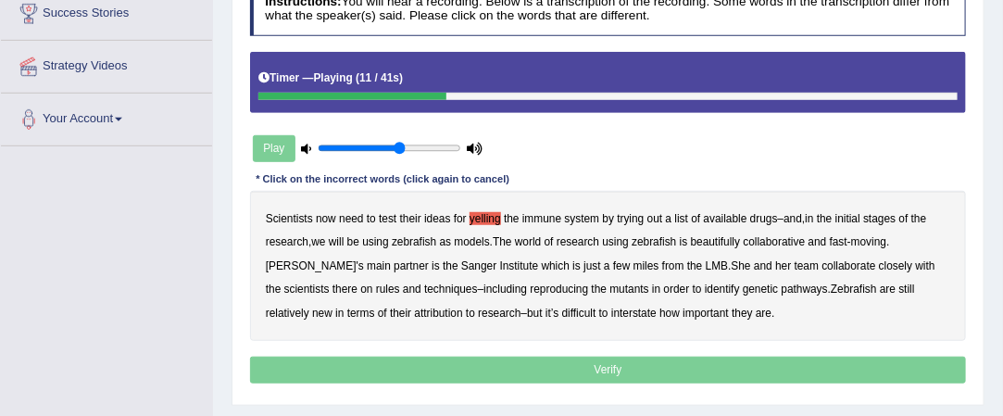
click at [741, 236] on b "beautifully" at bounding box center [716, 241] width 50 height 13
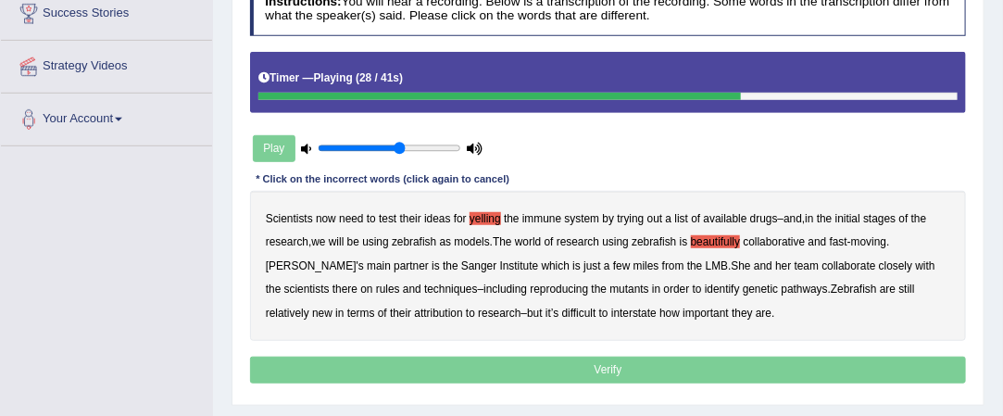
click at [376, 285] on b "rules" at bounding box center [388, 288] width 24 height 13
click at [554, 285] on b "reproducing" at bounding box center [560, 288] width 58 height 13
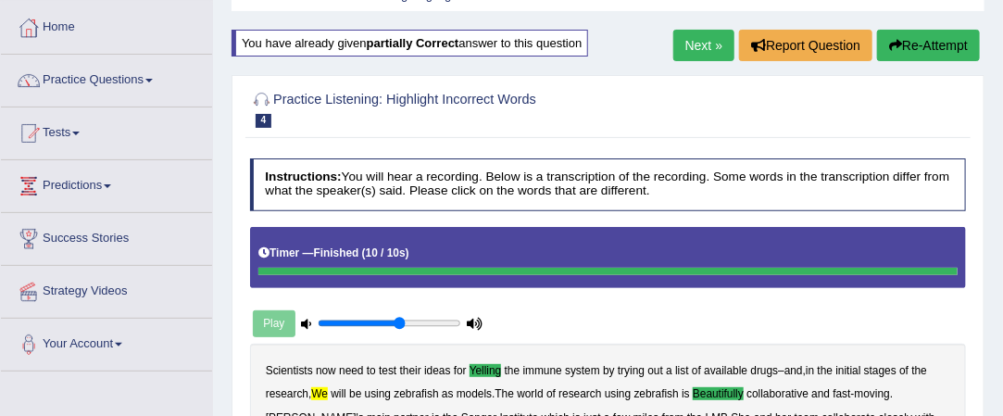
scroll to position [89, 0]
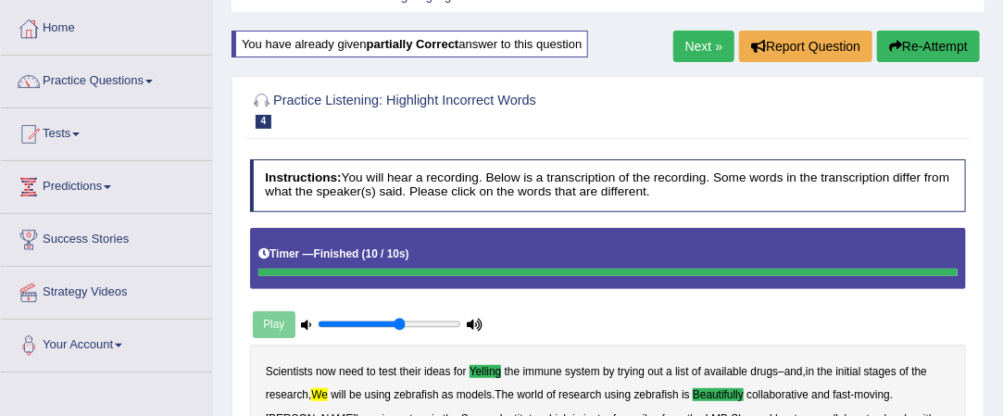
click at [153, 82] on span at bounding box center [148, 82] width 7 height 4
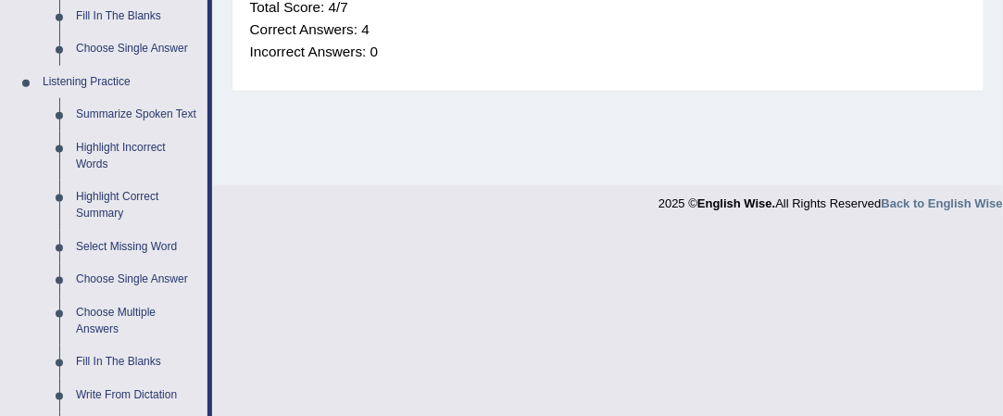
scroll to position [740, 0]
click at [132, 148] on link "Highlight Incorrect Words" at bounding box center [138, 156] width 140 height 49
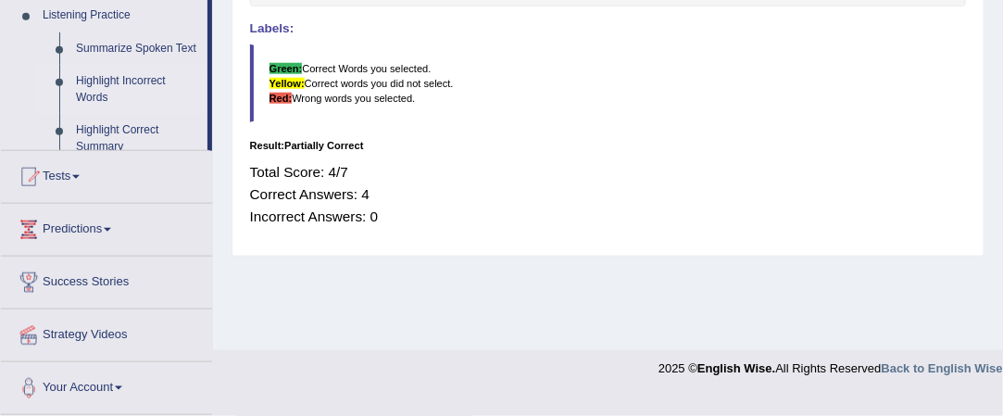
scroll to position [473, 0]
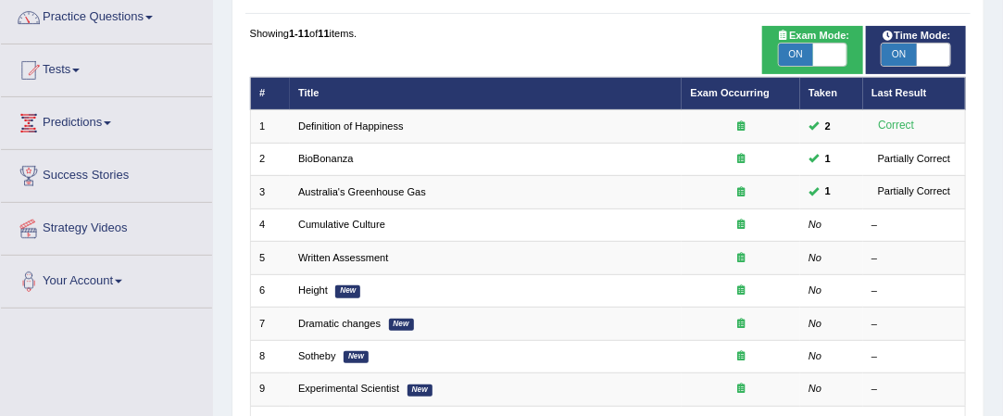
scroll to position [152, 0]
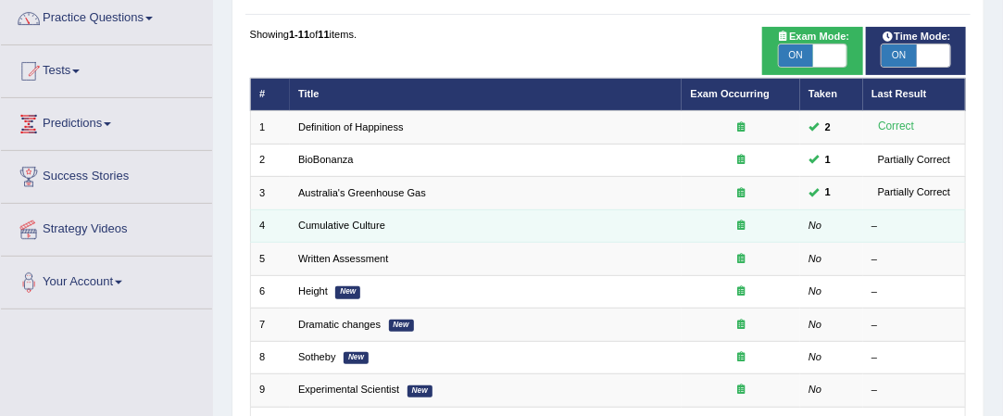
click at [427, 221] on td "Cumulative Culture" at bounding box center [486, 225] width 393 height 32
click at [358, 227] on link "Cumulative Culture" at bounding box center [341, 225] width 87 height 11
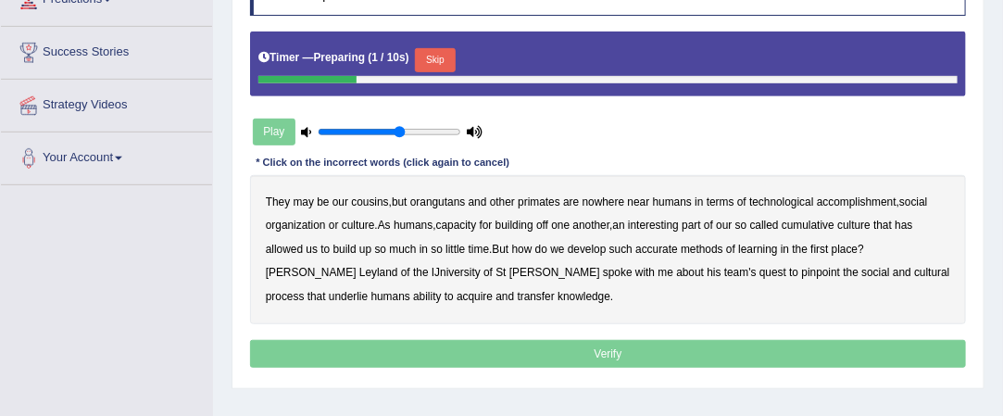
scroll to position [276, 0]
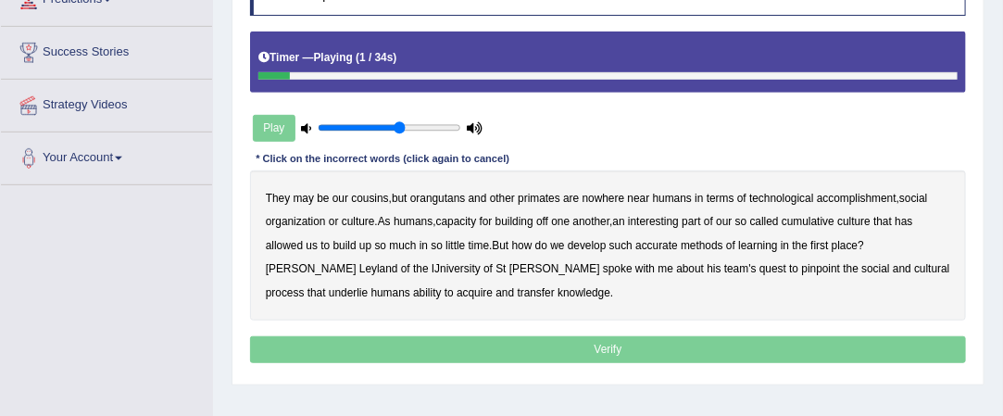
click at [375, 194] on b "cousins" at bounding box center [369, 198] width 37 height 13
click at [380, 195] on b "cousins" at bounding box center [369, 198] width 37 height 13
click at [450, 196] on b "orangutans" at bounding box center [438, 198] width 56 height 13
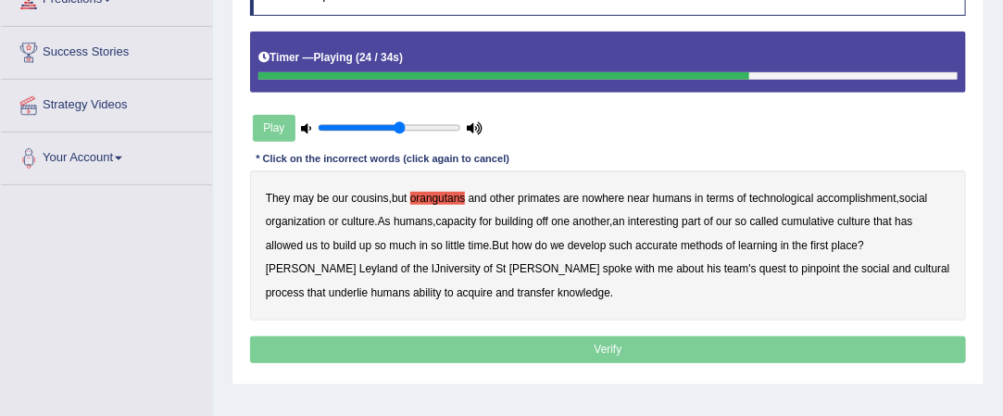
click at [663, 239] on b "accurate" at bounding box center [656, 245] width 43 height 13
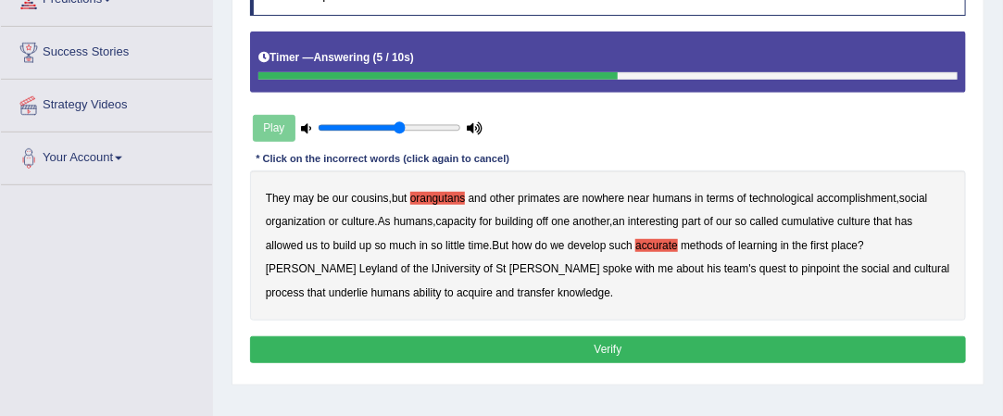
click at [914, 262] on b "cultural" at bounding box center [931, 268] width 35 height 13
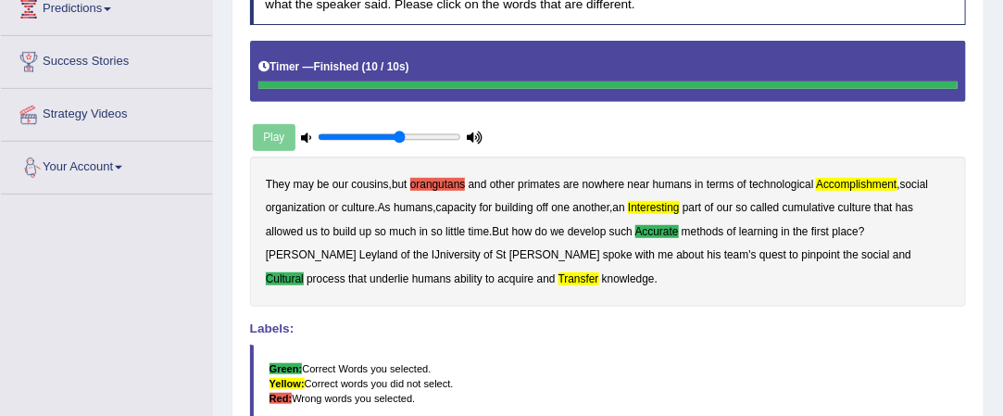
scroll to position [0, 0]
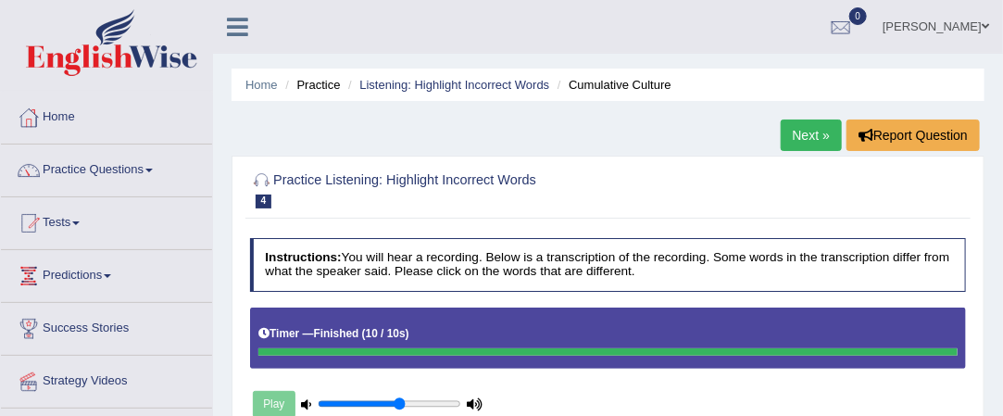
click at [152, 164] on link "Practice Questions" at bounding box center [106, 167] width 211 height 46
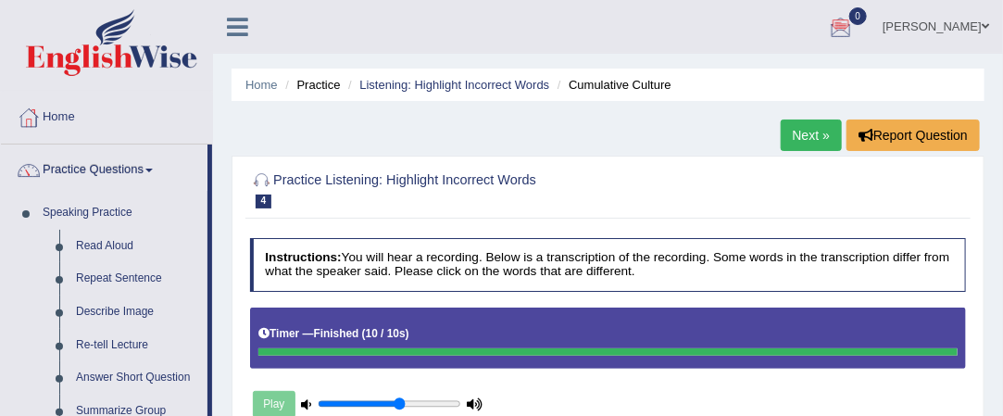
click at [986, 27] on span at bounding box center [985, 26] width 7 height 12
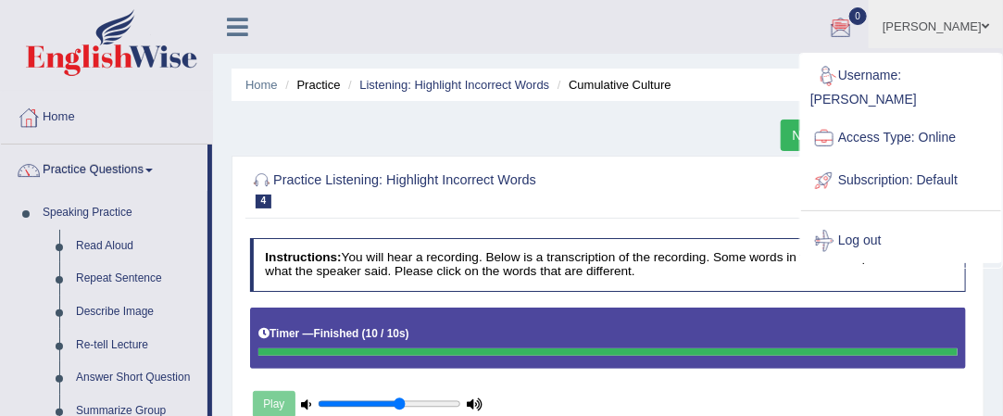
click at [831, 48] on ul "Barbara Toggle navigation Username: Barbara Access Type: Online Subscription: D…" at bounding box center [726, 26] width 553 height 53
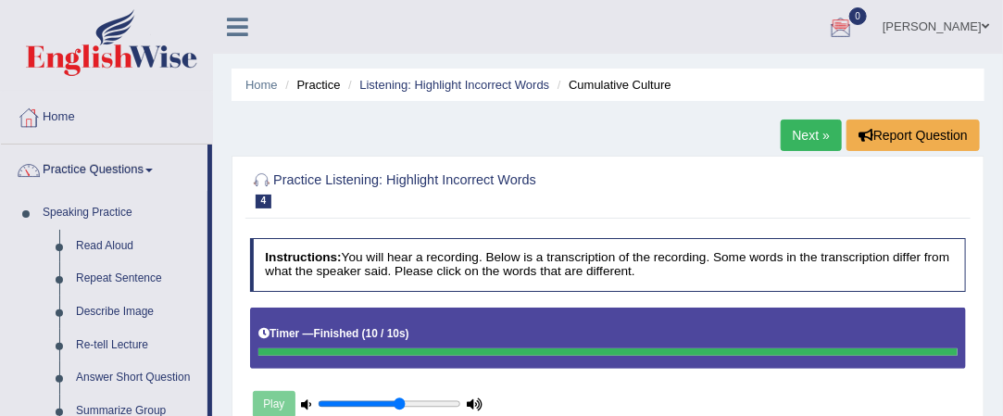
click at [989, 22] on link "Barbara" at bounding box center [936, 24] width 134 height 48
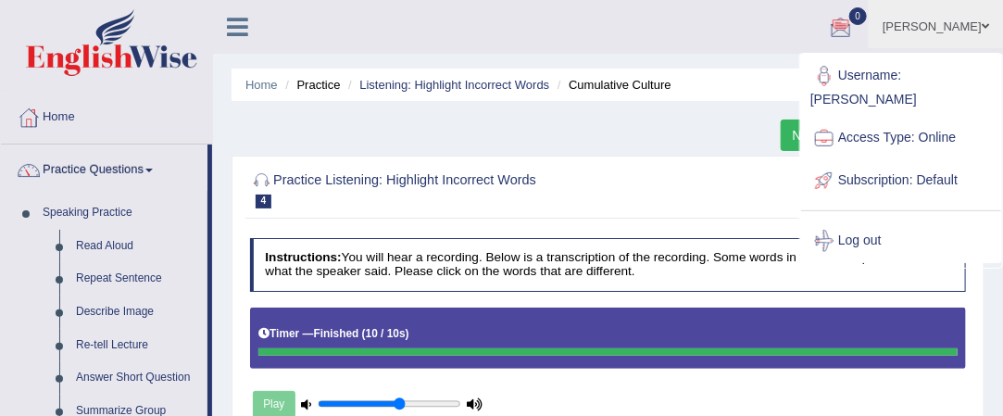
click at [732, 26] on ul "Barbara Toggle navigation Username: Barbara Access Type: Online Subscription: D…" at bounding box center [726, 26] width 553 height 53
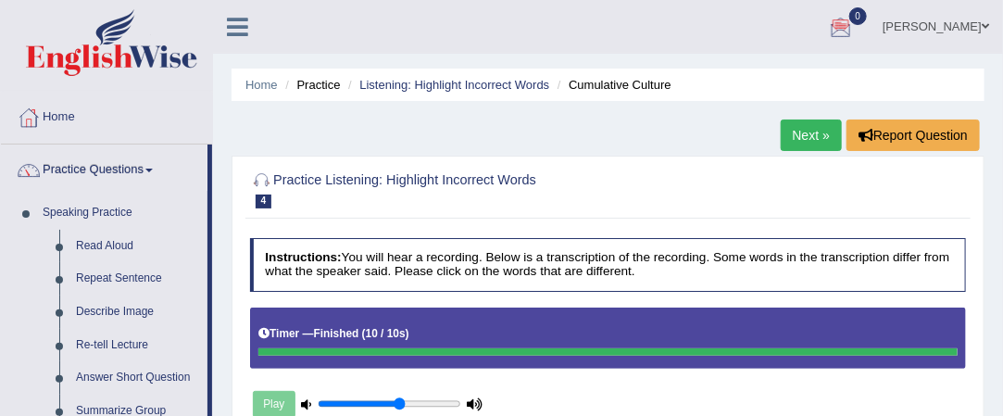
click at [69, 118] on link "Home" at bounding box center [106, 115] width 211 height 46
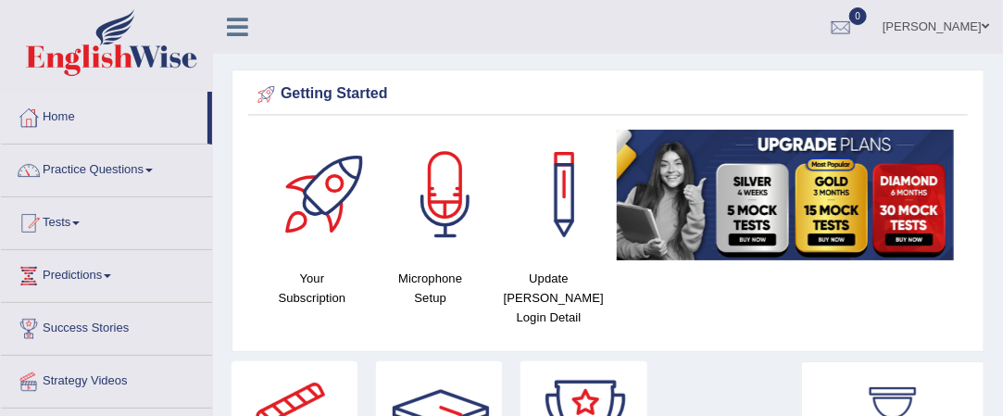
click at [985, 28] on span at bounding box center [985, 26] width 7 height 12
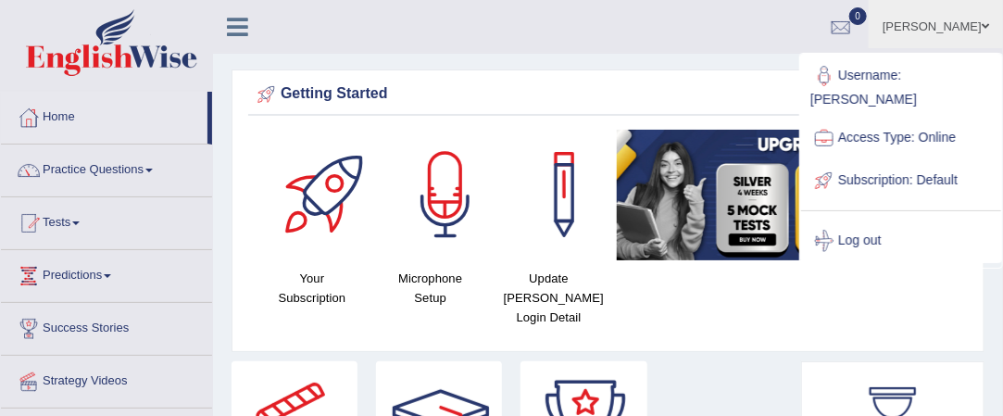
click at [322, 295] on h4 "Your Subscription" at bounding box center [312, 288] width 100 height 39
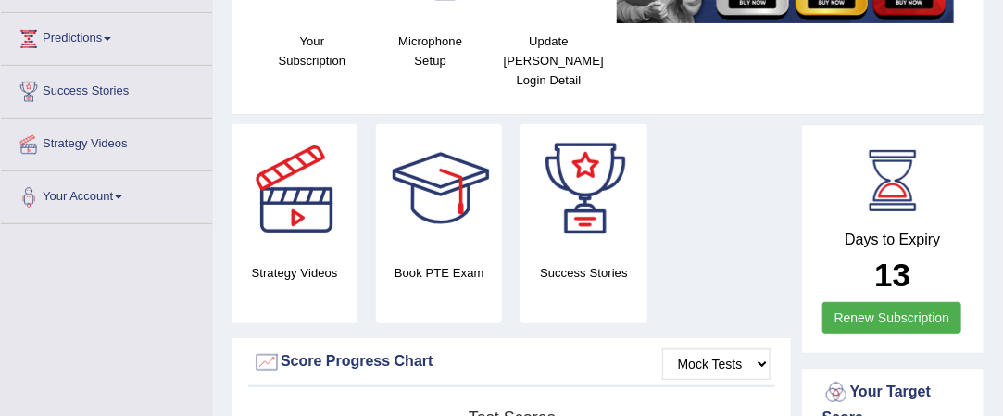
scroll to position [235, 0]
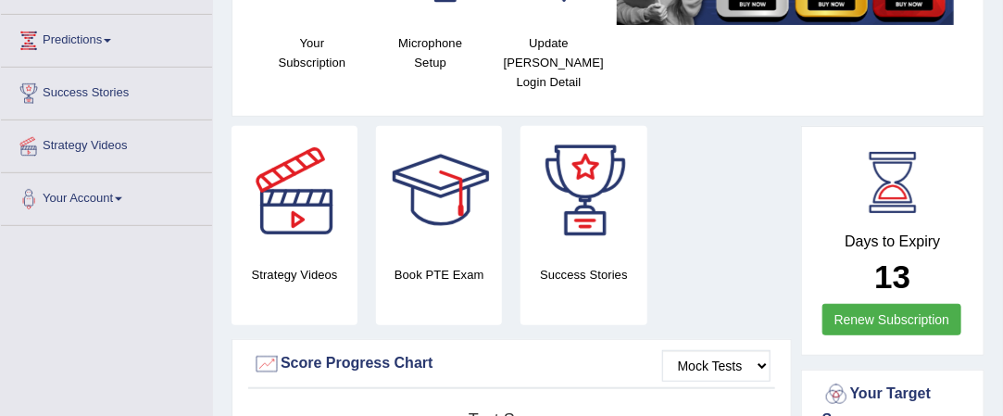
click at [889, 233] on h4 "Days to Expiry" at bounding box center [892, 241] width 141 height 17
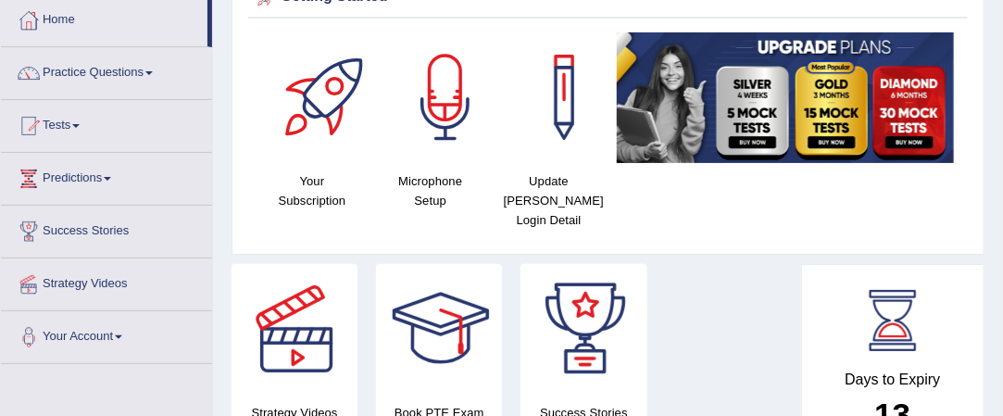
scroll to position [94, 0]
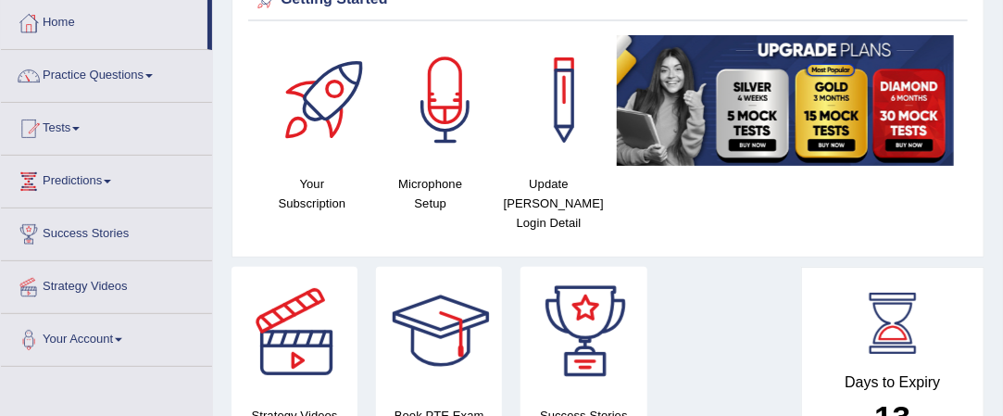
click at [833, 73] on img at bounding box center [785, 100] width 337 height 131
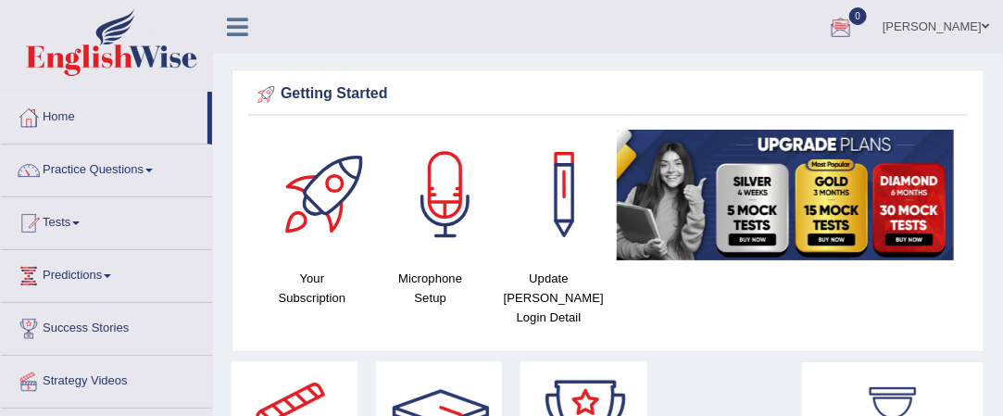
click at [985, 23] on span at bounding box center [985, 26] width 7 height 12
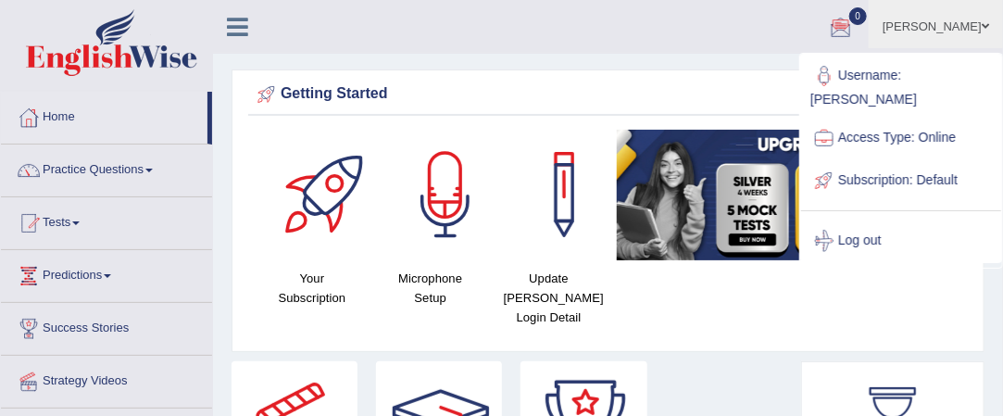
click at [741, 123] on div "Getting Started Your Subscription Microphone Setup Update Pearson Login Detail ×" at bounding box center [608, 210] width 753 height 282
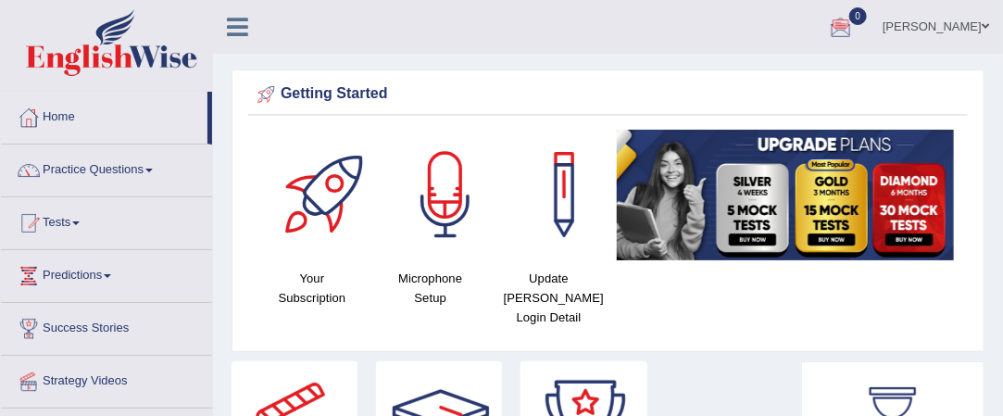
click at [987, 25] on span at bounding box center [985, 26] width 7 height 12
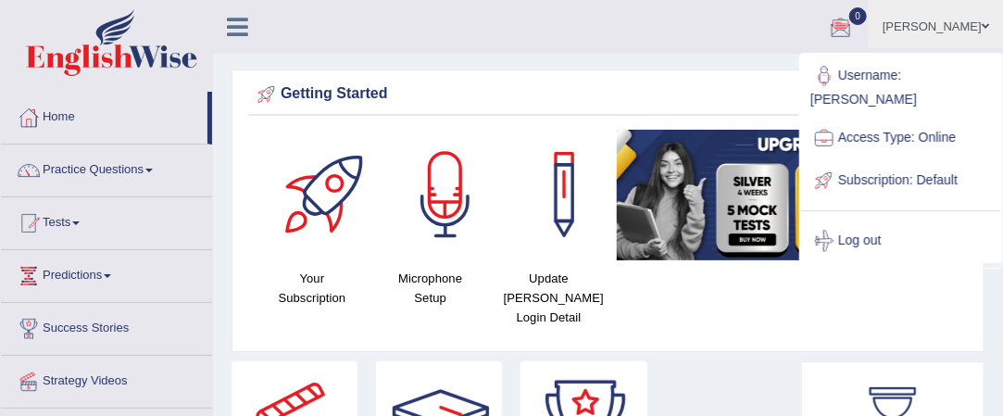
click at [876, 220] on link "Log out" at bounding box center [901, 241] width 200 height 43
